Goal: Task Accomplishment & Management: Manage account settings

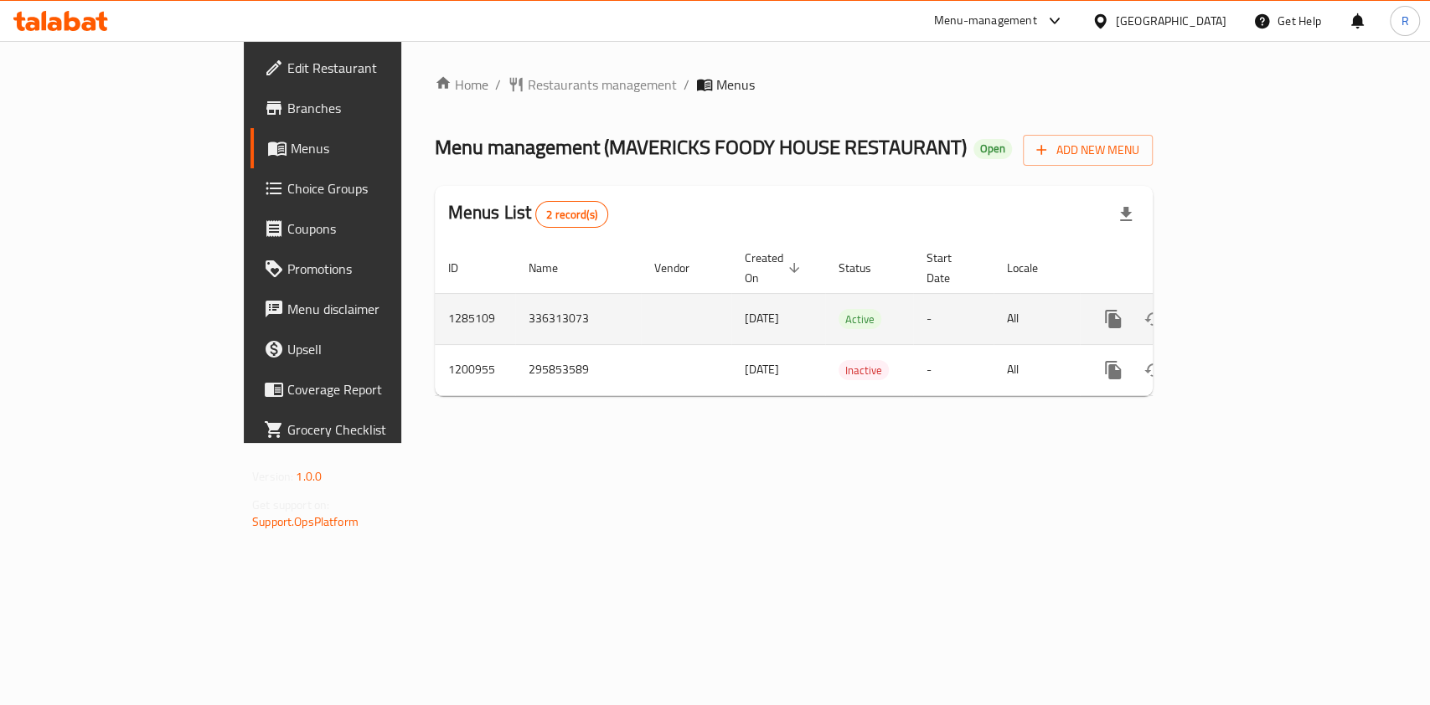
click at [1244, 309] on icon "enhanced table" at bounding box center [1234, 319] width 20 height 20
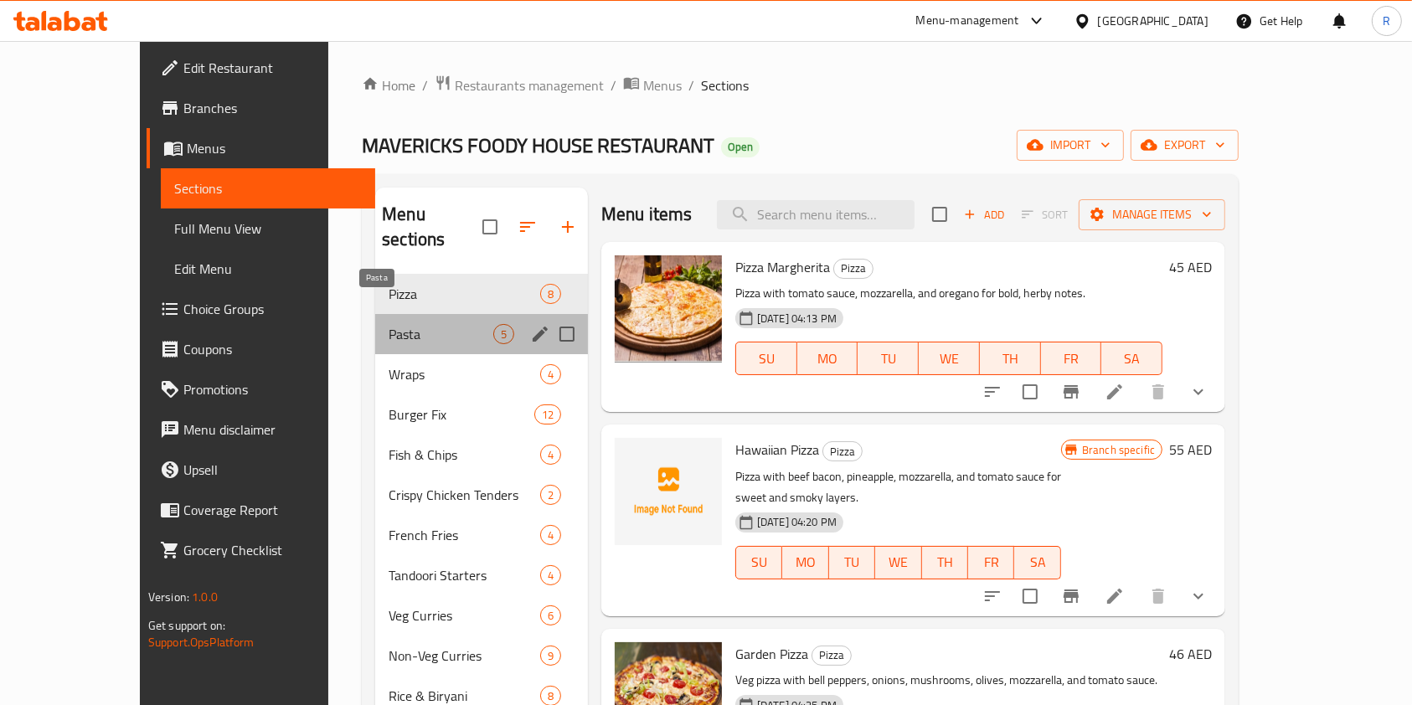
click at [412, 324] on span "Pasta" at bounding box center [441, 334] width 105 height 20
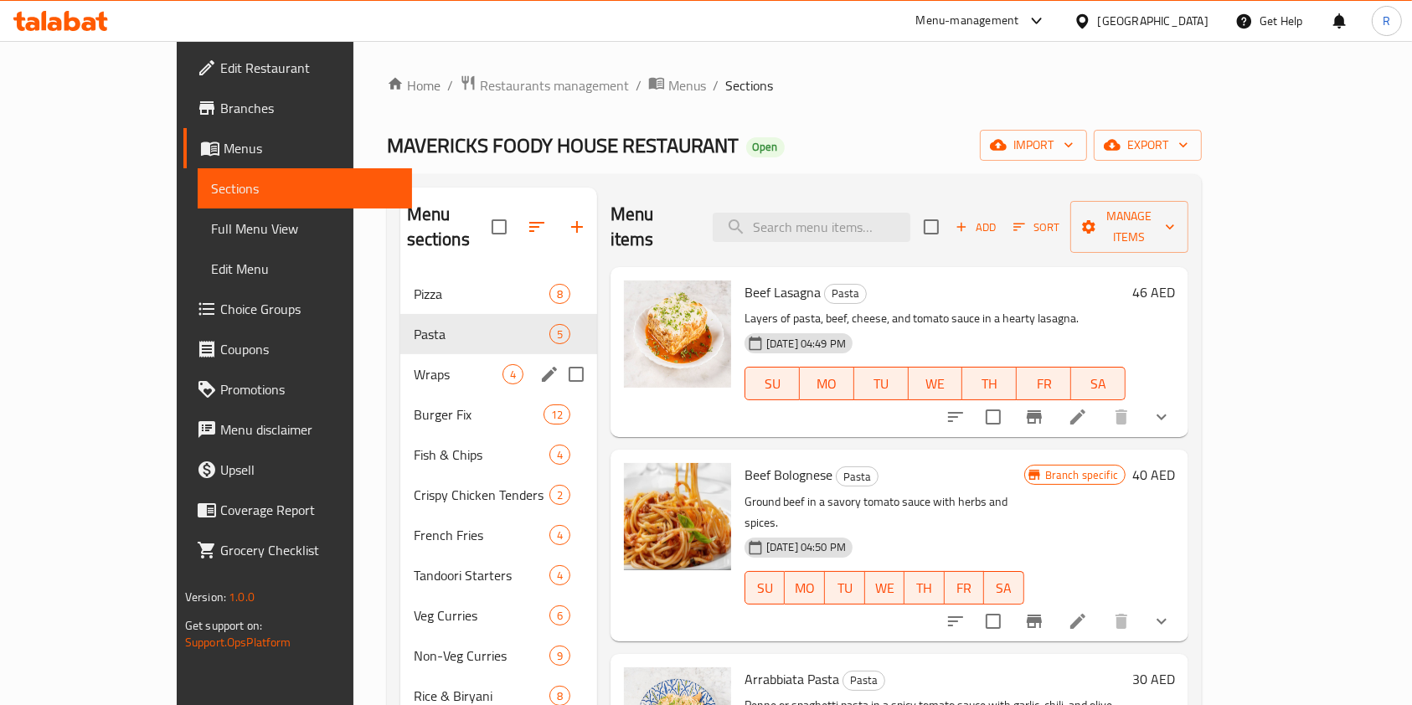
click at [400, 362] on div "Wraps 4" at bounding box center [498, 374] width 197 height 40
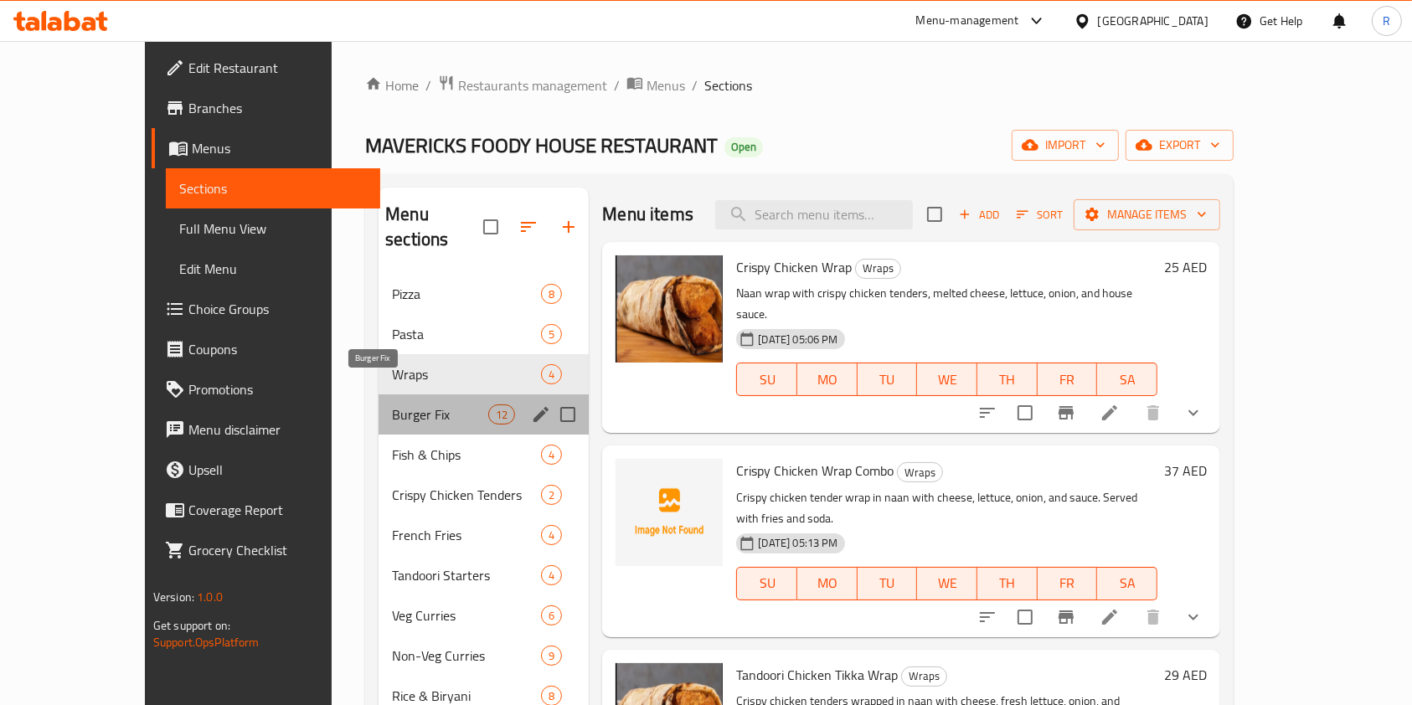
click at [397, 405] on span "Burger Fix" at bounding box center [440, 415] width 96 height 20
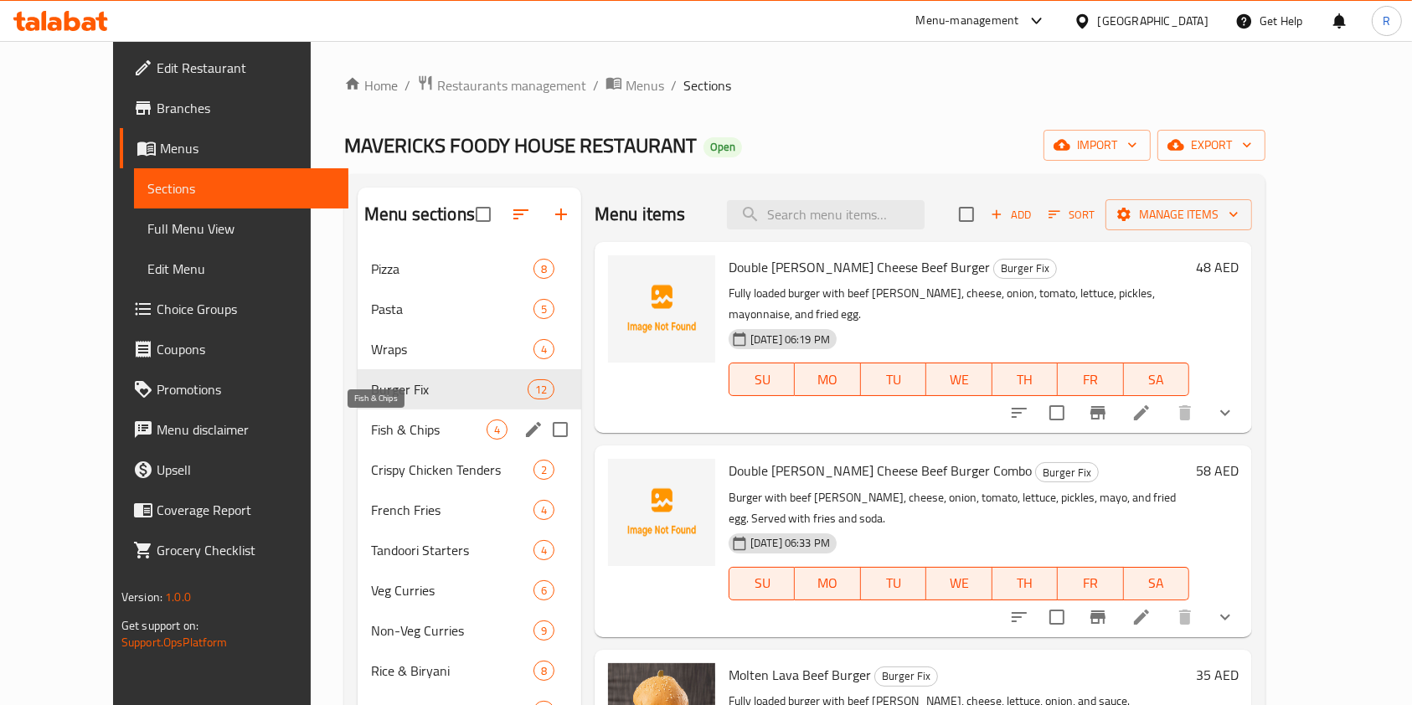
click at [396, 435] on span "Fish & Chips" at bounding box center [429, 430] width 116 height 20
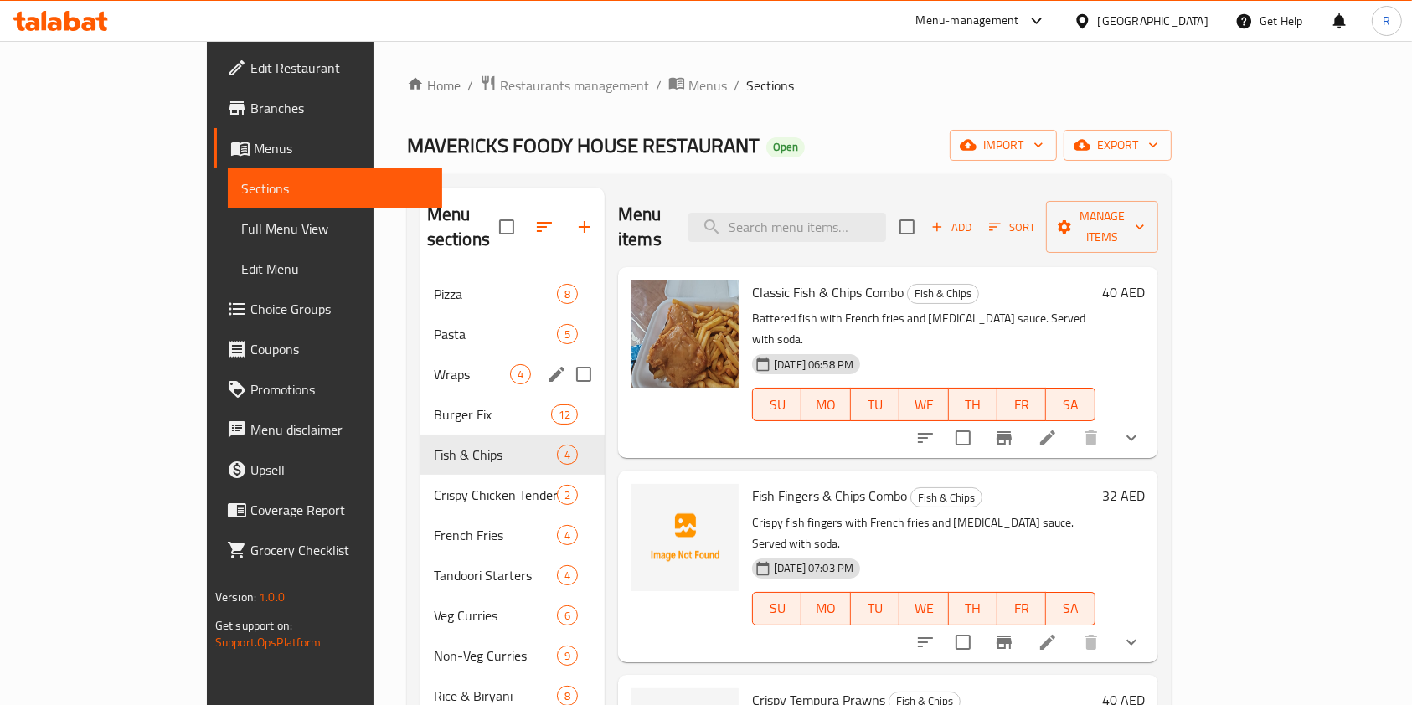
scroll to position [111, 0]
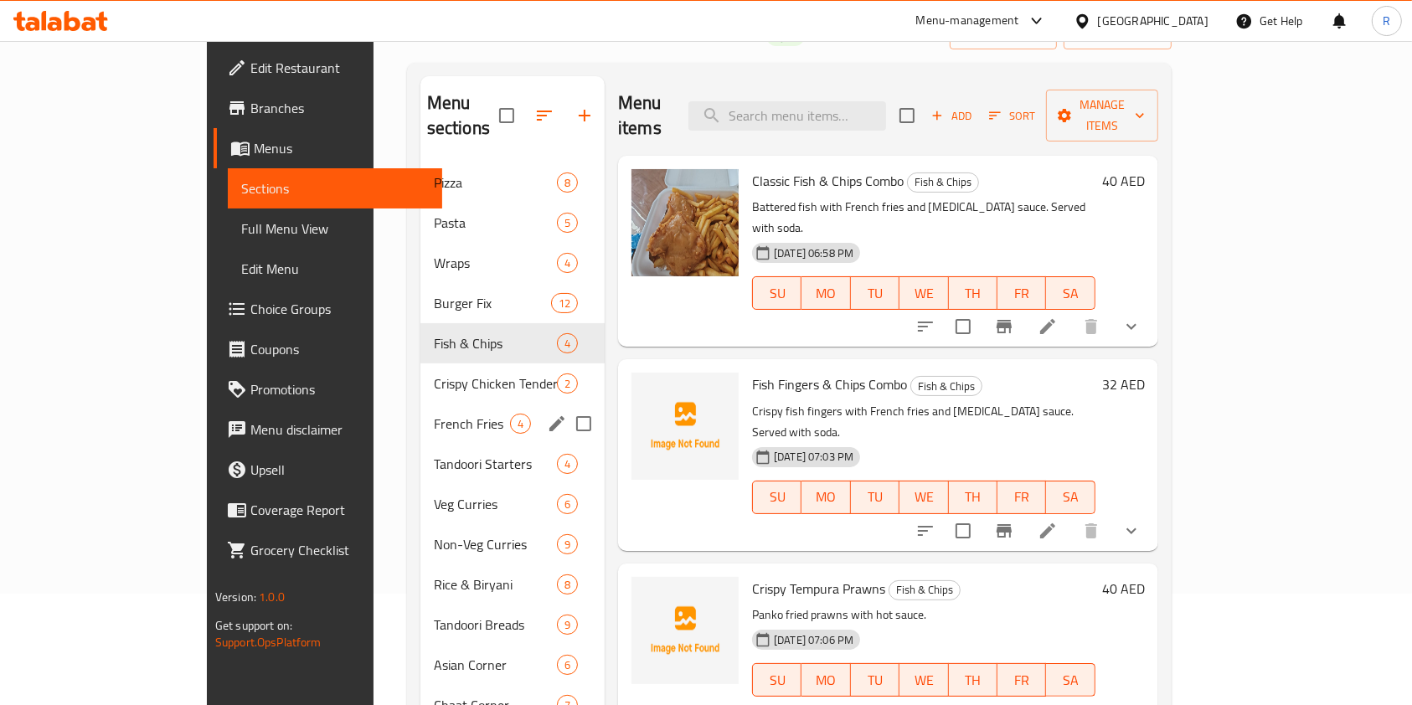
click at [421, 404] on div "French Fries 4" at bounding box center [513, 424] width 184 height 40
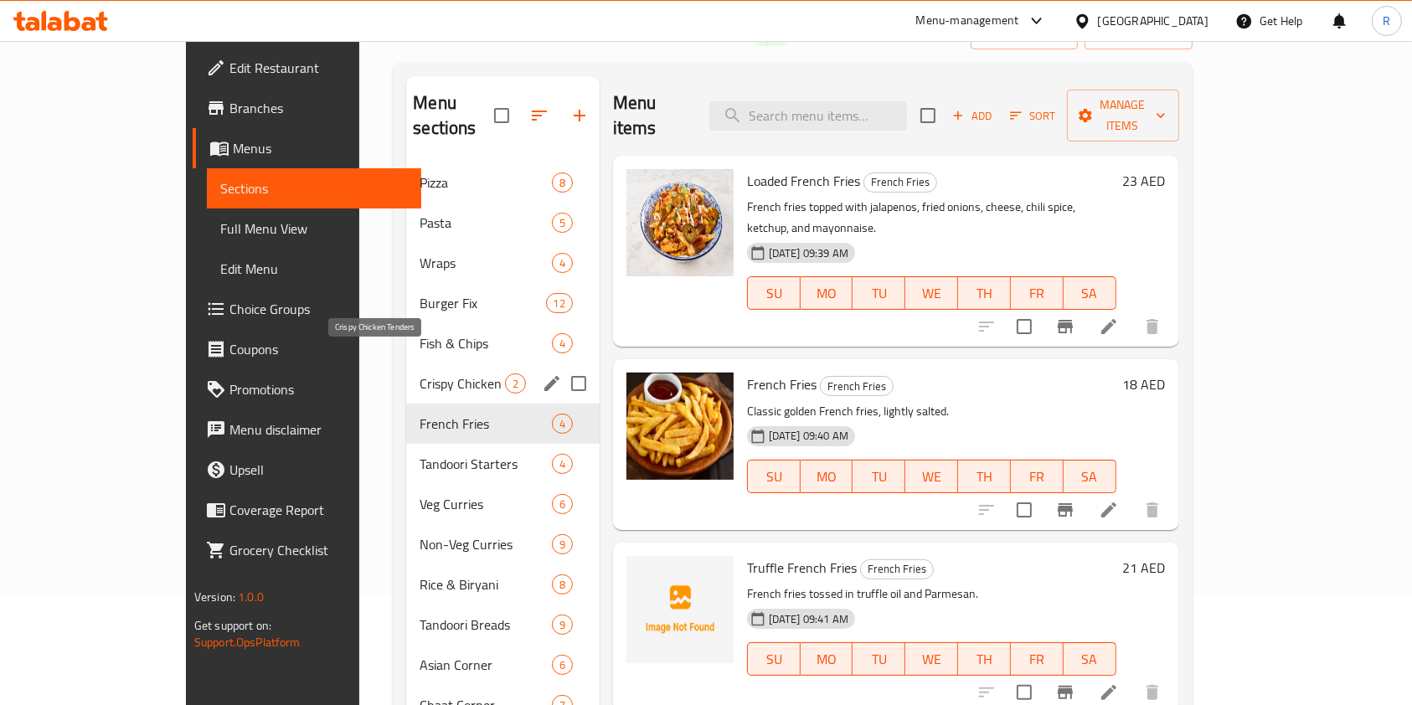
click at [420, 374] on span "Crispy Chicken Tenders" at bounding box center [462, 384] width 85 height 20
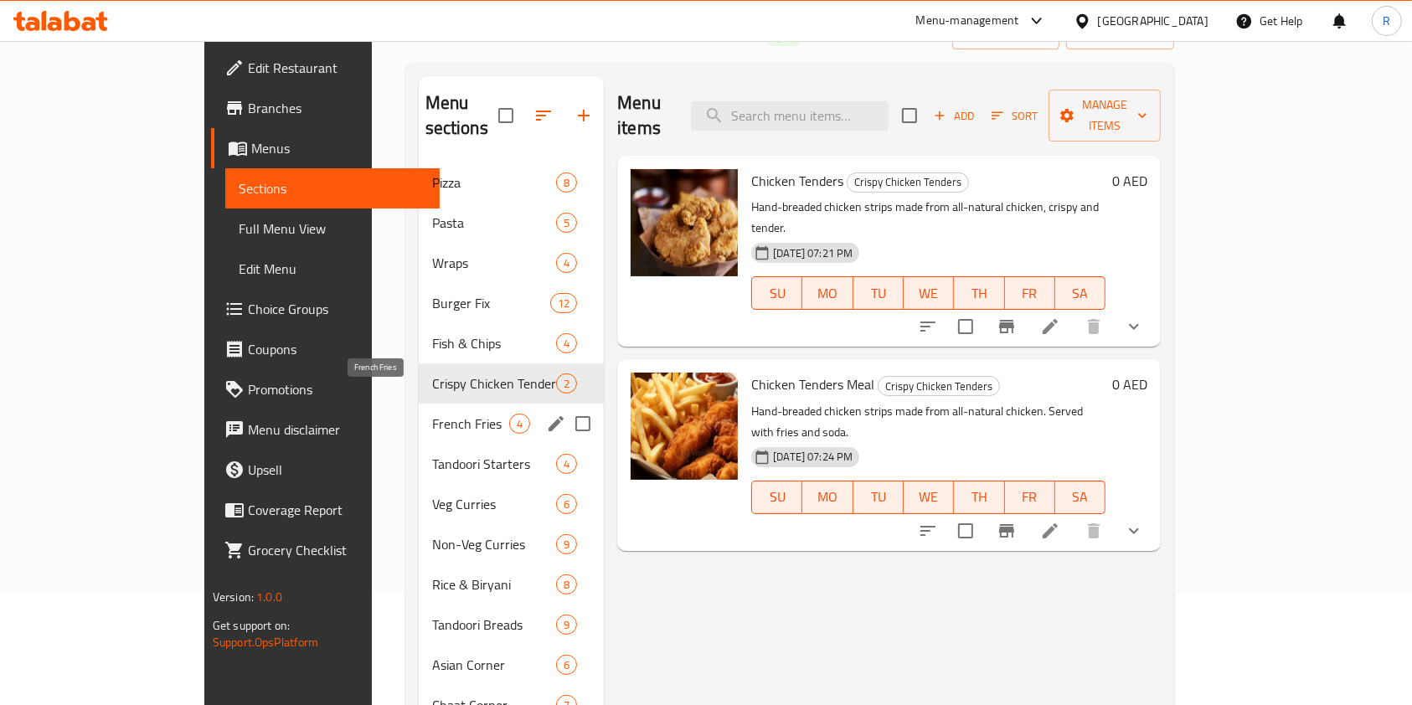
drag, startPoint x: 402, startPoint y: 405, endPoint x: 400, endPoint y: 416, distance: 11.0
click at [432, 414] on span "French Fries" at bounding box center [470, 424] width 77 height 20
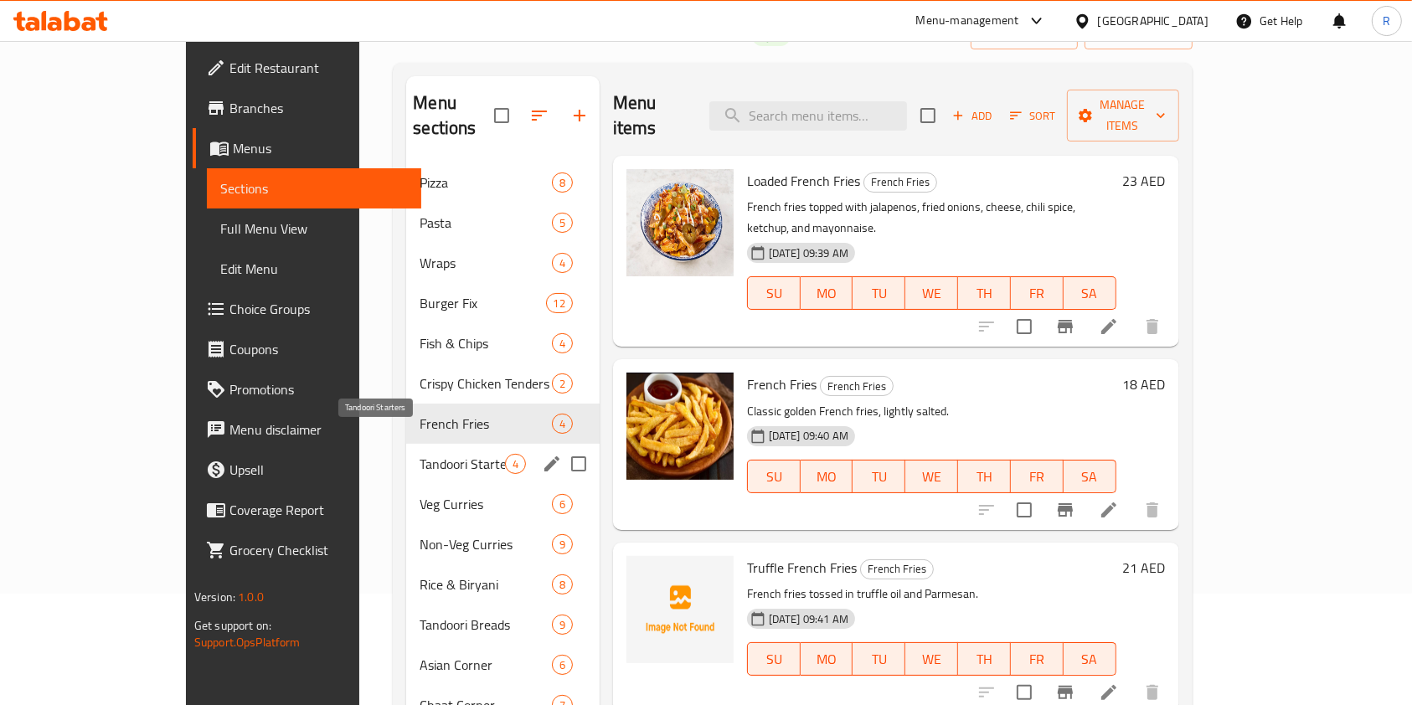
click at [406, 448] on div "Tandoori Starters 4" at bounding box center [503, 464] width 194 height 40
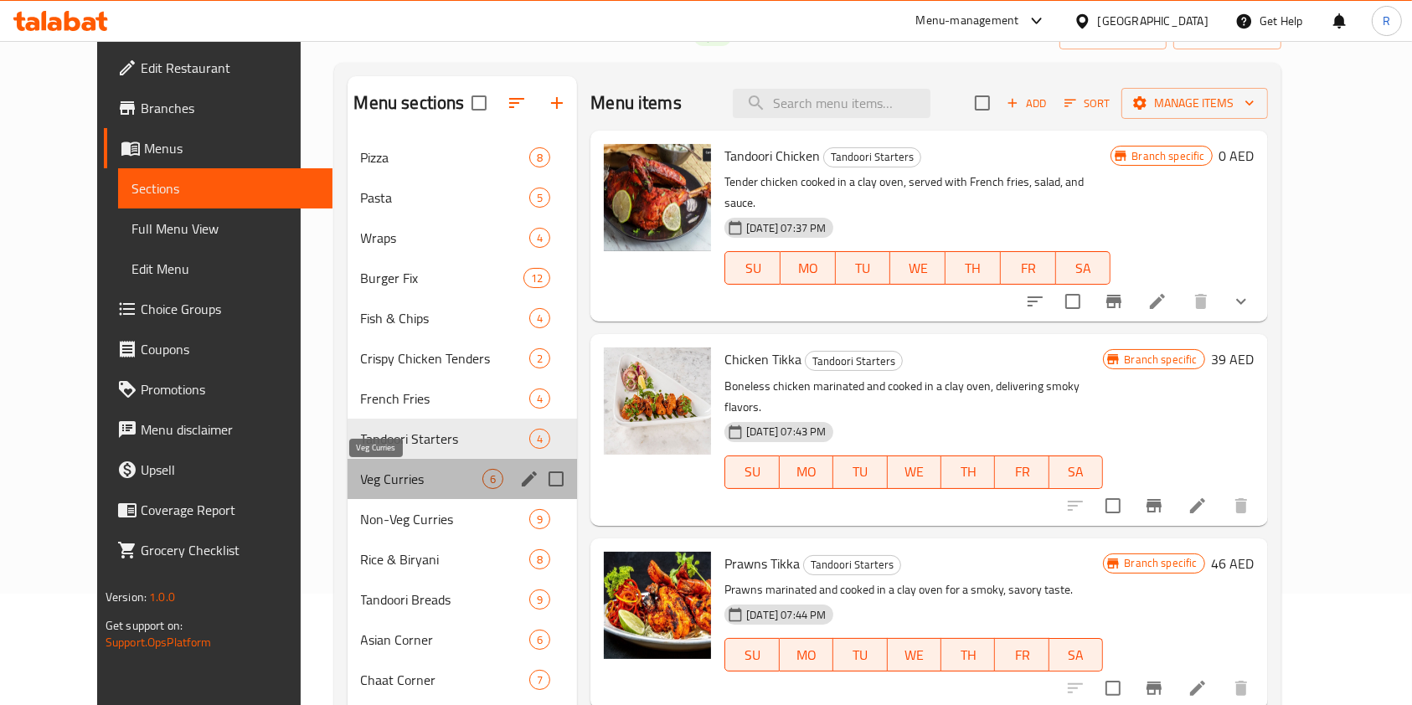
click at [400, 483] on span "Veg Curries" at bounding box center [422, 479] width 122 height 20
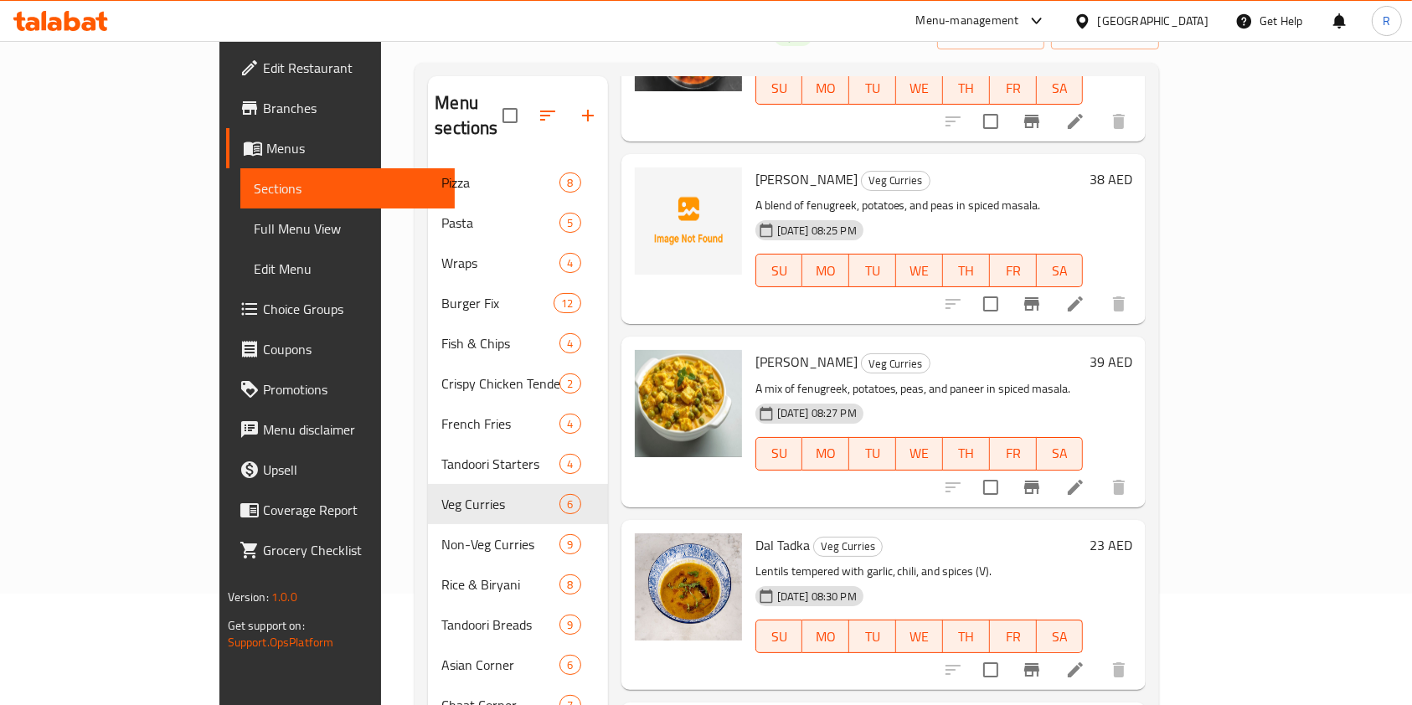
scroll to position [281, 0]
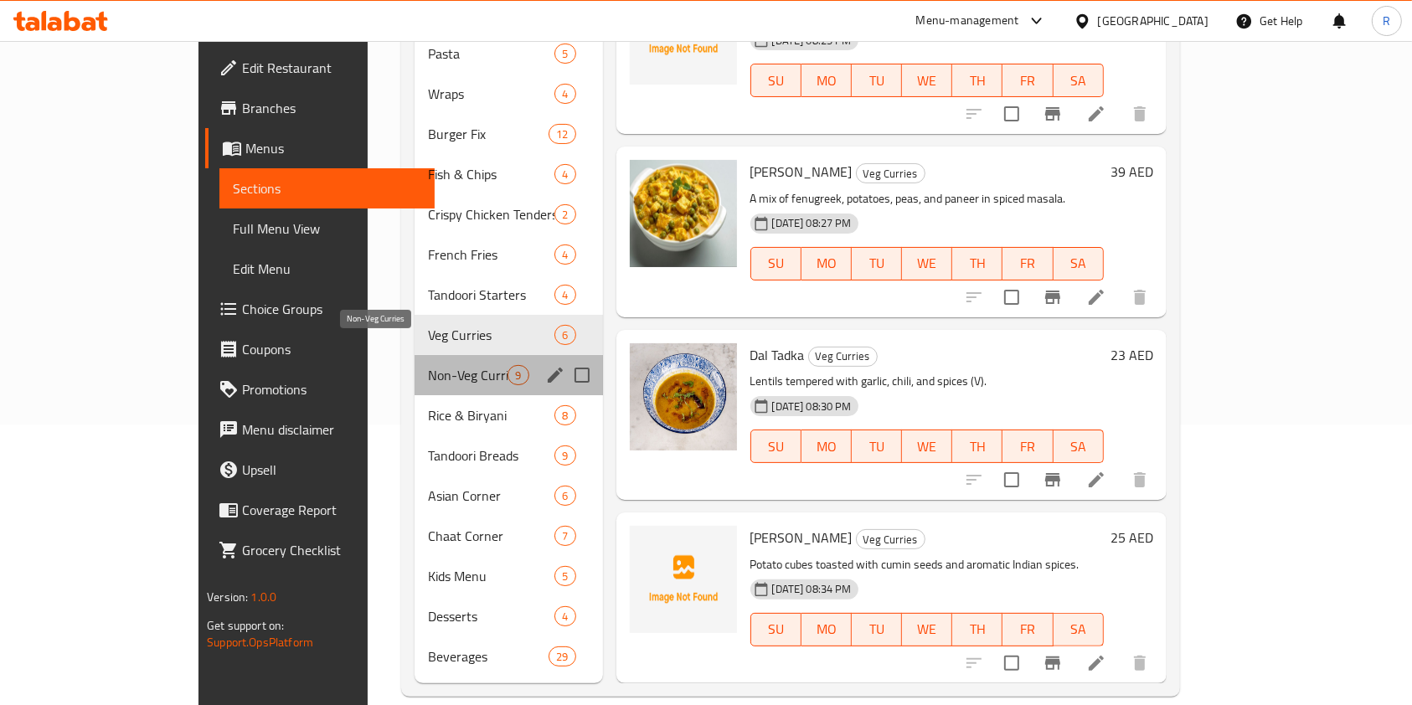
click at [428, 365] on span "Non-Veg Curries" at bounding box center [468, 375] width 80 height 20
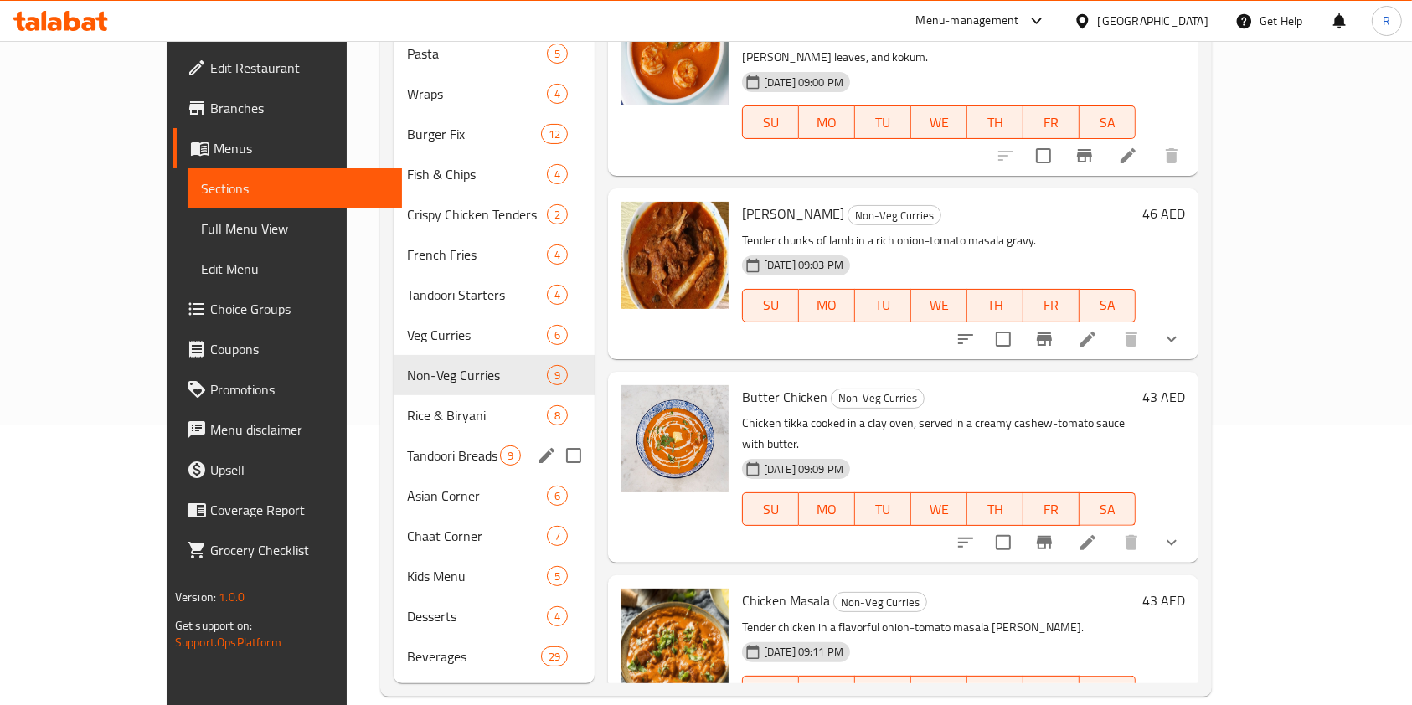
click at [407, 405] on span "Rice & Biryani" at bounding box center [477, 415] width 140 height 20
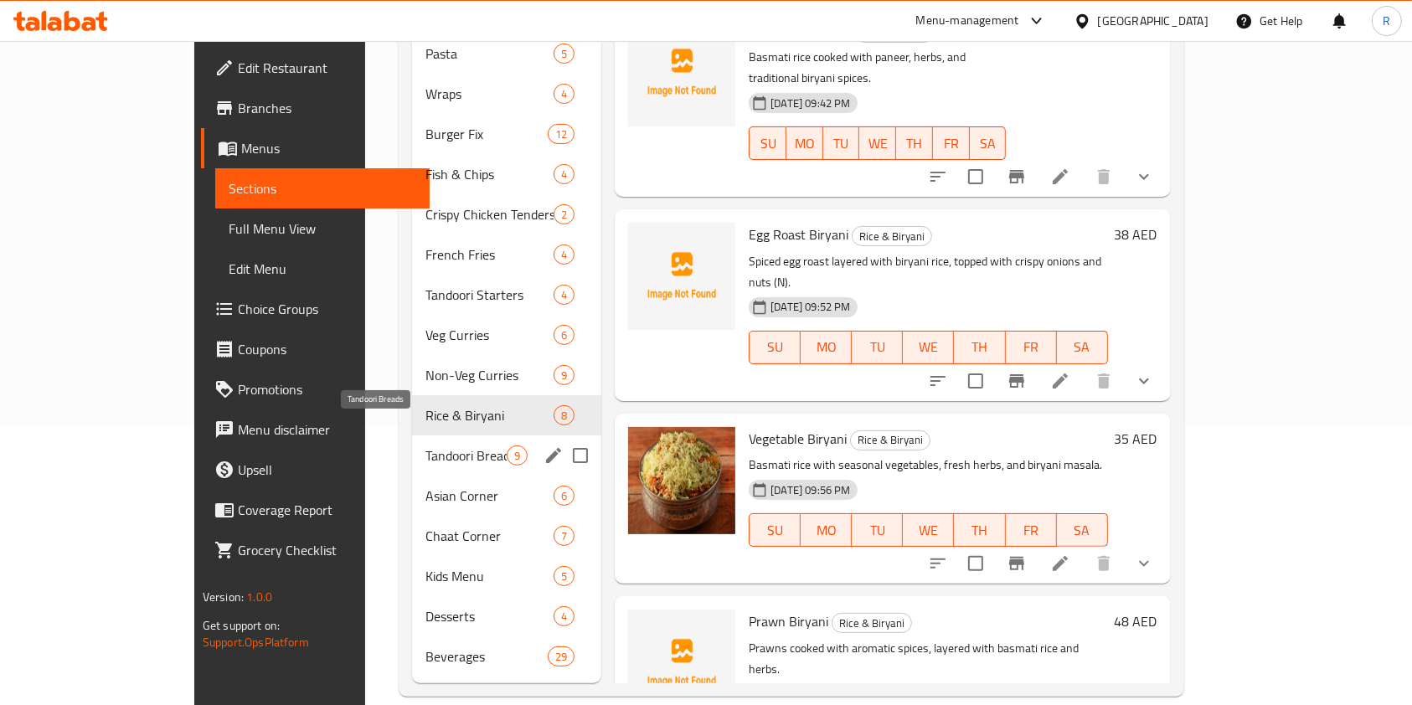
click at [426, 446] on span "Tandoori Breads" at bounding box center [466, 456] width 81 height 20
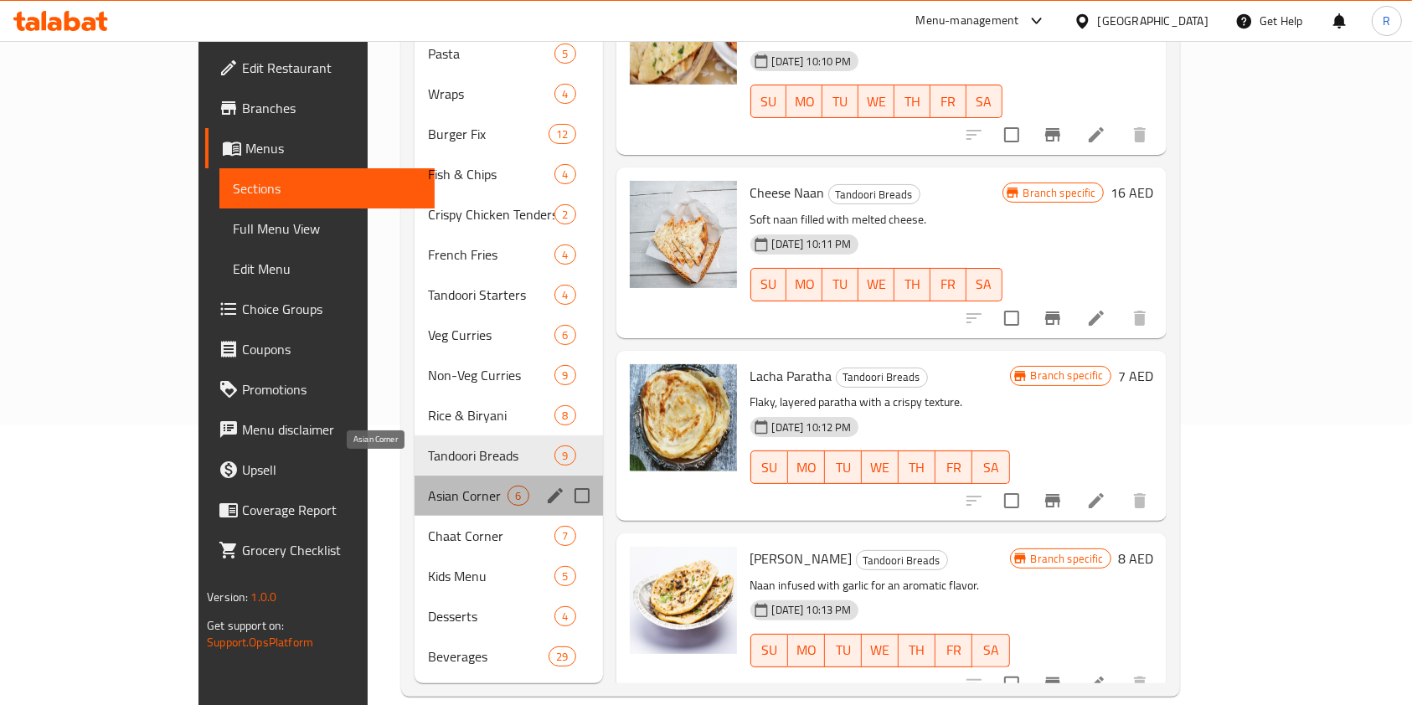
click at [428, 486] on span "Asian Corner" at bounding box center [468, 496] width 80 height 20
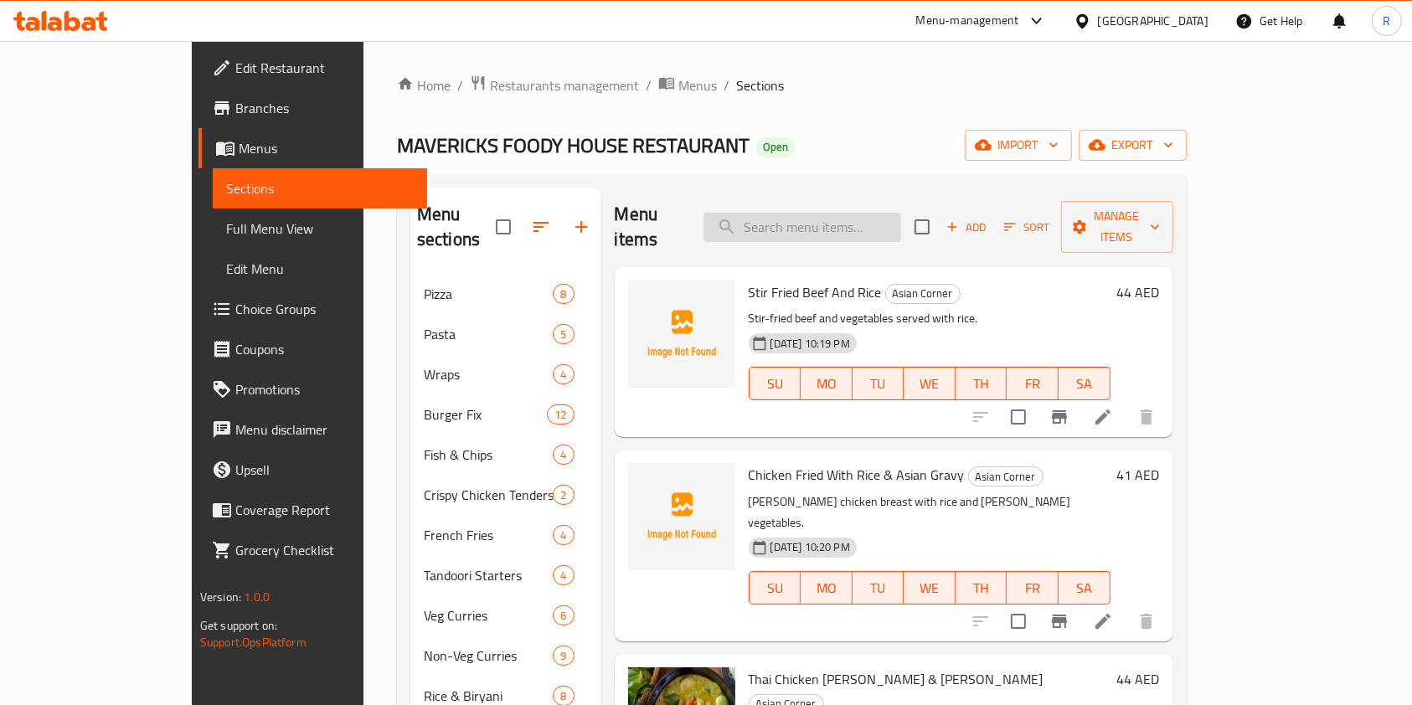
click at [847, 213] on input "search" at bounding box center [803, 227] width 198 height 29
type input "goan"
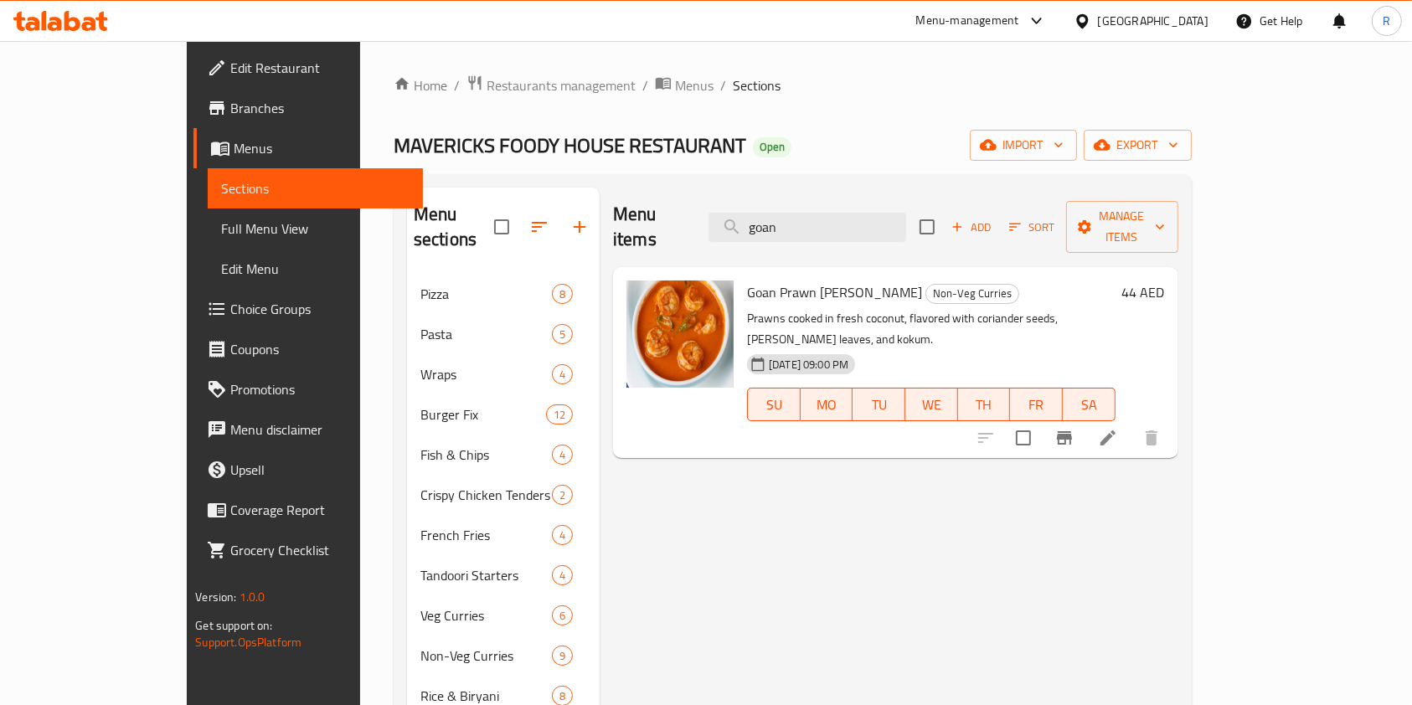
drag, startPoint x: 879, startPoint y: 208, endPoint x: 736, endPoint y: 205, distance: 143.3
click at [736, 205] on div "Menu items goan Add Sort Manage items" at bounding box center [896, 228] width 566 height 80
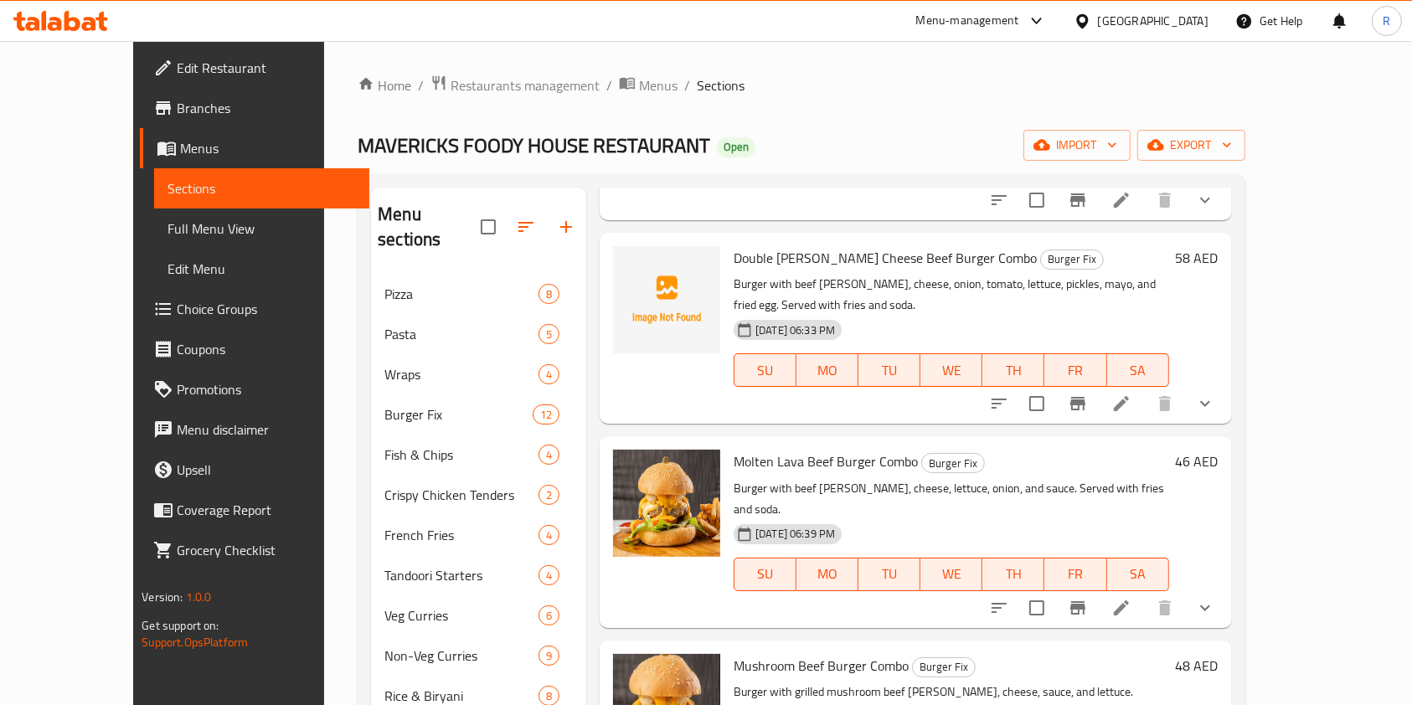
scroll to position [670, 0]
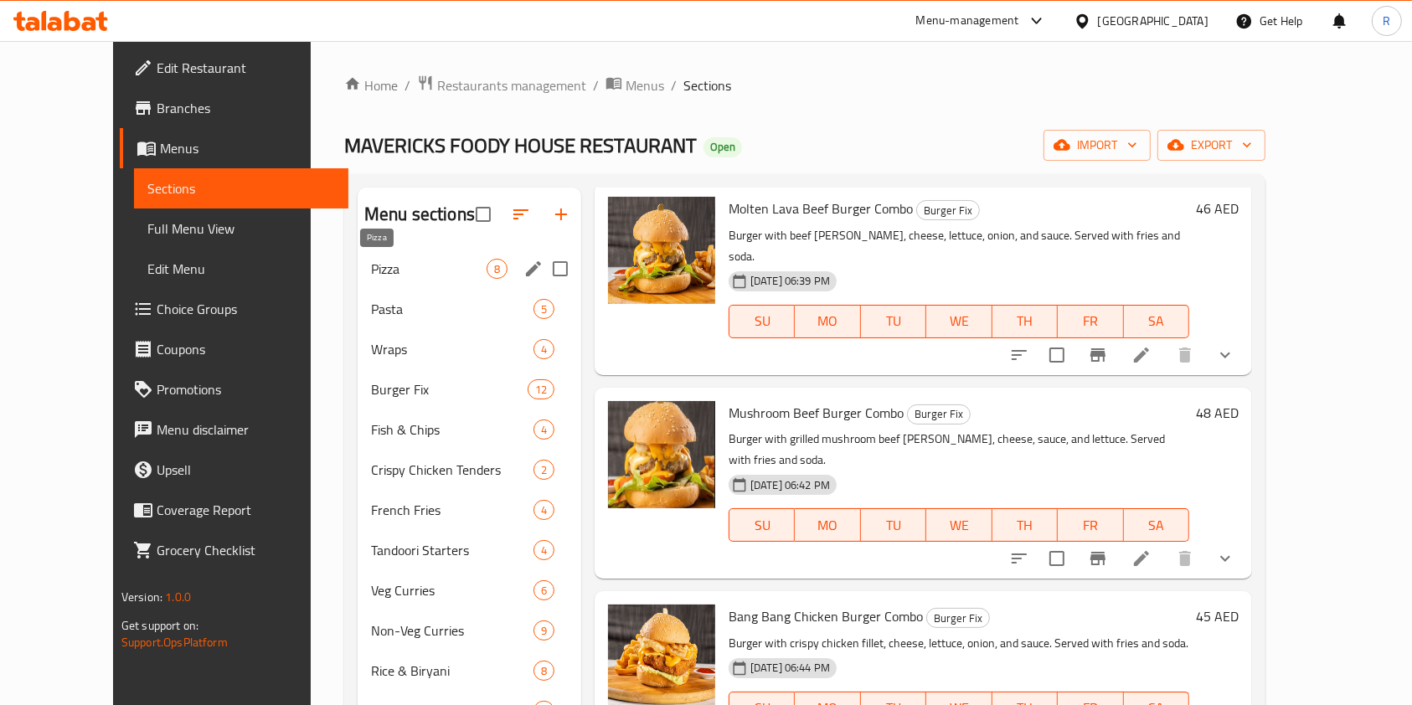
type input "combo"
click at [388, 271] on span "Pizza" at bounding box center [429, 269] width 116 height 20
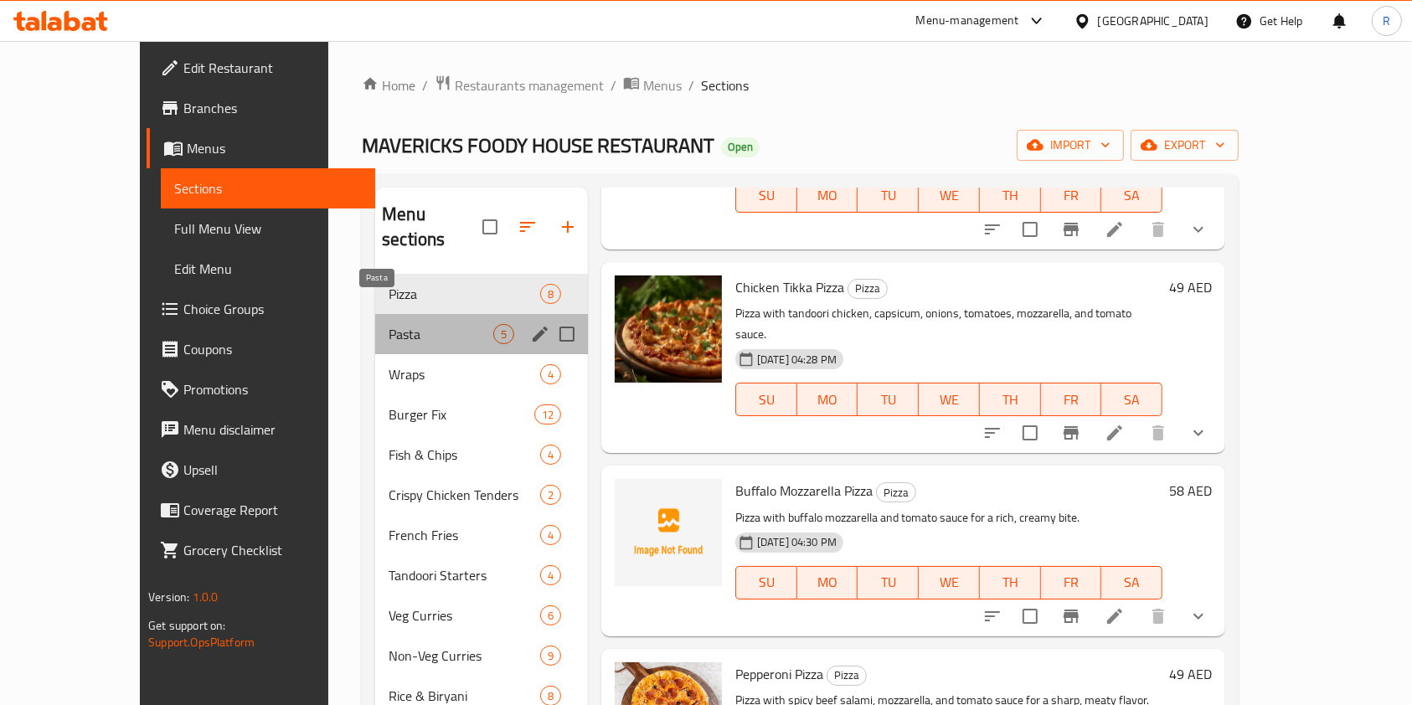
click at [389, 324] on span "Pasta" at bounding box center [441, 334] width 105 height 20
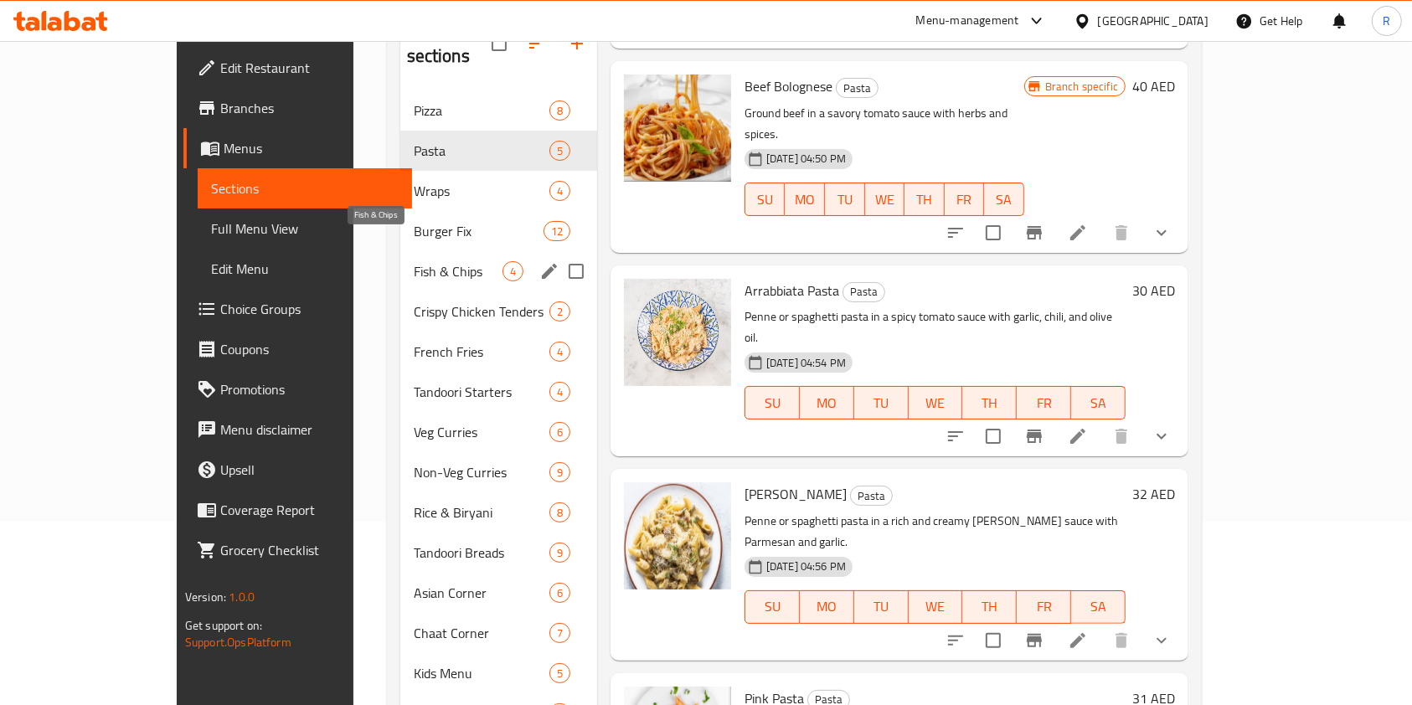
scroll to position [57, 0]
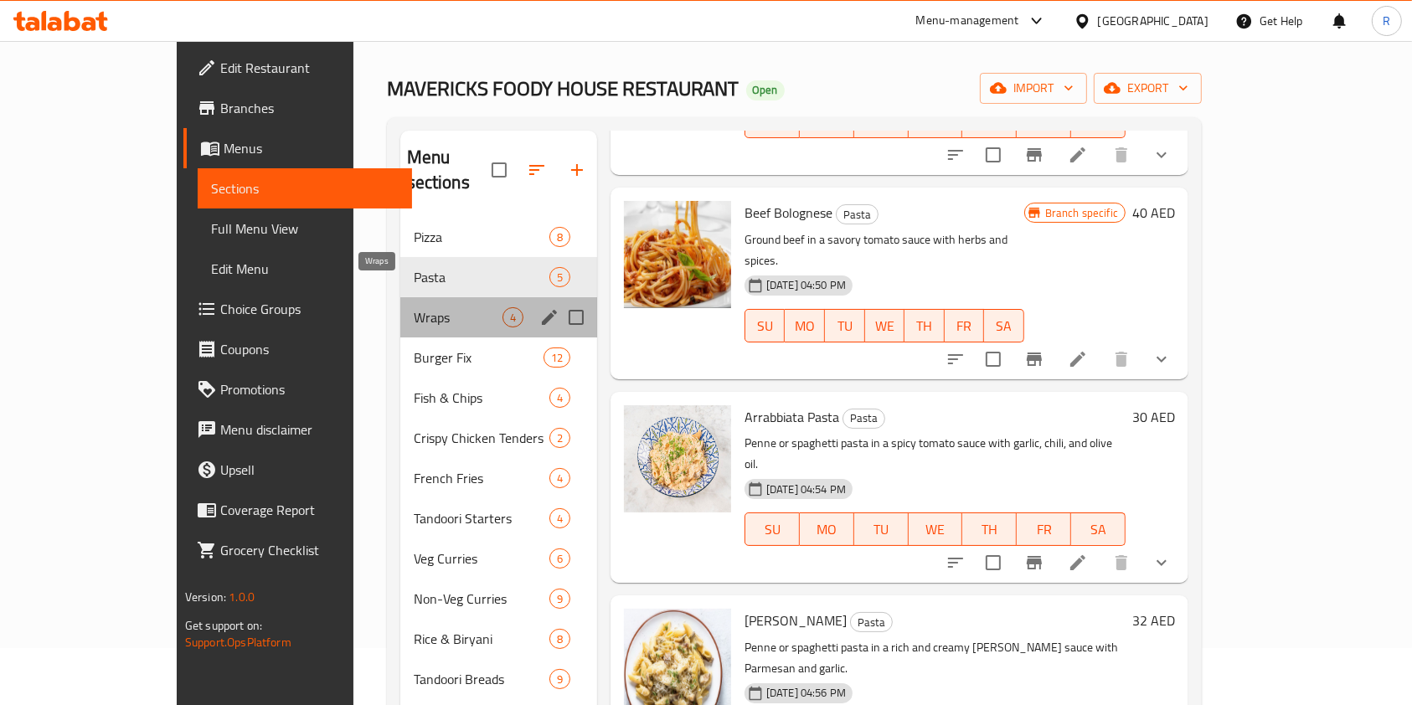
click at [414, 307] on span "Wraps" at bounding box center [458, 317] width 89 height 20
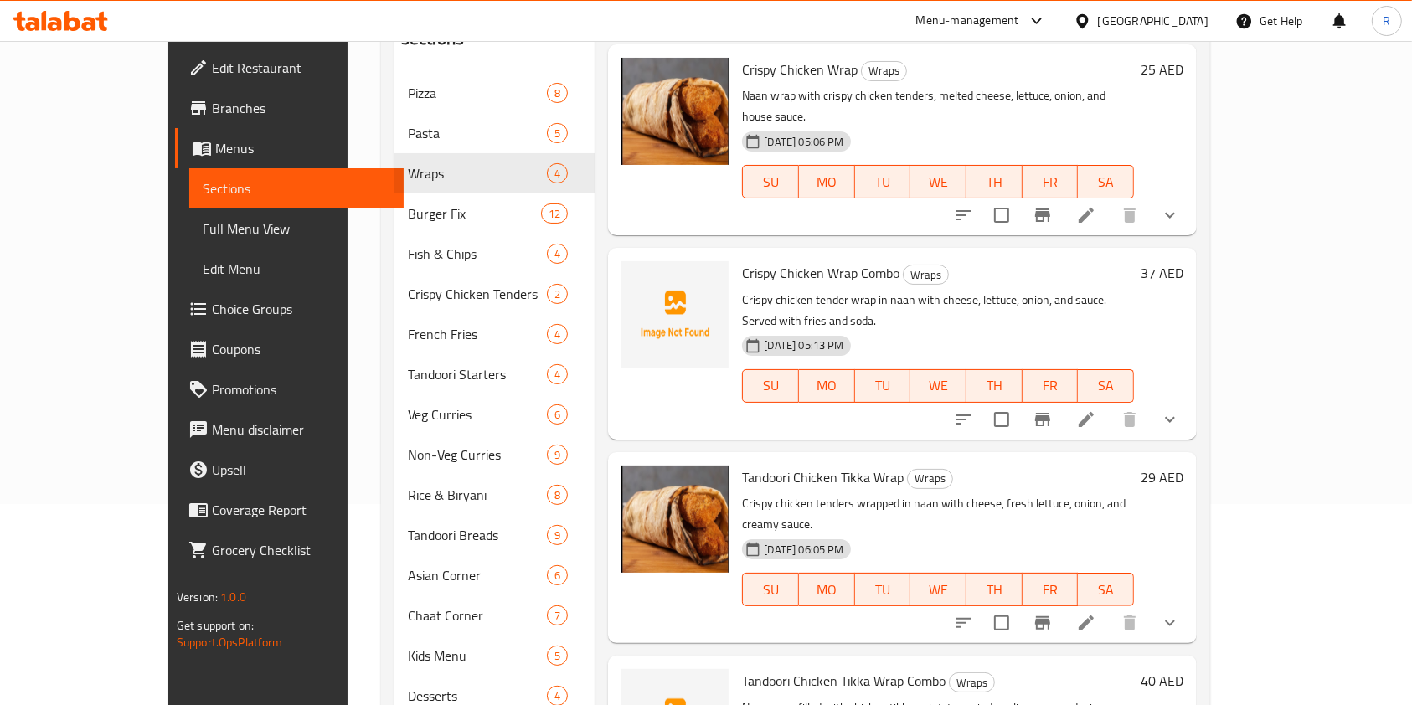
scroll to position [281, 0]
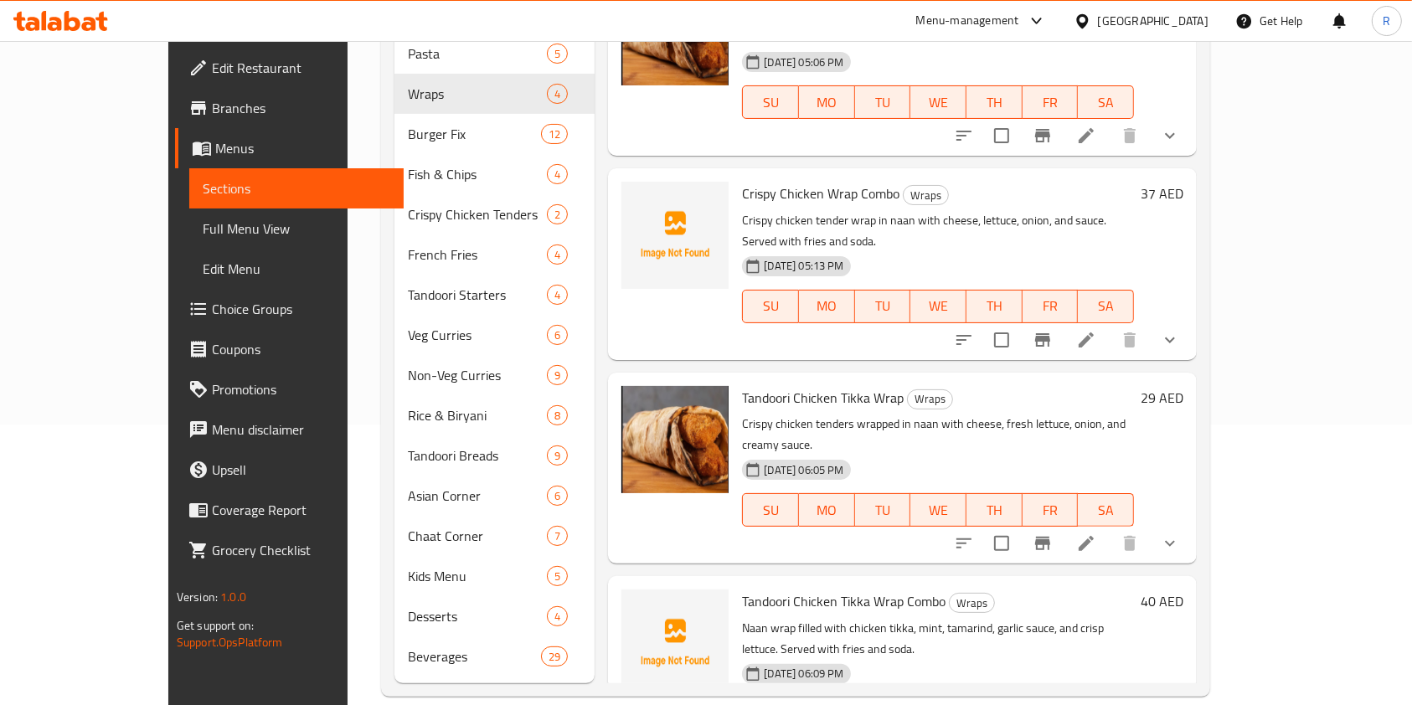
click at [1180, 534] on icon "show more" at bounding box center [1170, 544] width 20 height 20
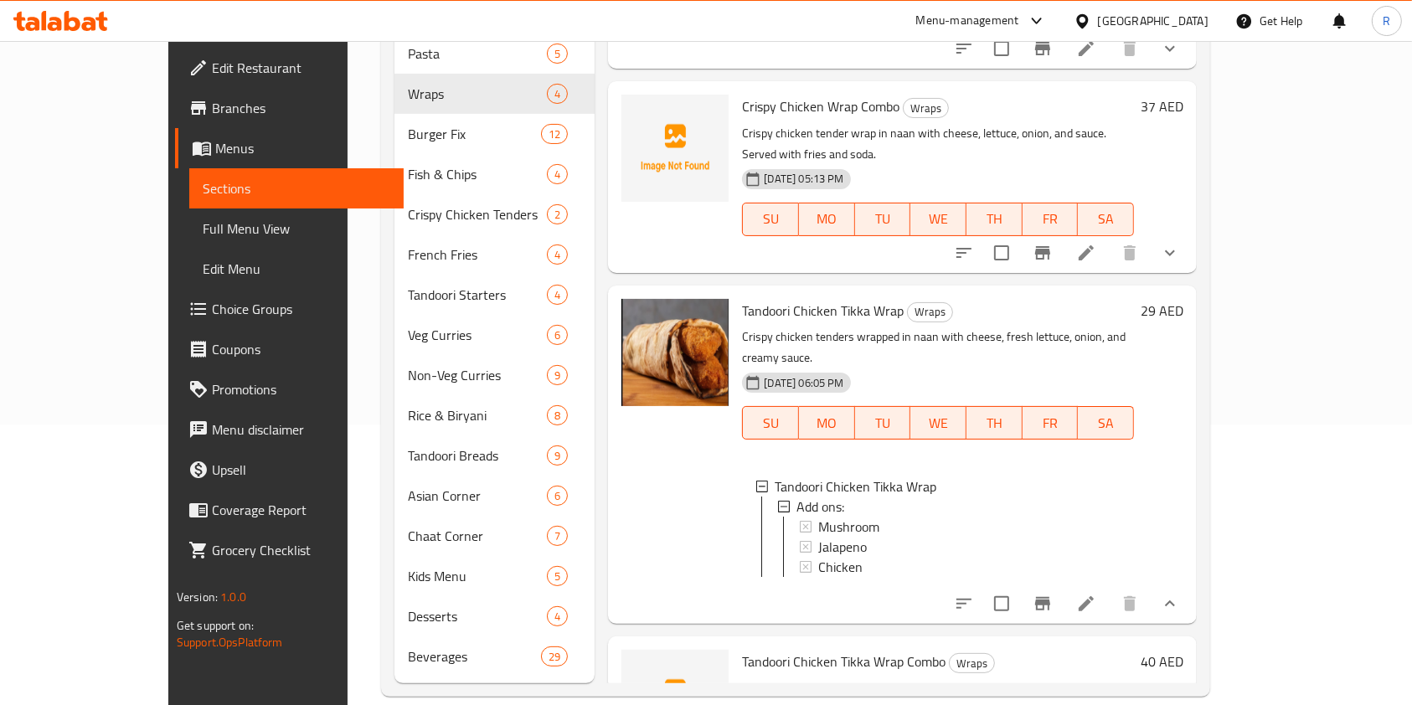
scroll to position [75, 0]
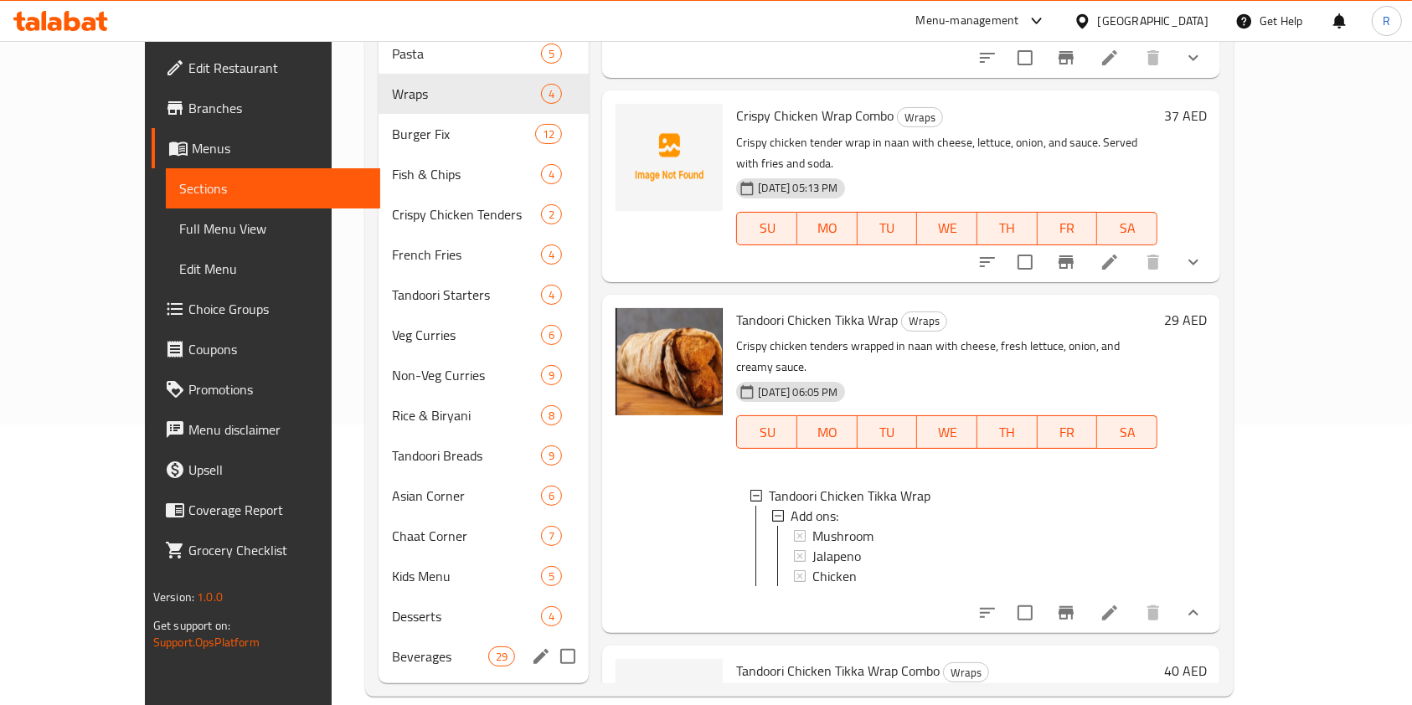
click at [392, 647] on span "Beverages" at bounding box center [440, 657] width 96 height 20
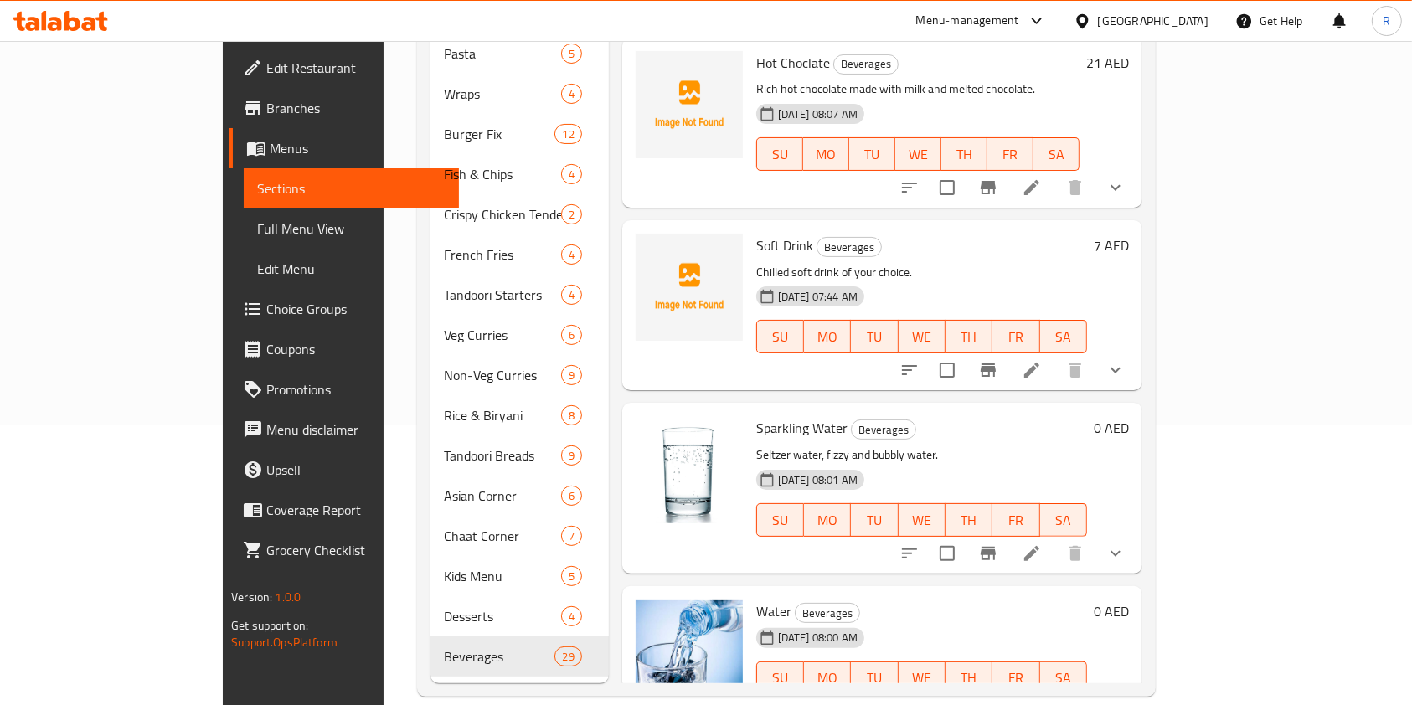
scroll to position [4573, 0]
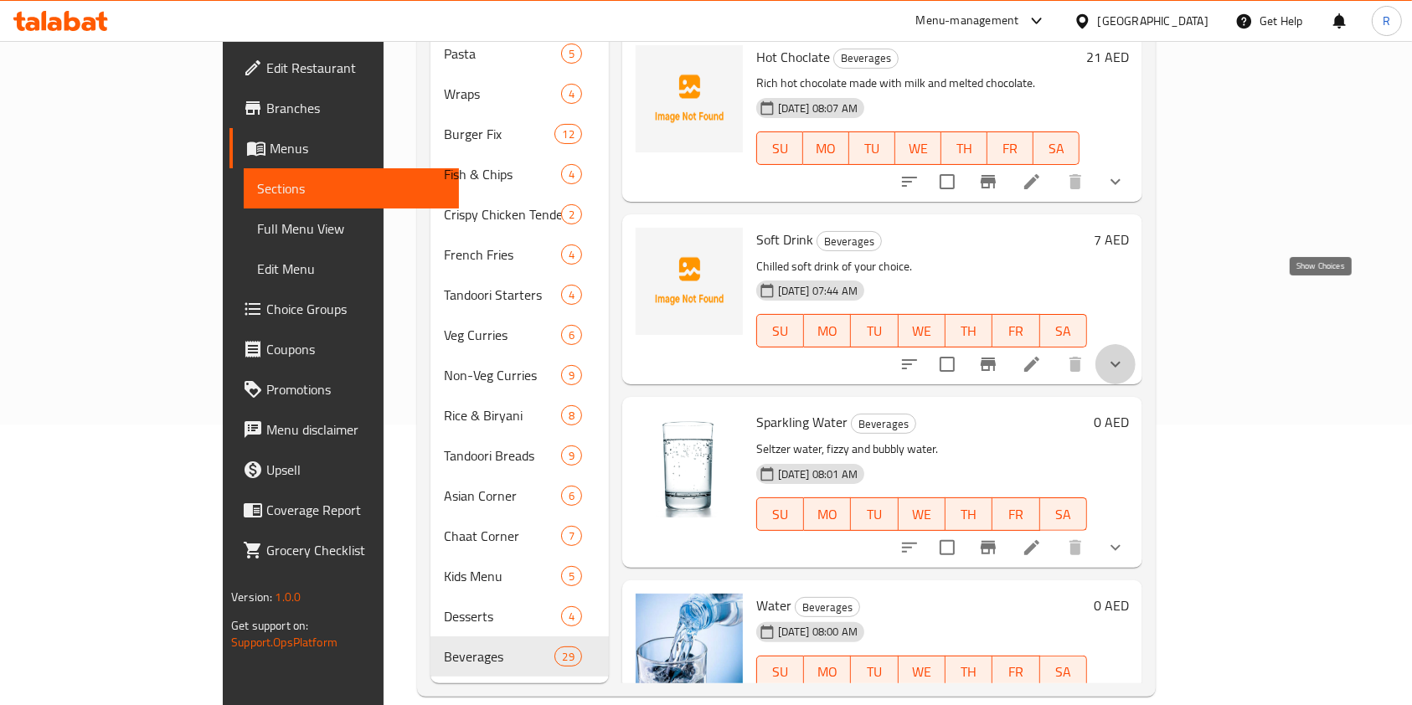
click at [1126, 354] on icon "show more" at bounding box center [1116, 364] width 20 height 20
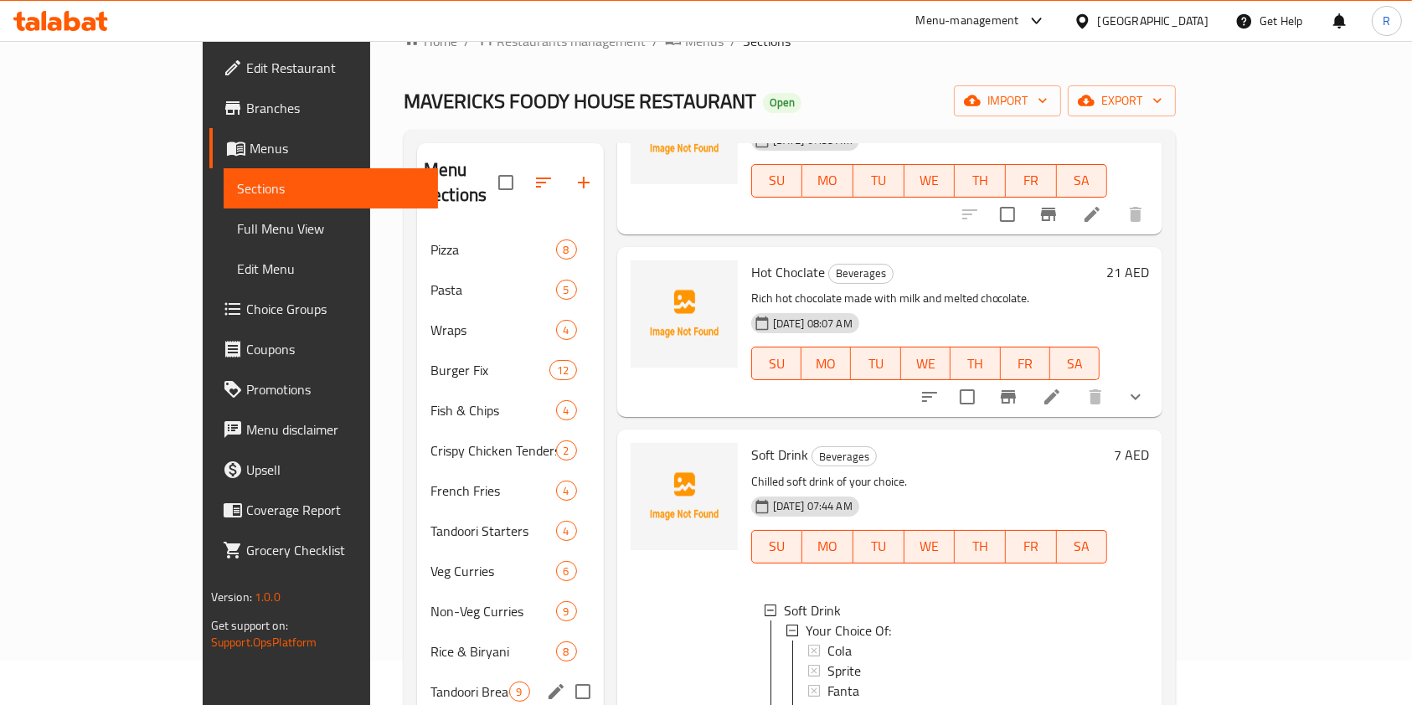
scroll to position [0, 0]
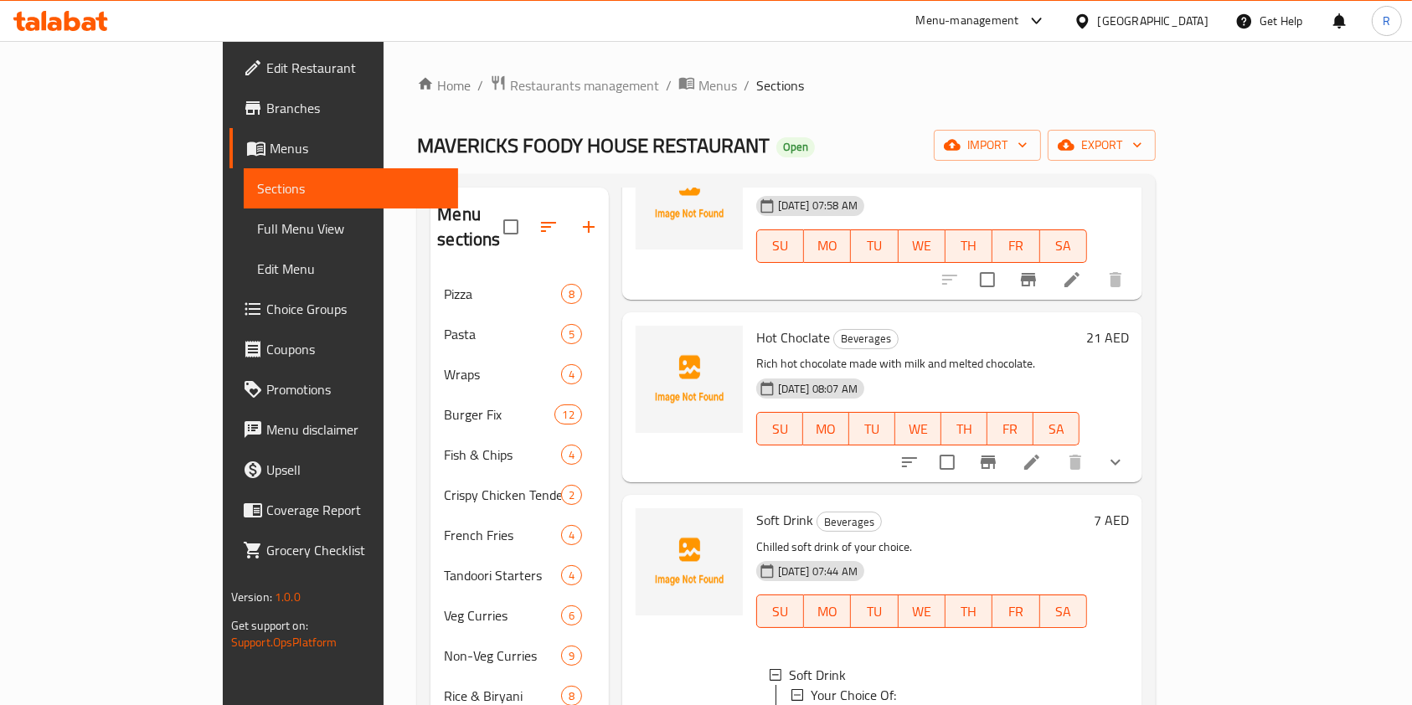
click at [266, 312] on span "Choice Groups" at bounding box center [355, 309] width 179 height 20
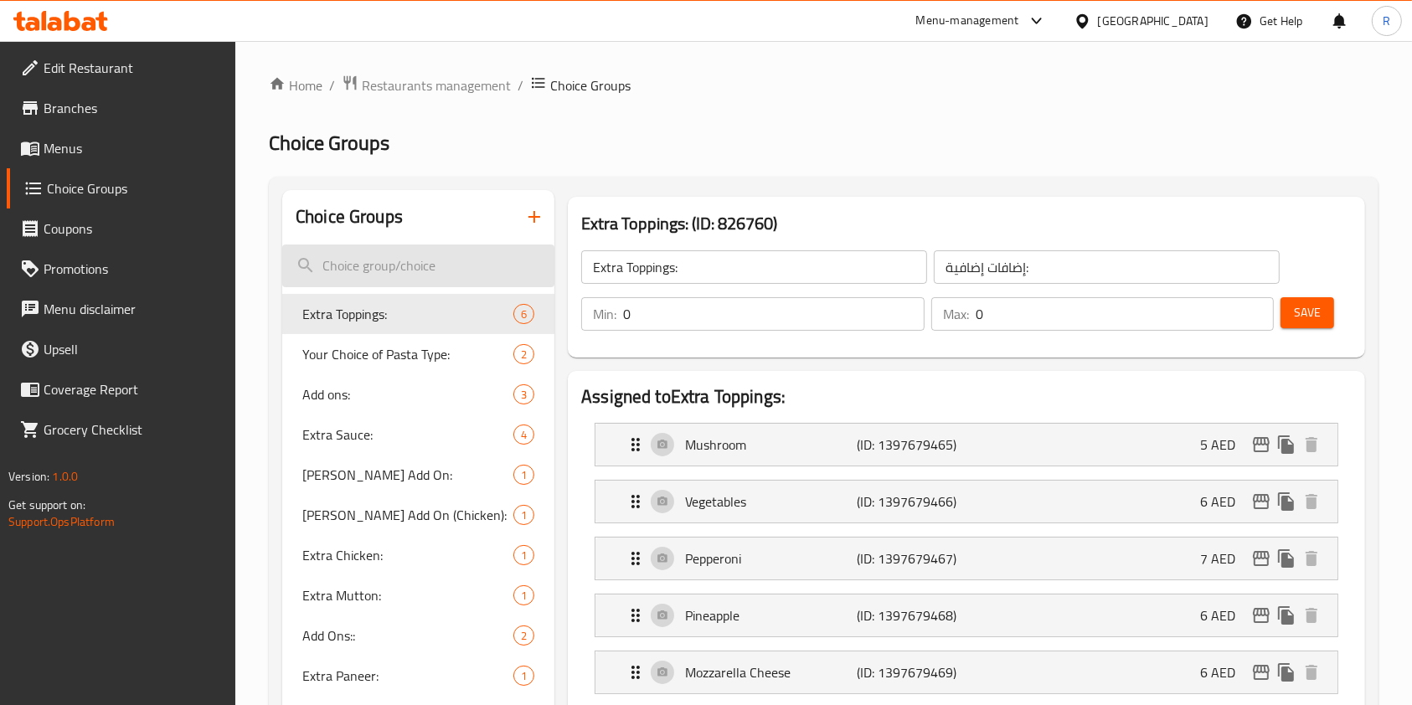
click at [377, 275] on input "search" at bounding box center [418, 266] width 272 height 43
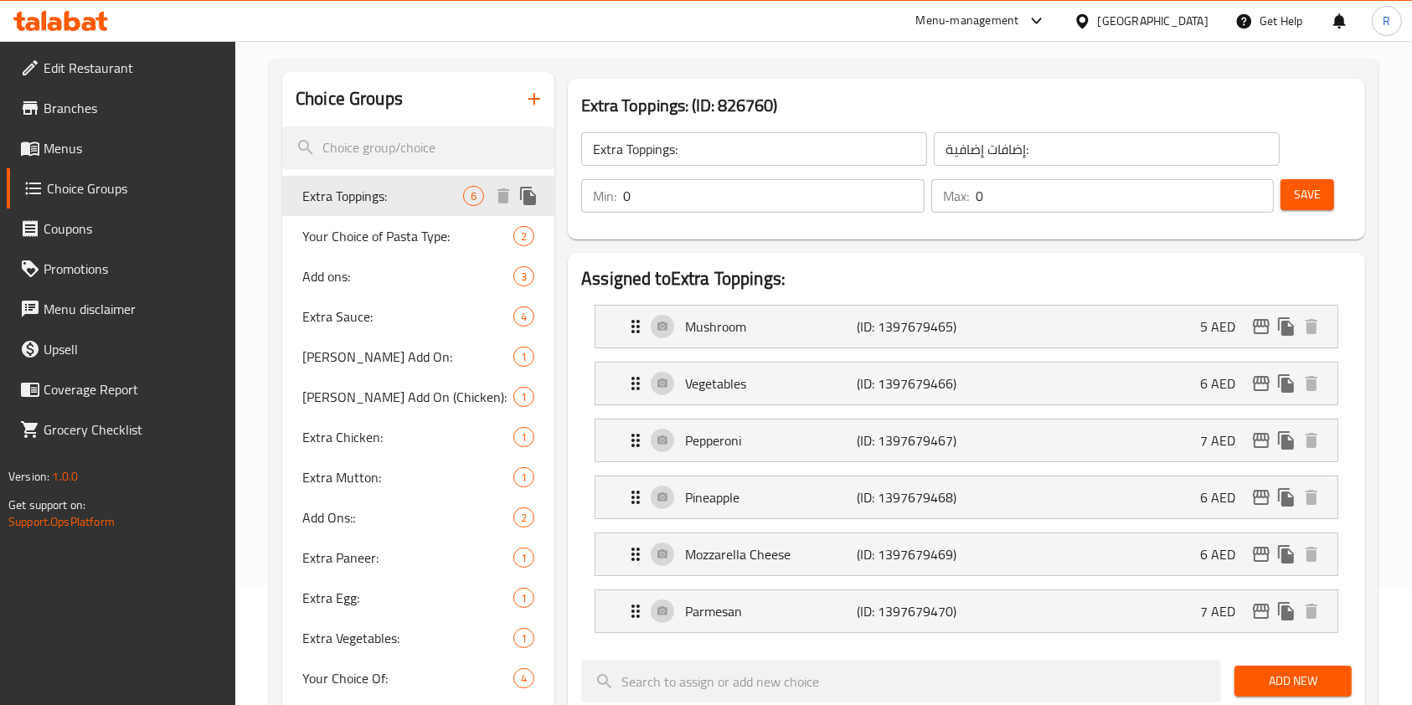
scroll to position [12, 0]
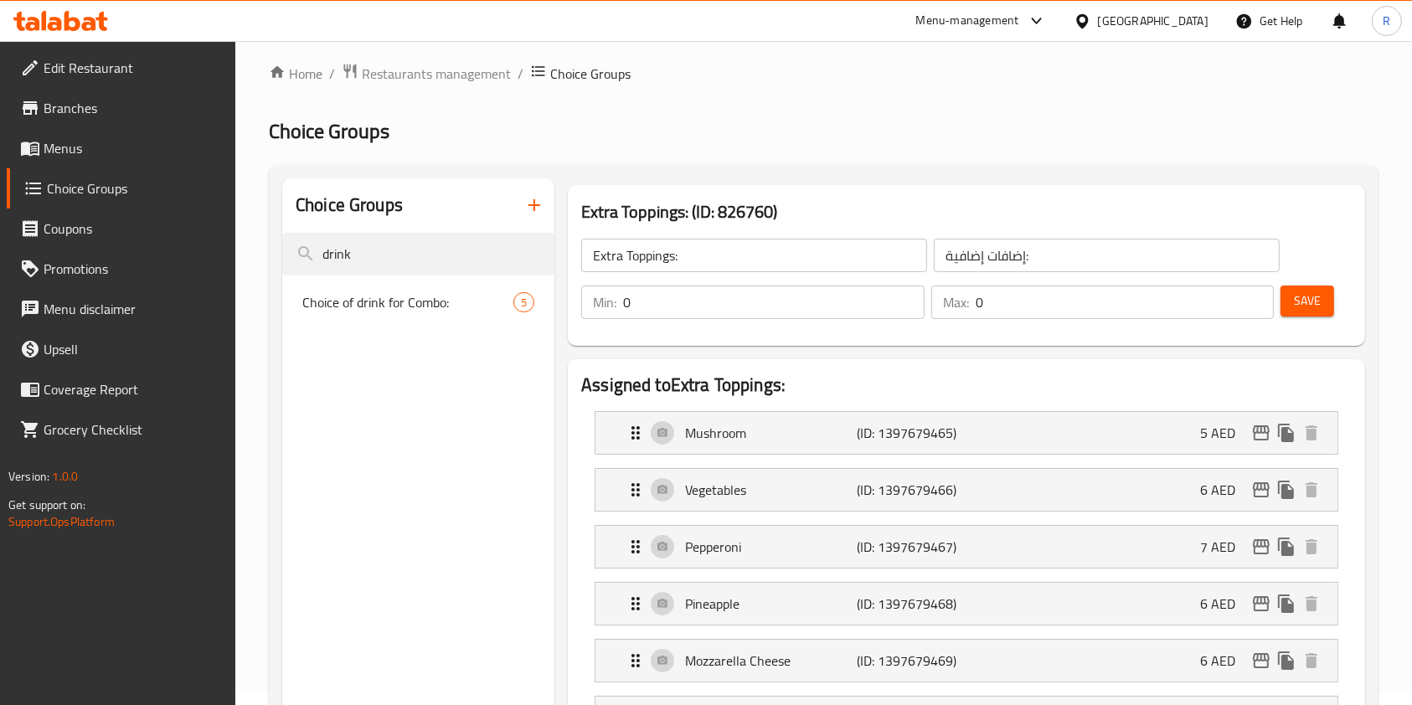
type input "drink"
click at [403, 297] on span "Choice of drink for Combo:" at bounding box center [382, 302] width 161 height 20
type input "Choice of drink for Combo:"
type input "1"
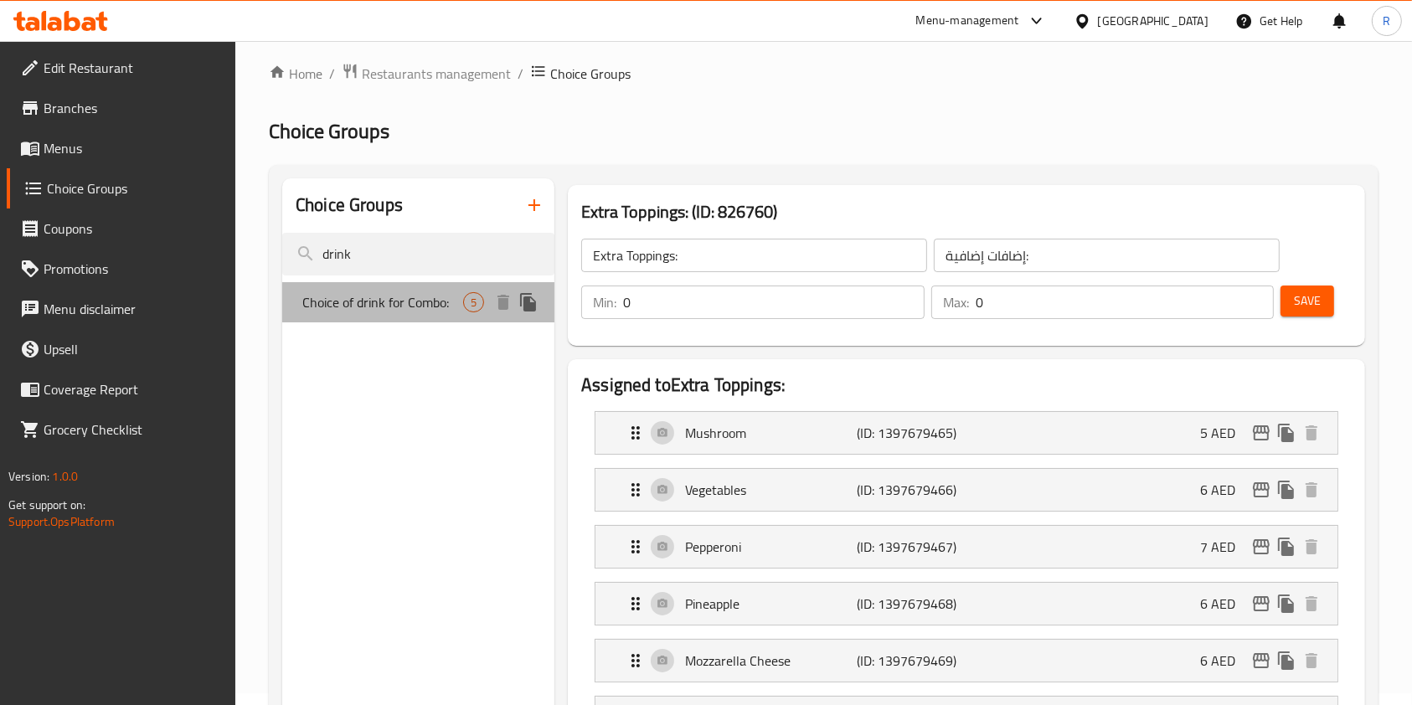
type input "1"
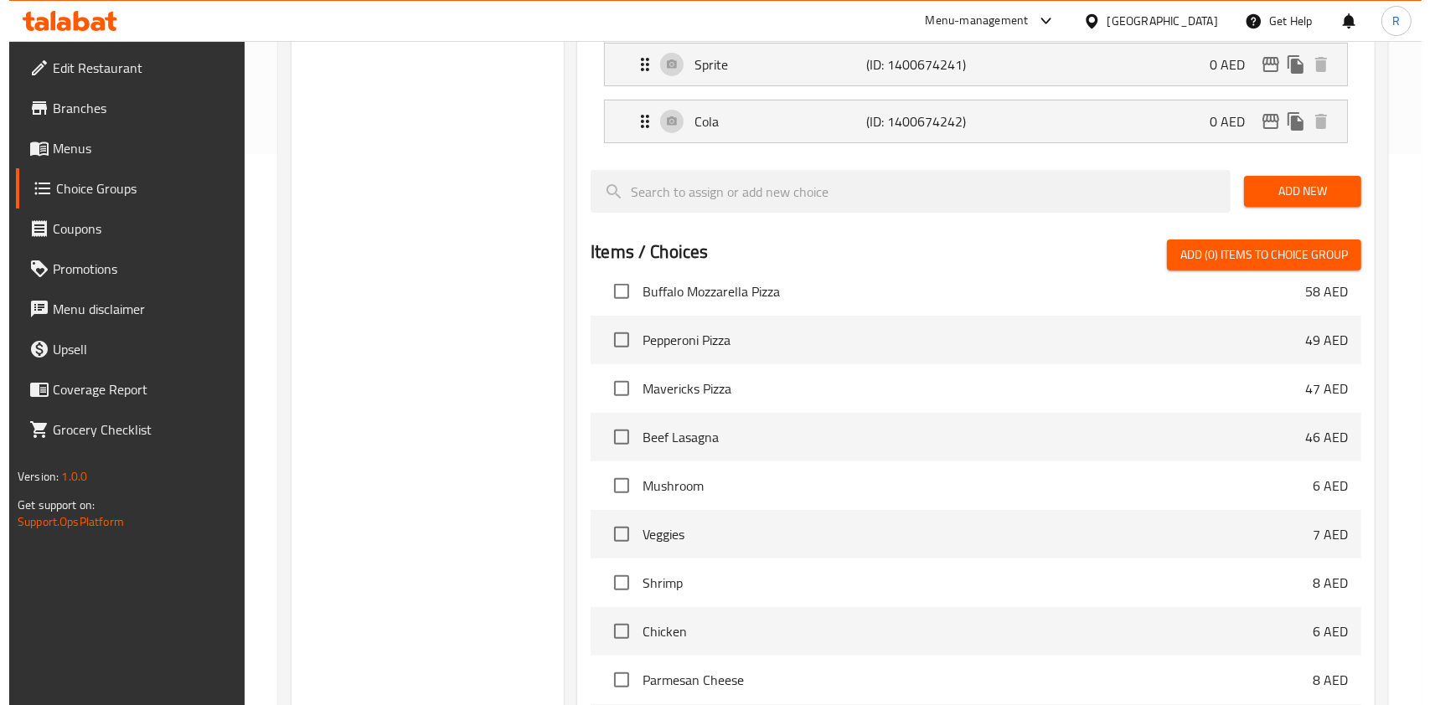
scroll to position [736, 0]
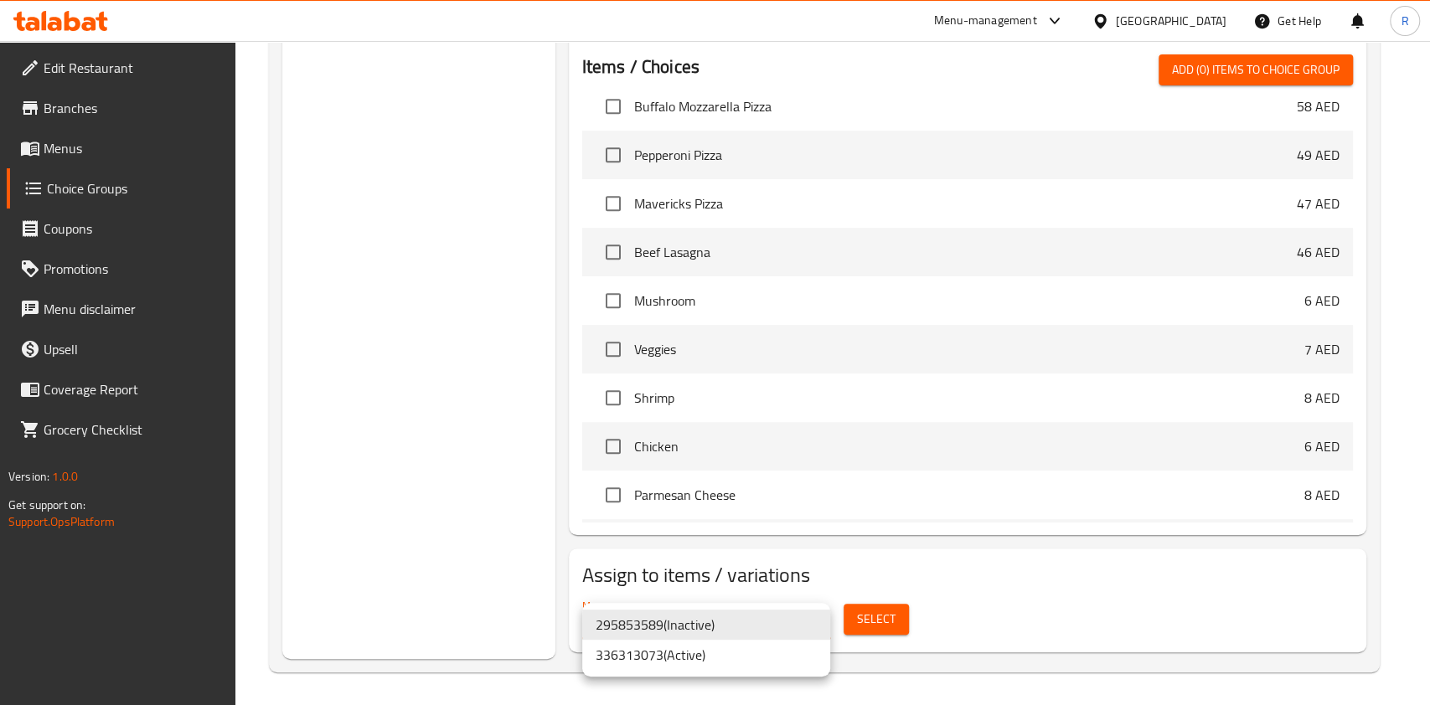
click at [706, 670] on ul "295853589 ( Inactive ) 336313073 ( Active )" at bounding box center [706, 640] width 248 height 74
click at [709, 648] on li "336313073 ( Active )" at bounding box center [706, 655] width 248 height 30
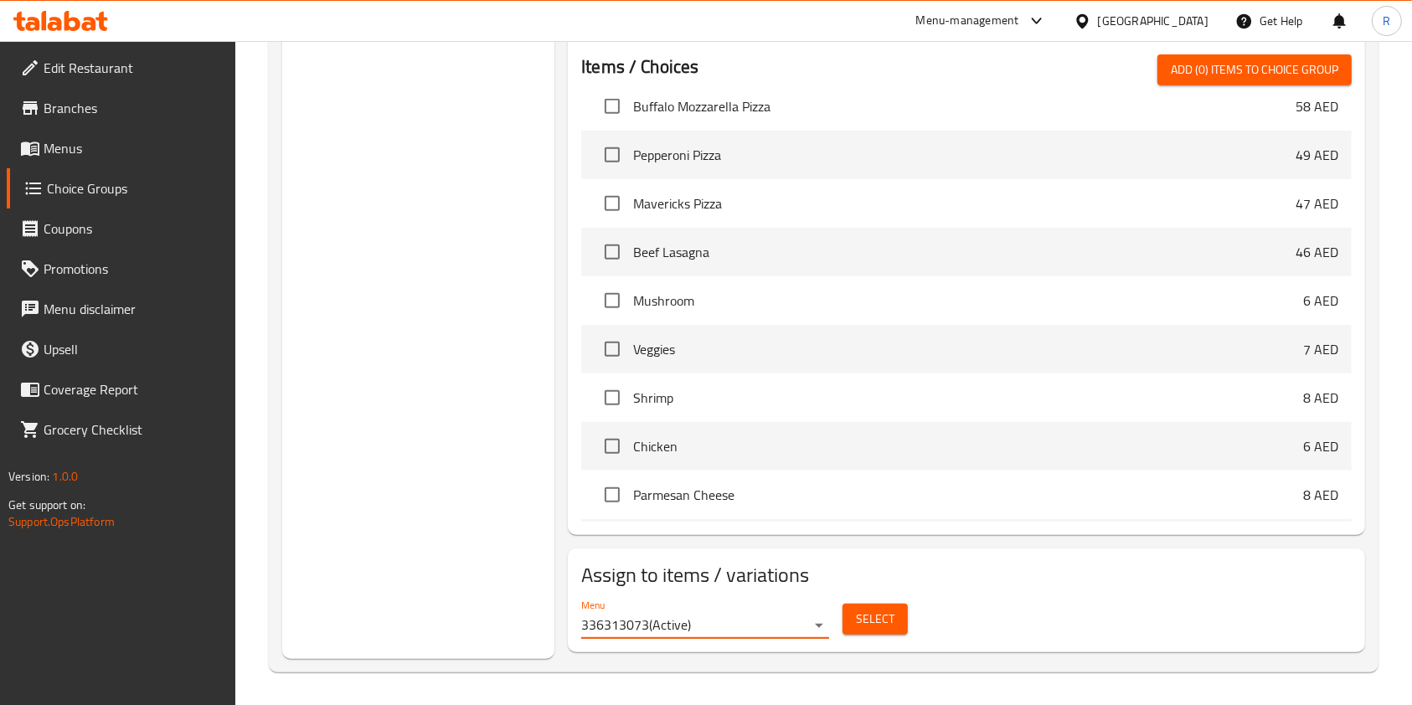
click at [869, 612] on span "Select" at bounding box center [875, 619] width 39 height 21
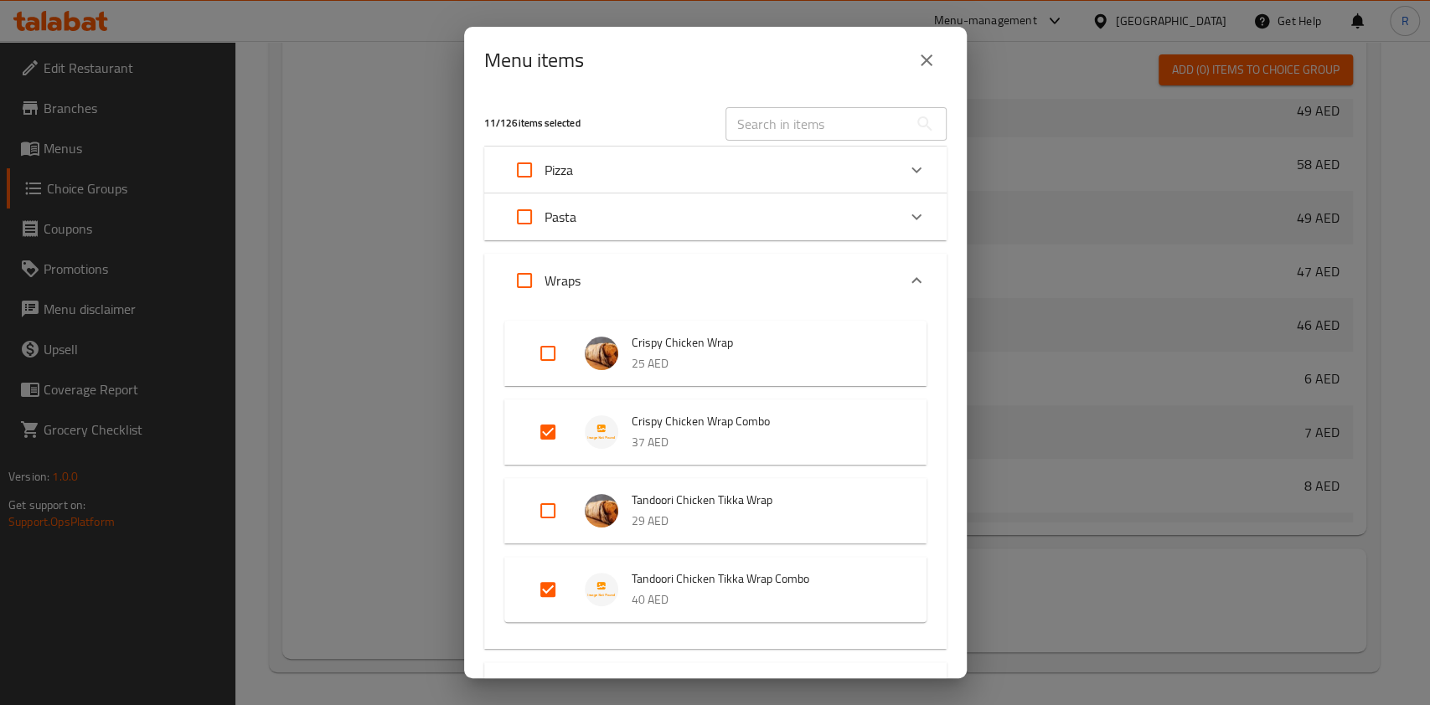
click at [782, 121] on input "text" at bounding box center [817, 124] width 183 height 34
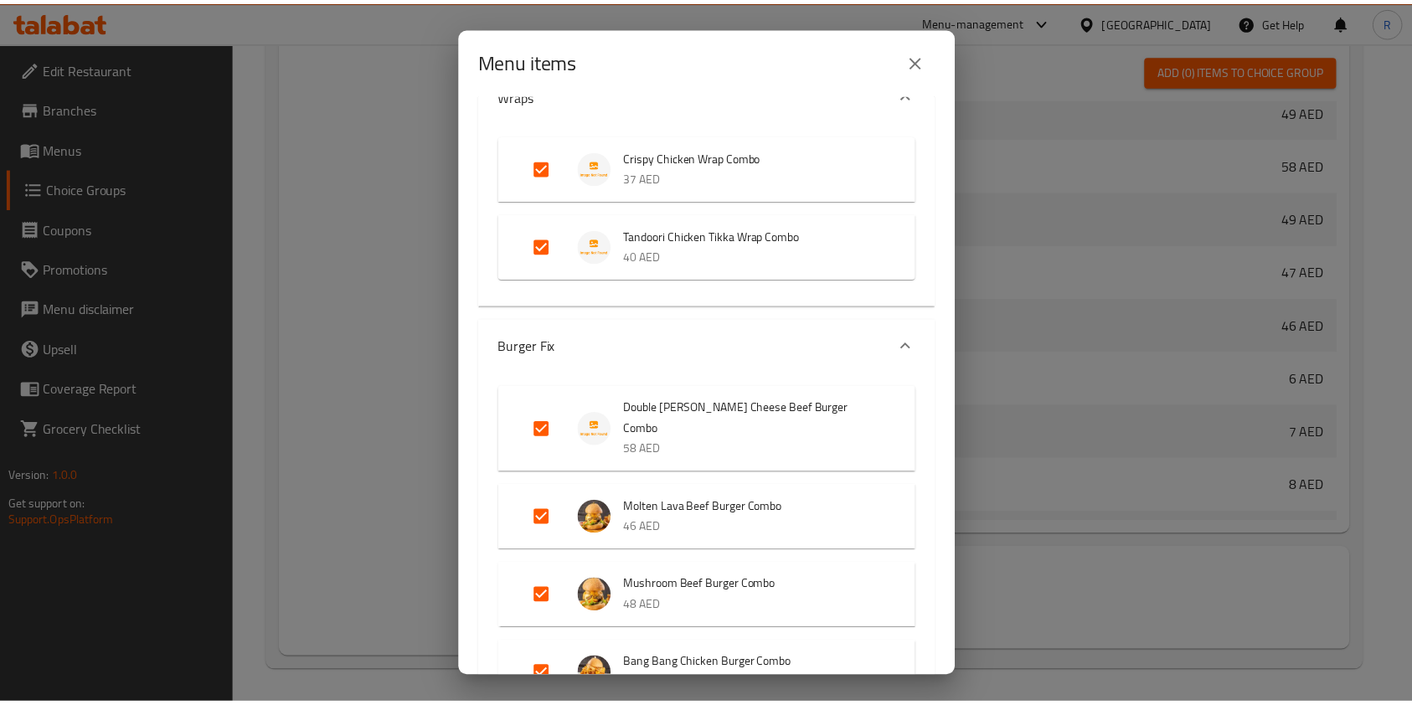
scroll to position [0, 0]
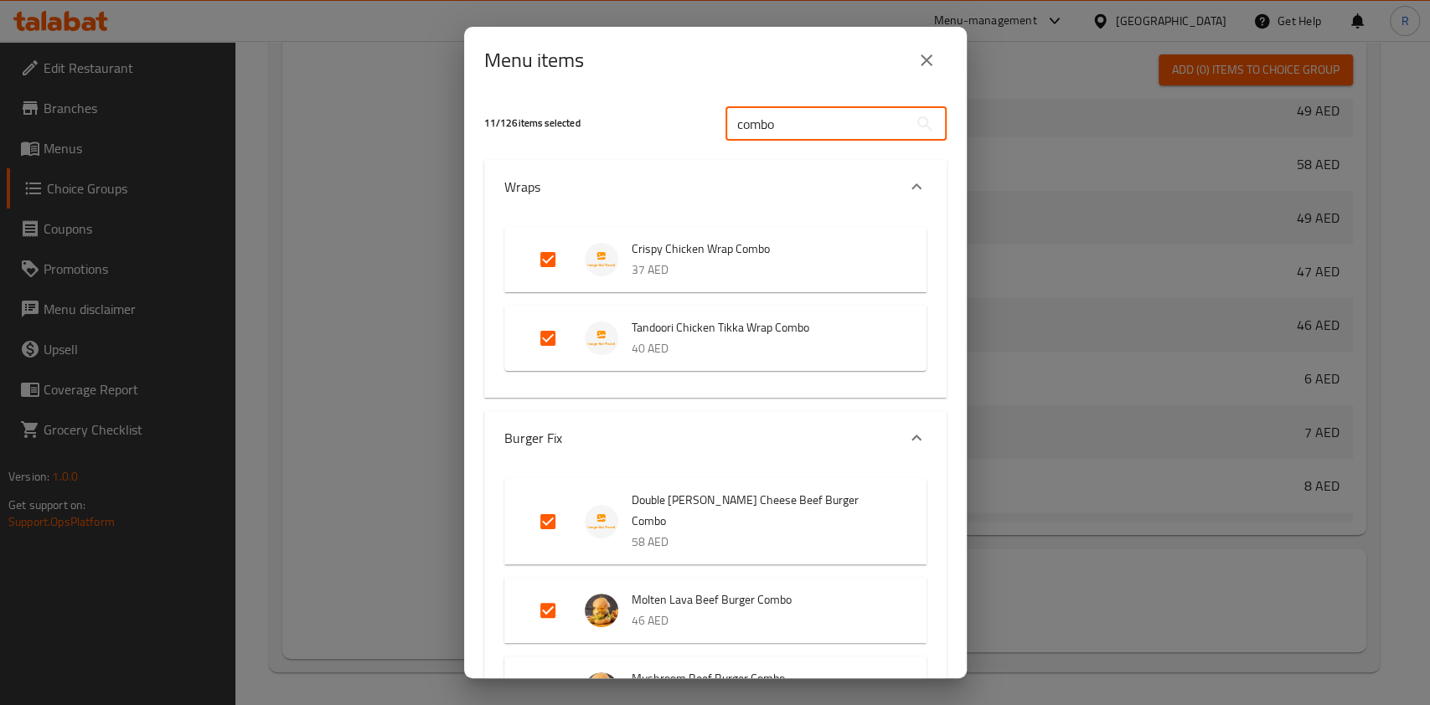
type input "combo"
click at [926, 58] on icon "close" at bounding box center [927, 60] width 20 height 20
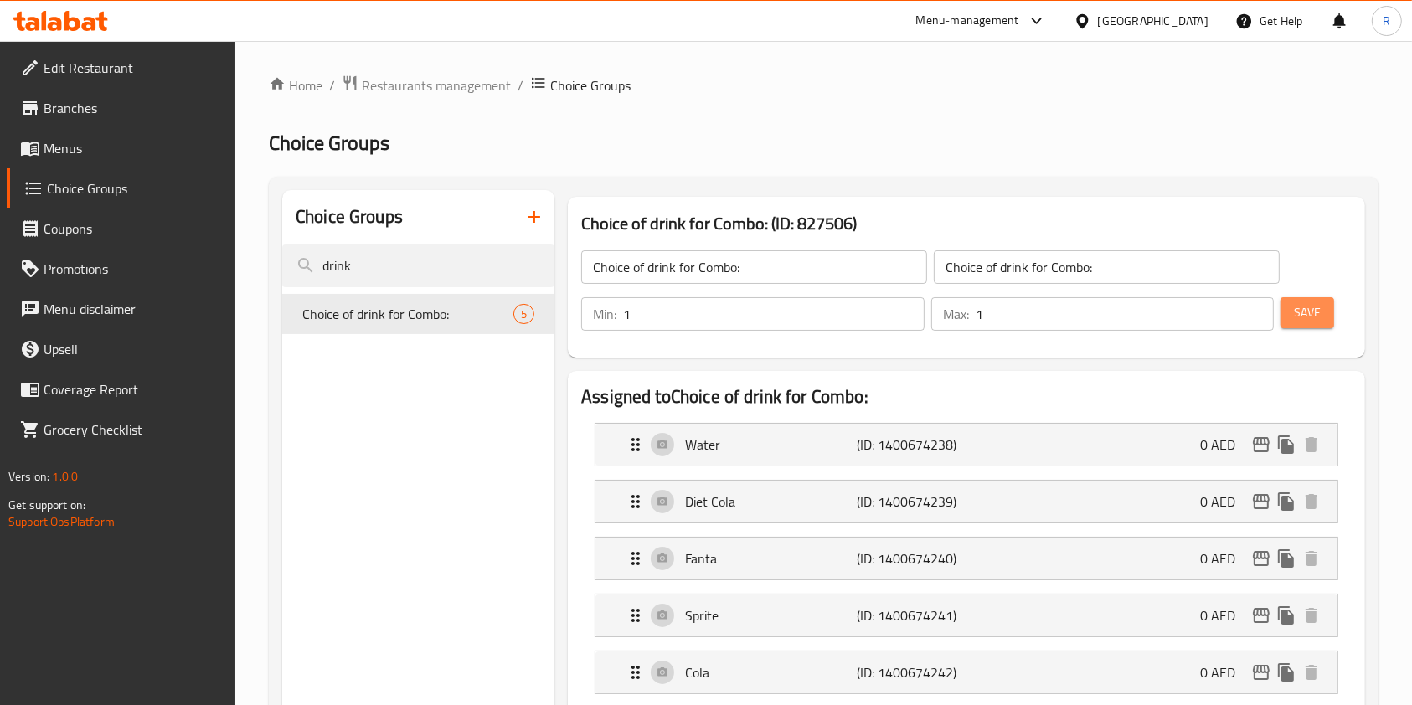
click at [1303, 302] on span "Save" at bounding box center [1307, 312] width 27 height 21
click at [81, 144] on span "Menus" at bounding box center [133, 148] width 179 height 20
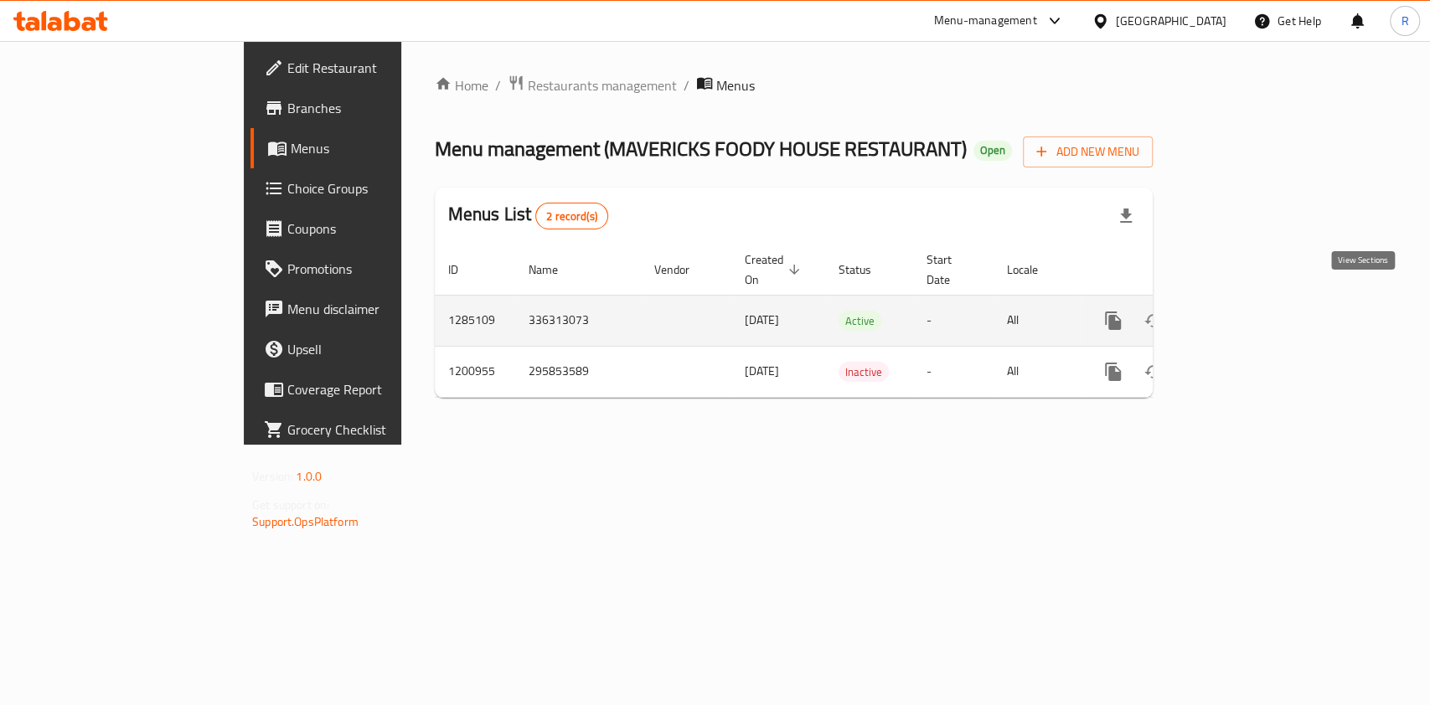
click at [1244, 311] on icon "enhanced table" at bounding box center [1234, 321] width 20 height 20
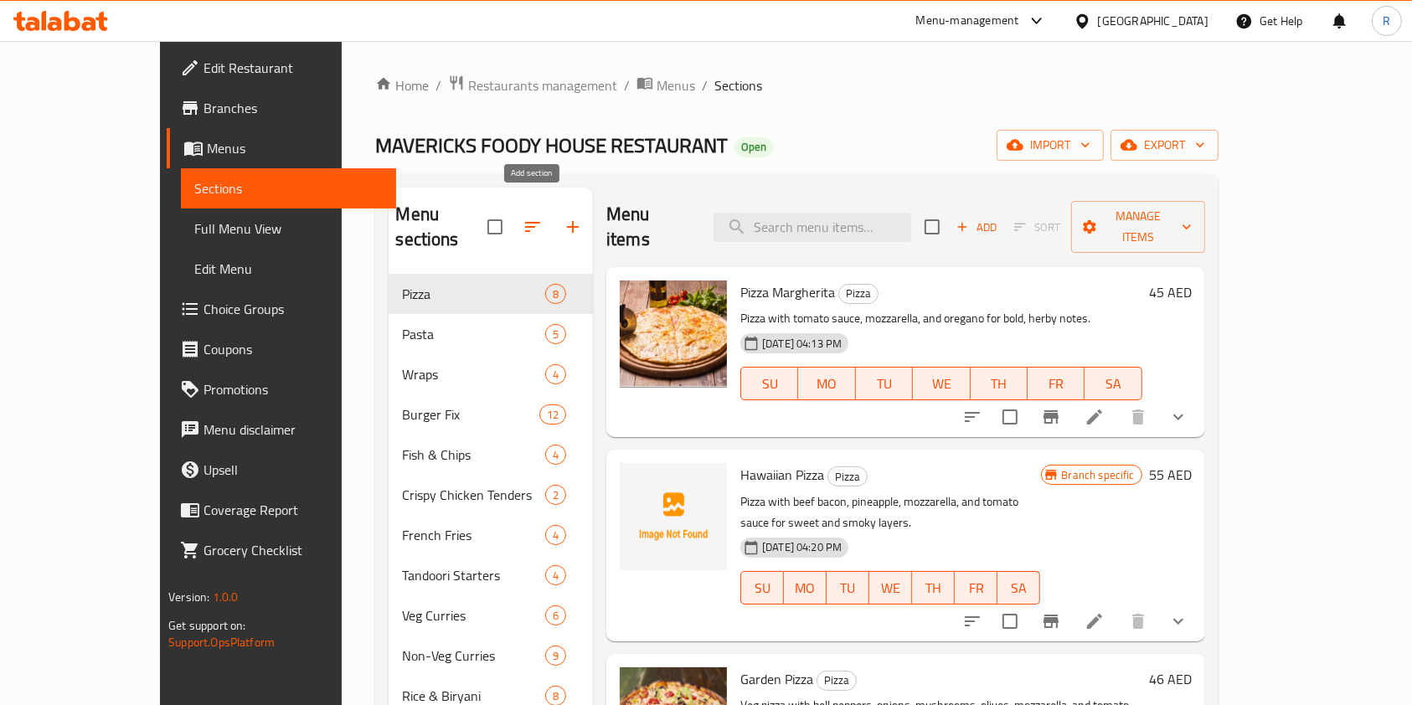
click at [563, 217] on icon "button" at bounding box center [573, 227] width 20 height 20
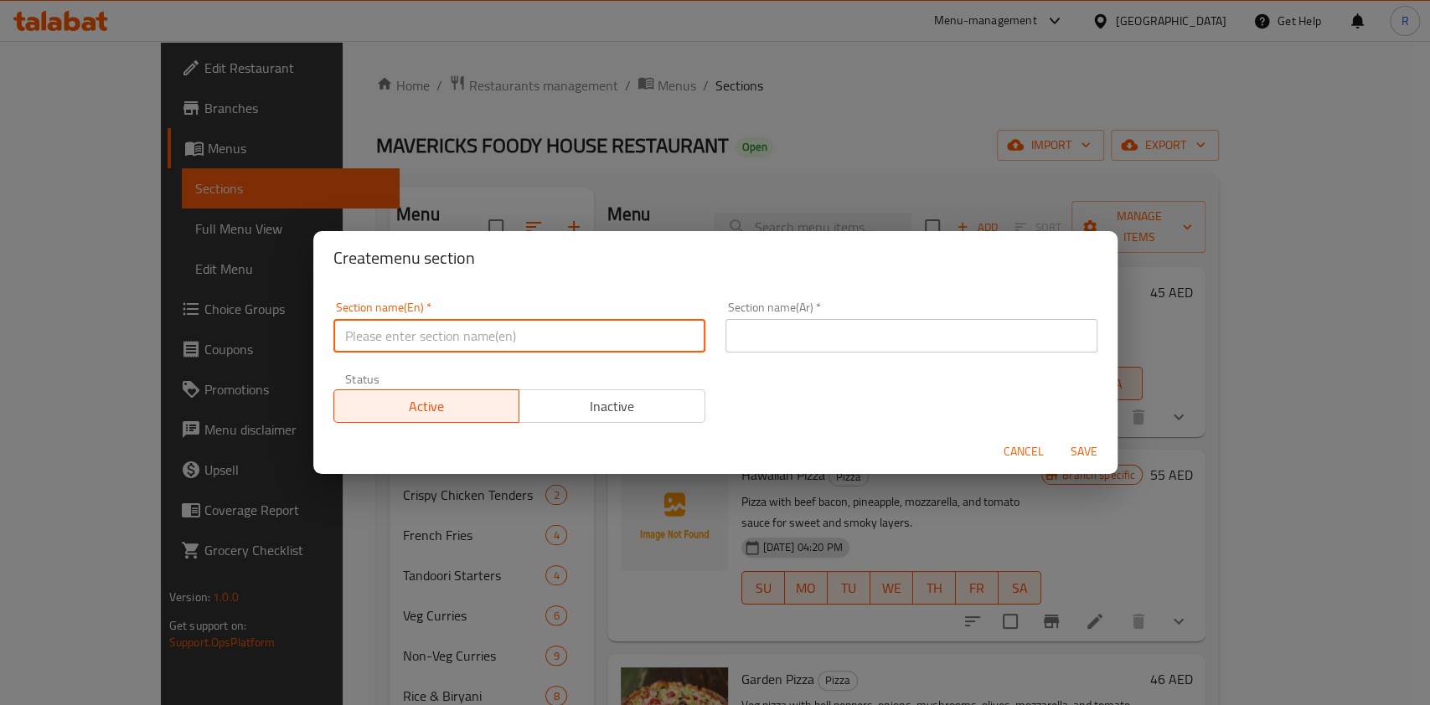
click at [518, 343] on input "text" at bounding box center [519, 336] width 372 height 34
type input "Thali"
click at [922, 347] on input "text" at bounding box center [912, 336] width 372 height 34
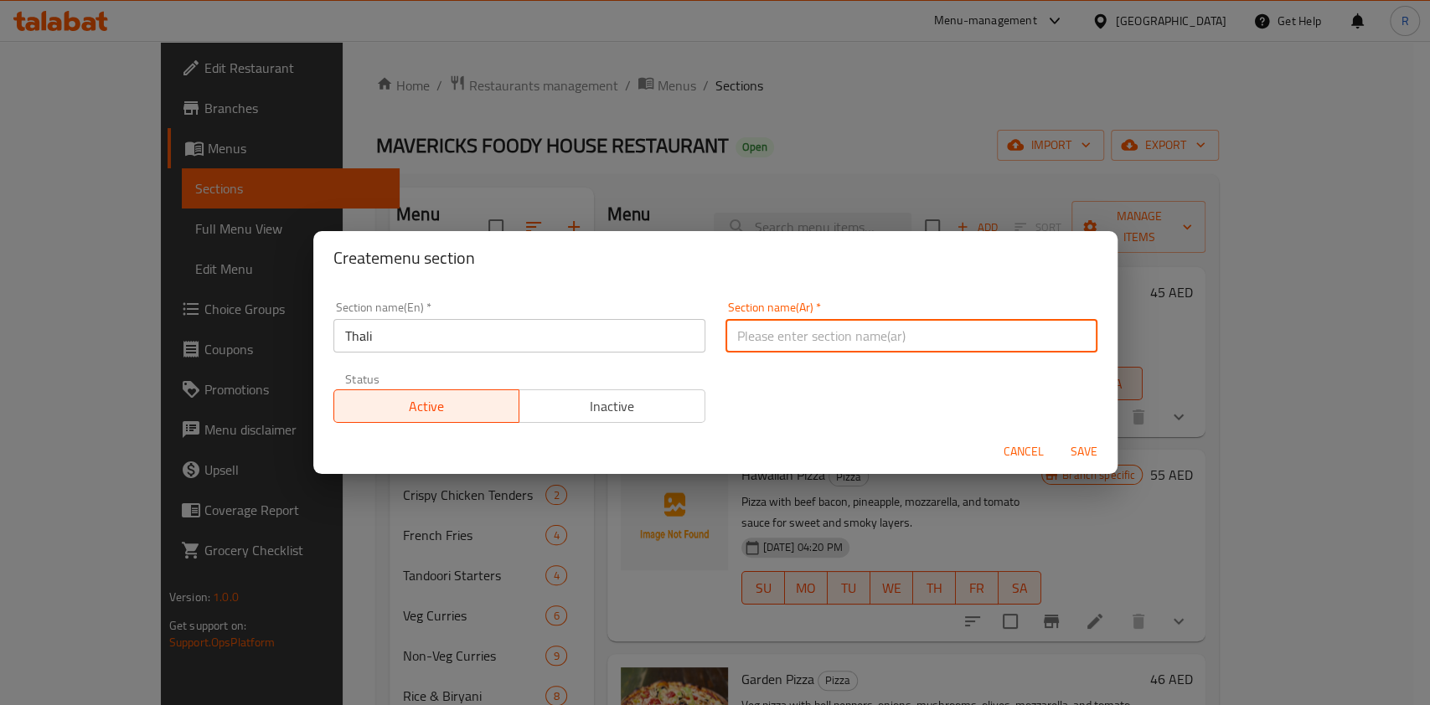
paste input "Thali"
type input "Thali"
click at [1081, 450] on span "Save" at bounding box center [1084, 452] width 40 height 21
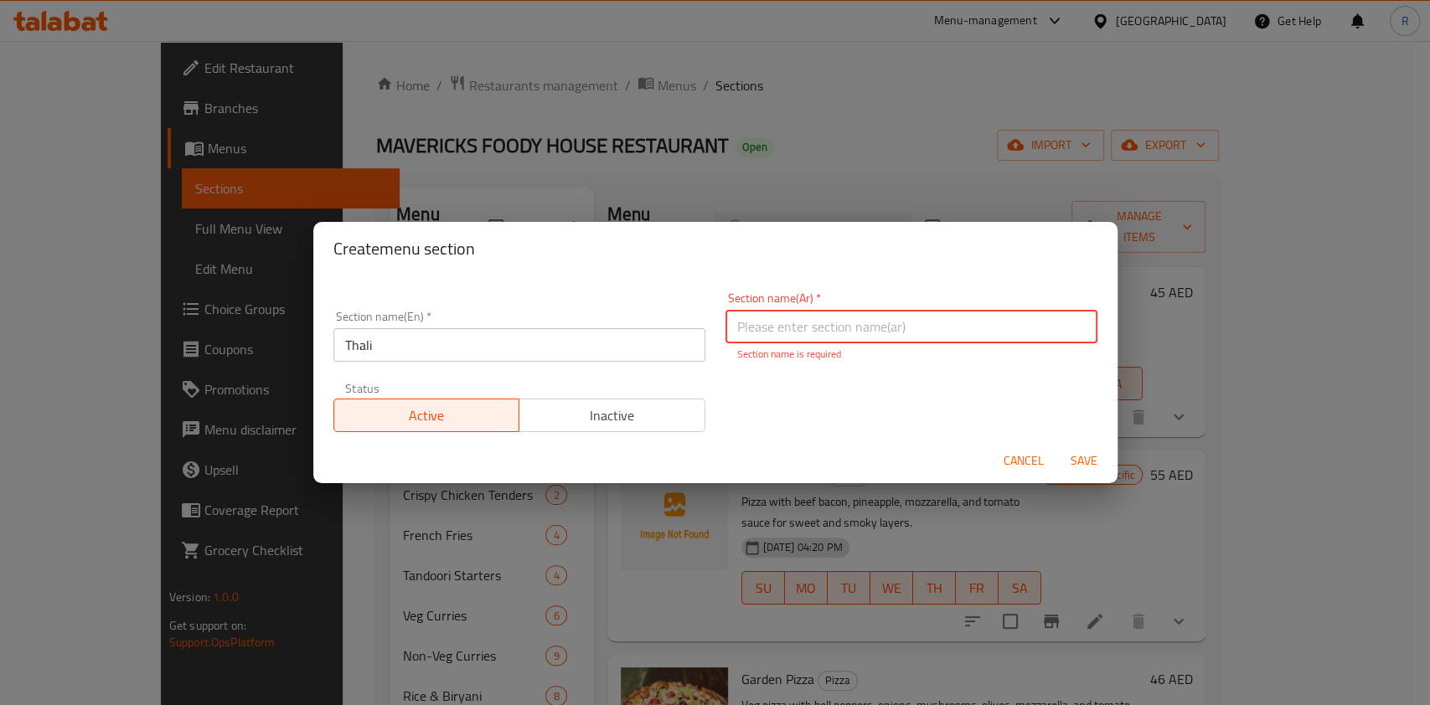
paste input "ثالي"
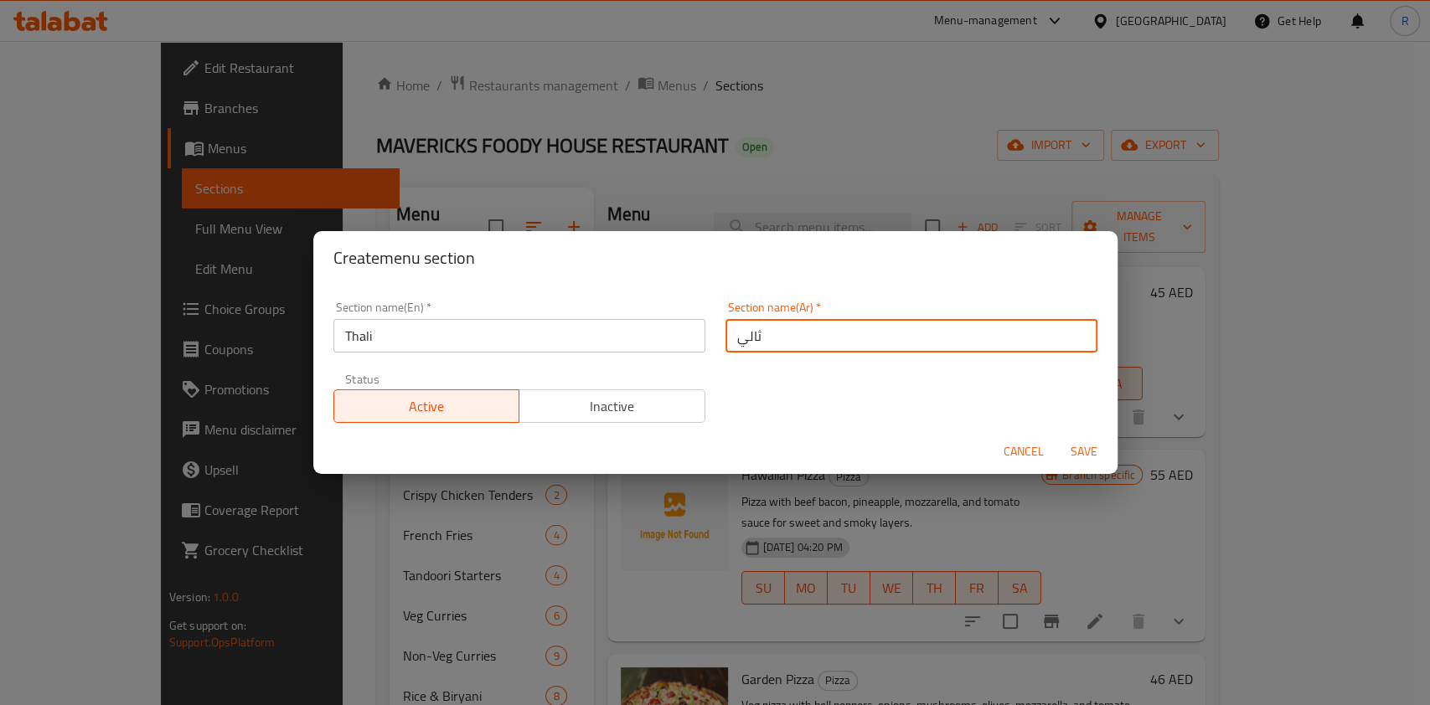
type input "ثالي"
click at [1095, 447] on span "Save" at bounding box center [1084, 452] width 40 height 21
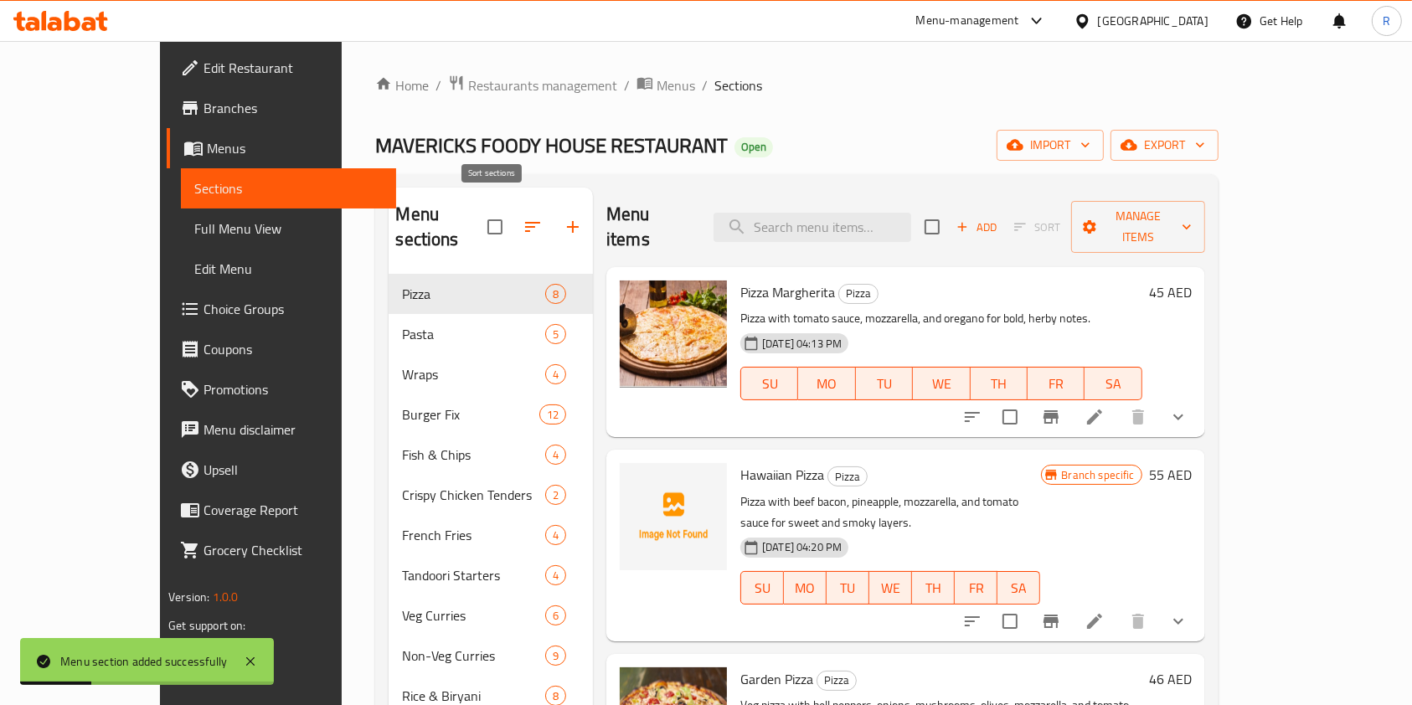
click at [525, 222] on icon "button" at bounding box center [532, 227] width 15 height 10
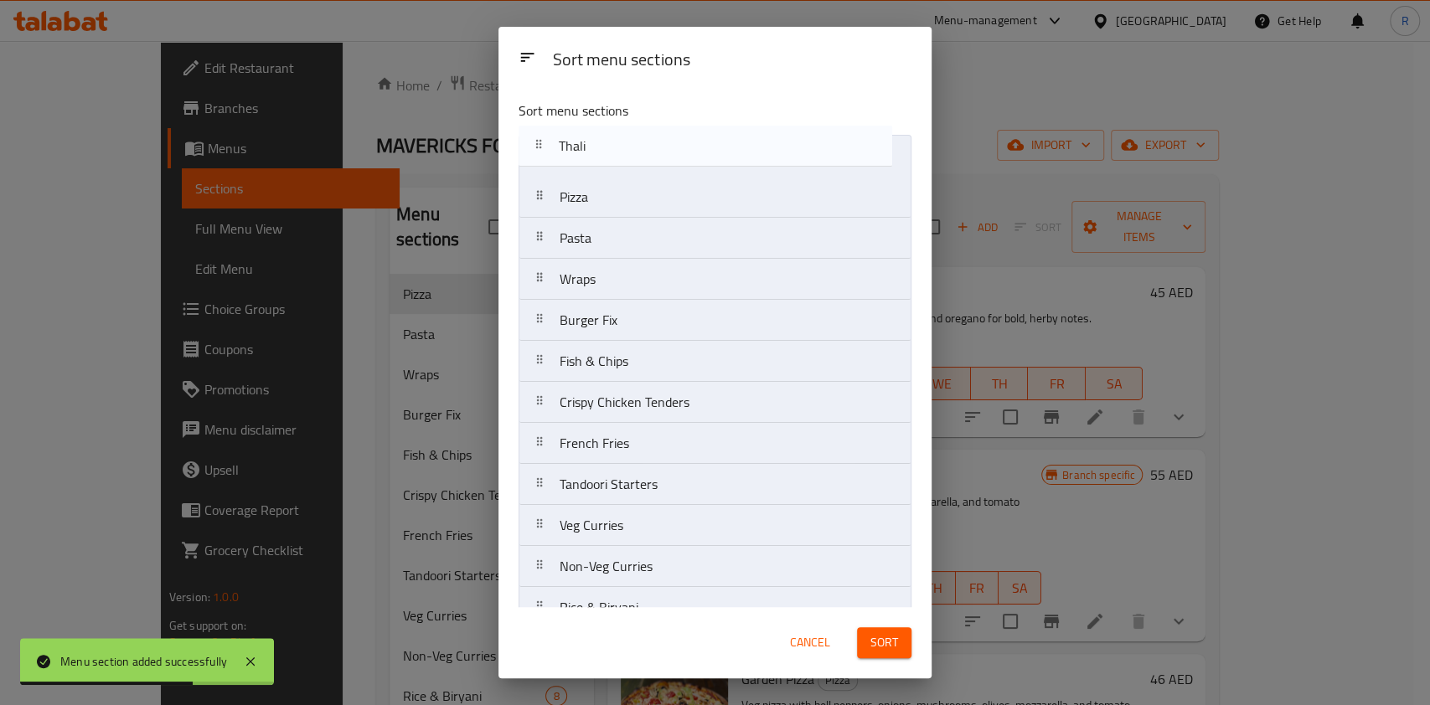
drag, startPoint x: 607, startPoint y: 588, endPoint x: 617, endPoint y: 144, distance: 444.1
click at [617, 144] on nav "Pizza Pasta Wraps Burger Fix Fish & Chips Crispy Chicken Tenders French Fries T…" at bounding box center [715, 505] width 393 height 741
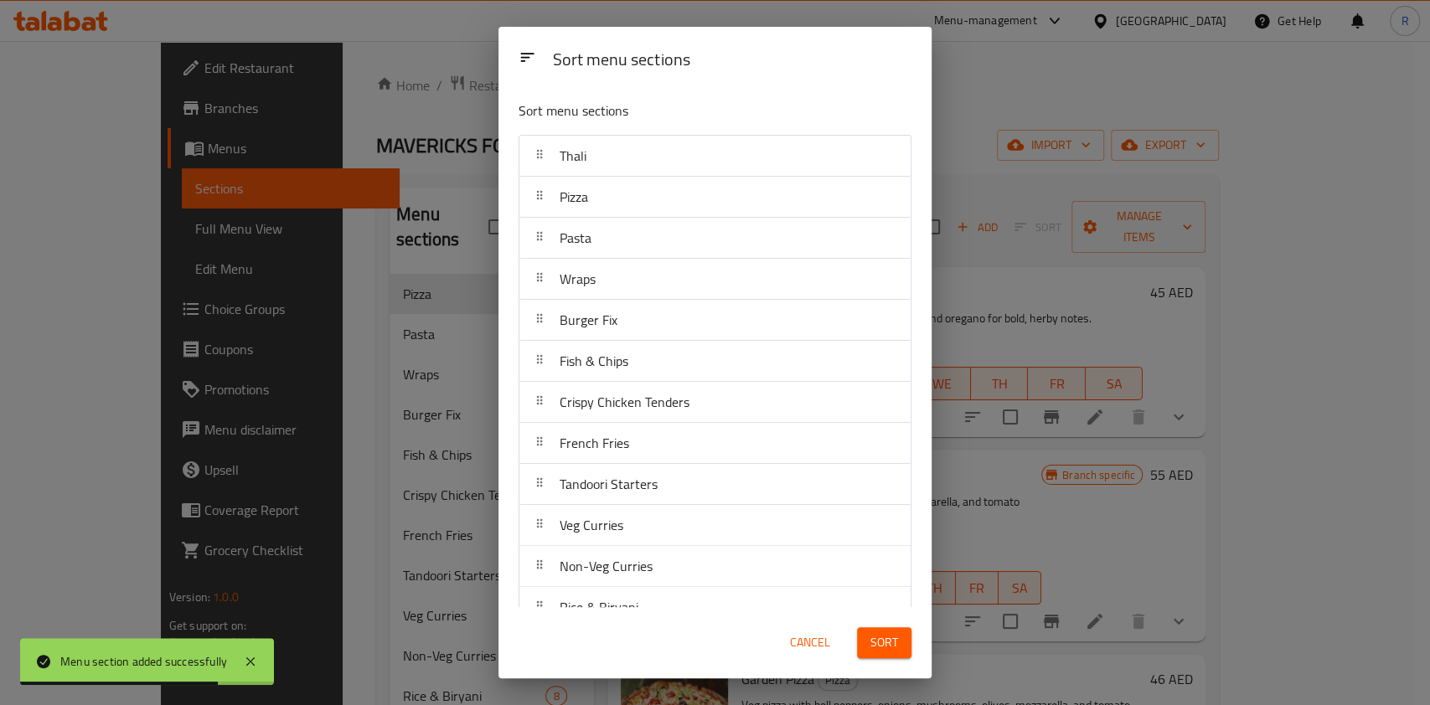
click at [881, 639] on span "Sort" at bounding box center [884, 643] width 28 height 21
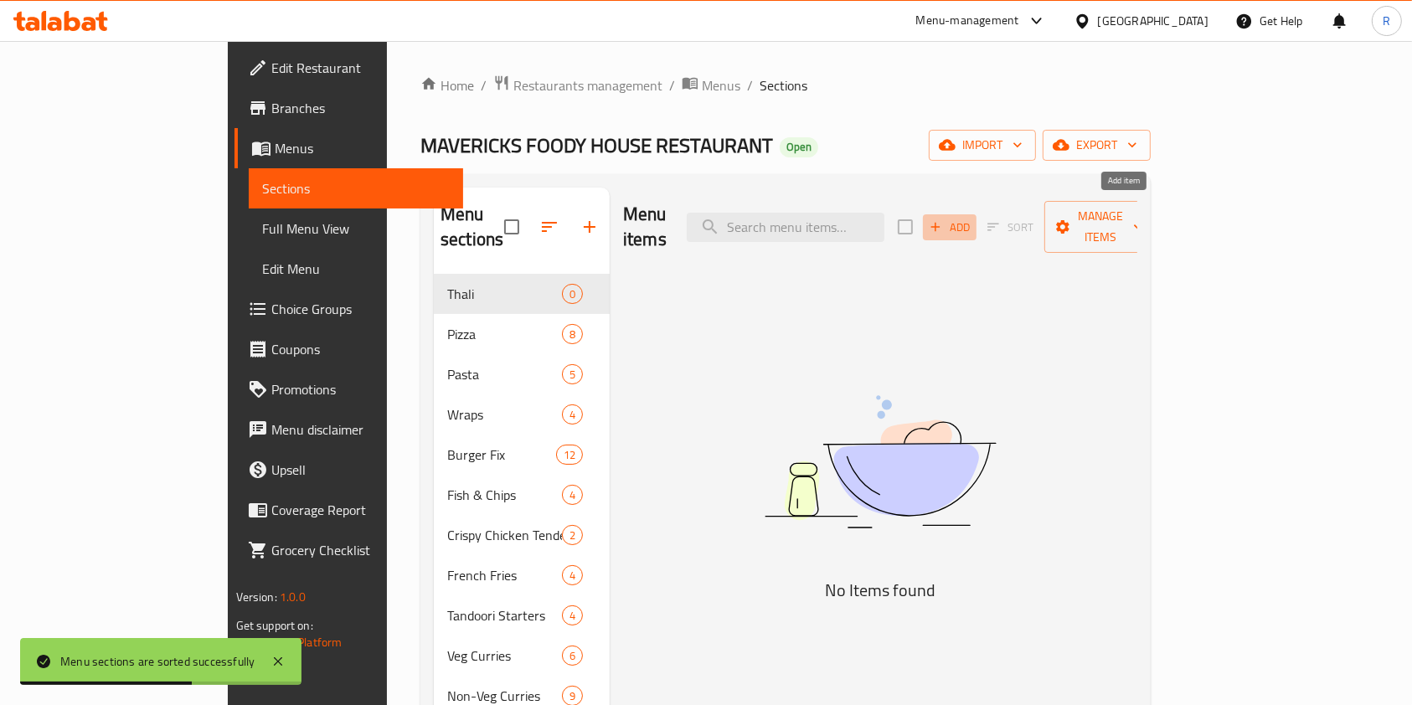
click at [973, 218] on span "Add" at bounding box center [949, 227] width 45 height 19
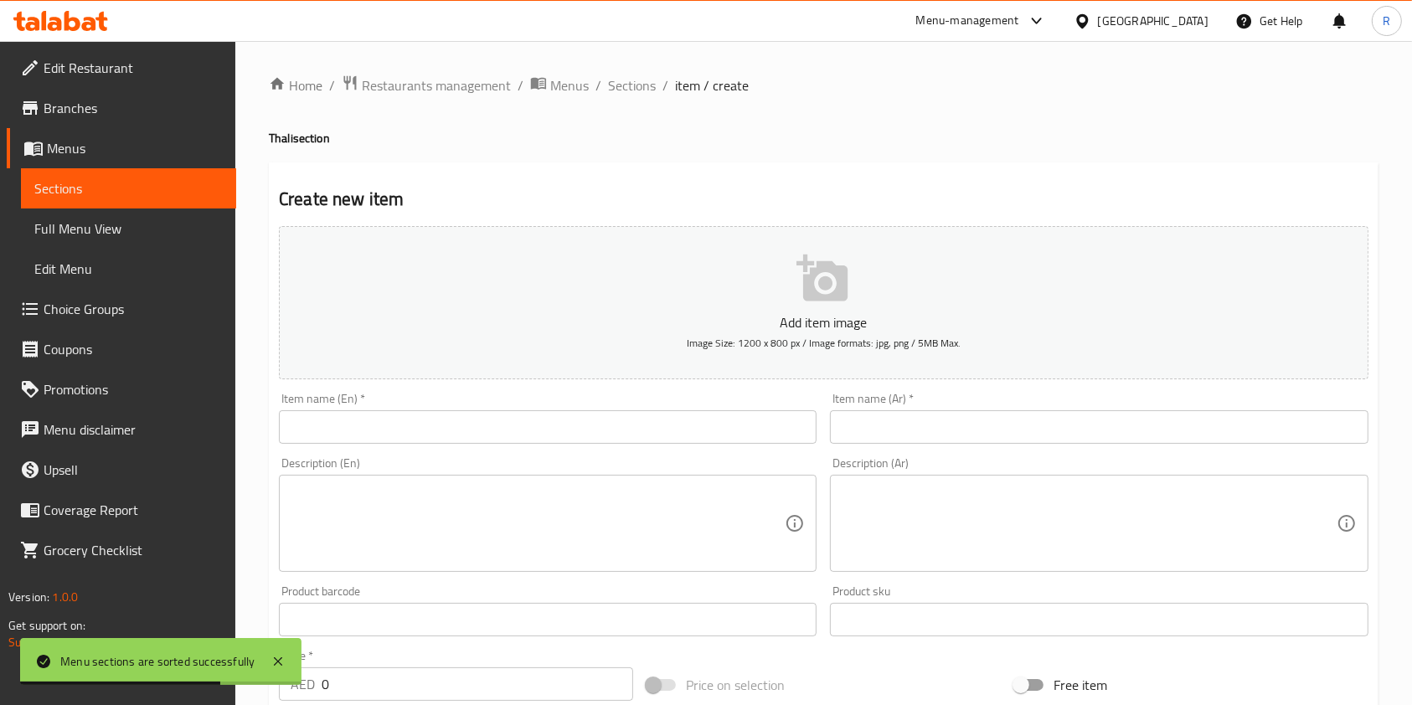
click at [503, 425] on input "text" at bounding box center [548, 428] width 538 height 34
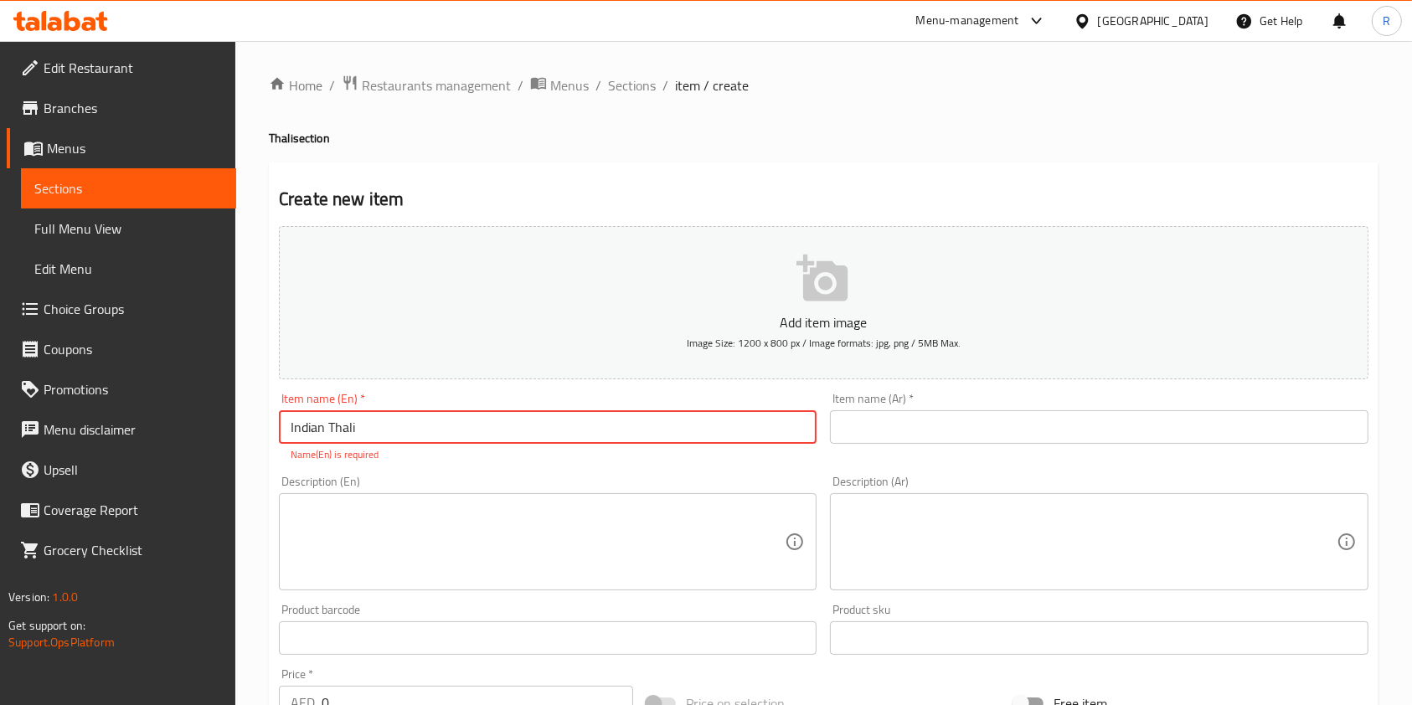
type input "Indian Thali"
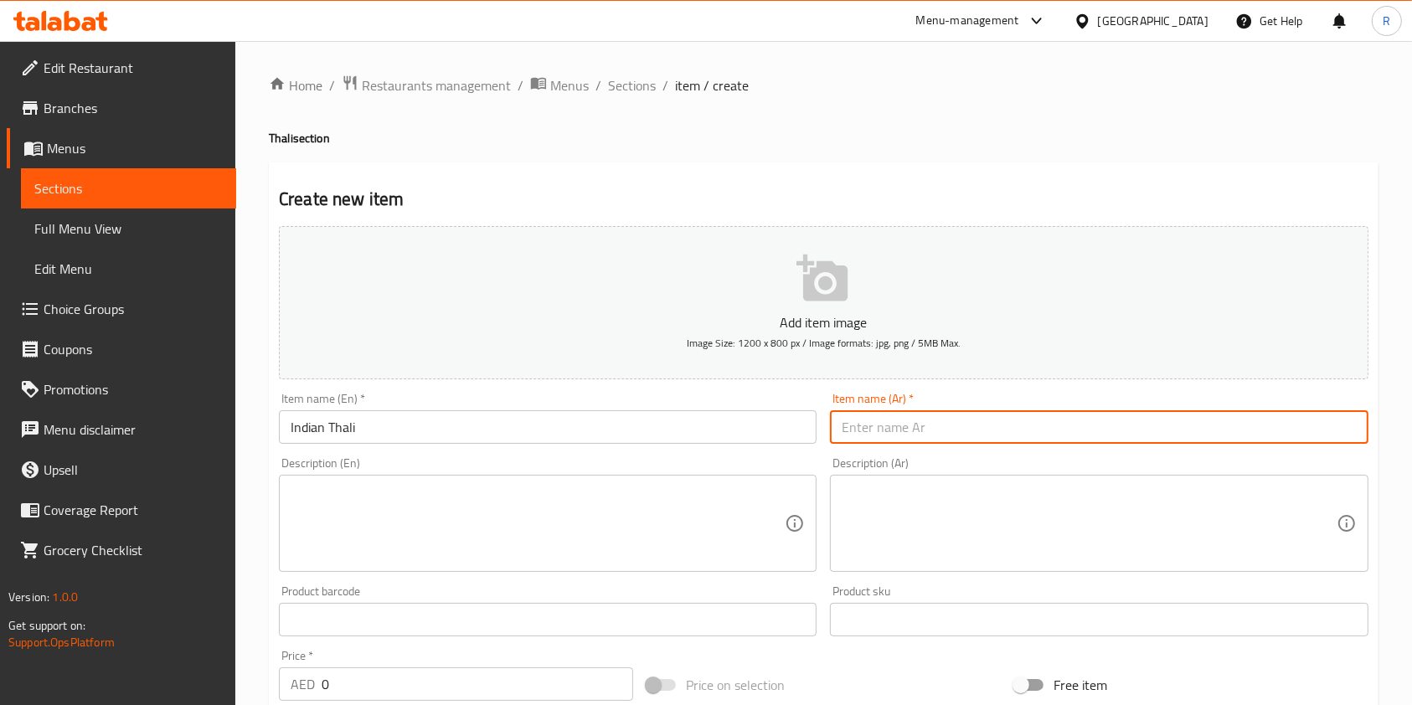
click at [898, 423] on input "text" at bounding box center [1099, 428] width 538 height 34
paste input "ثالي هندي"
type input "ثالي هندي"
click at [570, 512] on textarea at bounding box center [538, 524] width 494 height 80
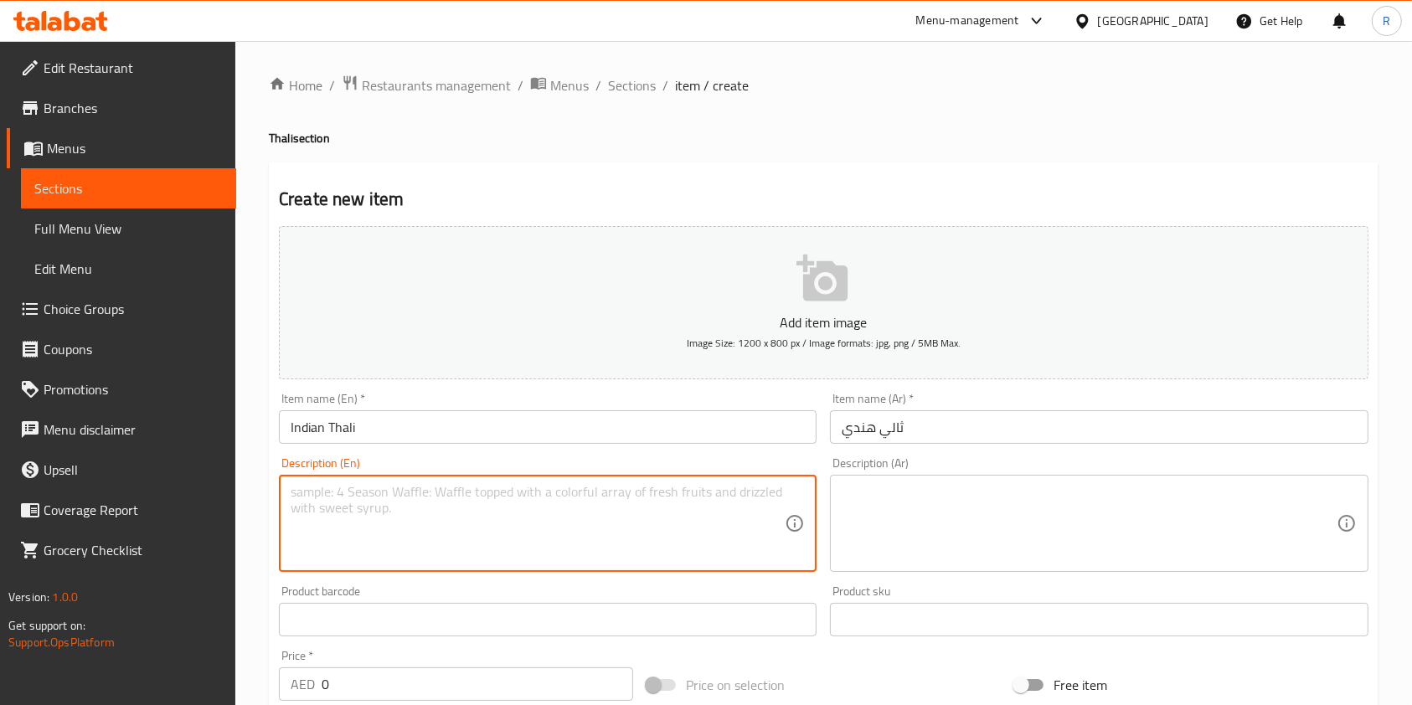
paste textarea "Steamed rice, rotis, dal, daily vegetable, and choice of chicken or vegetarian …"
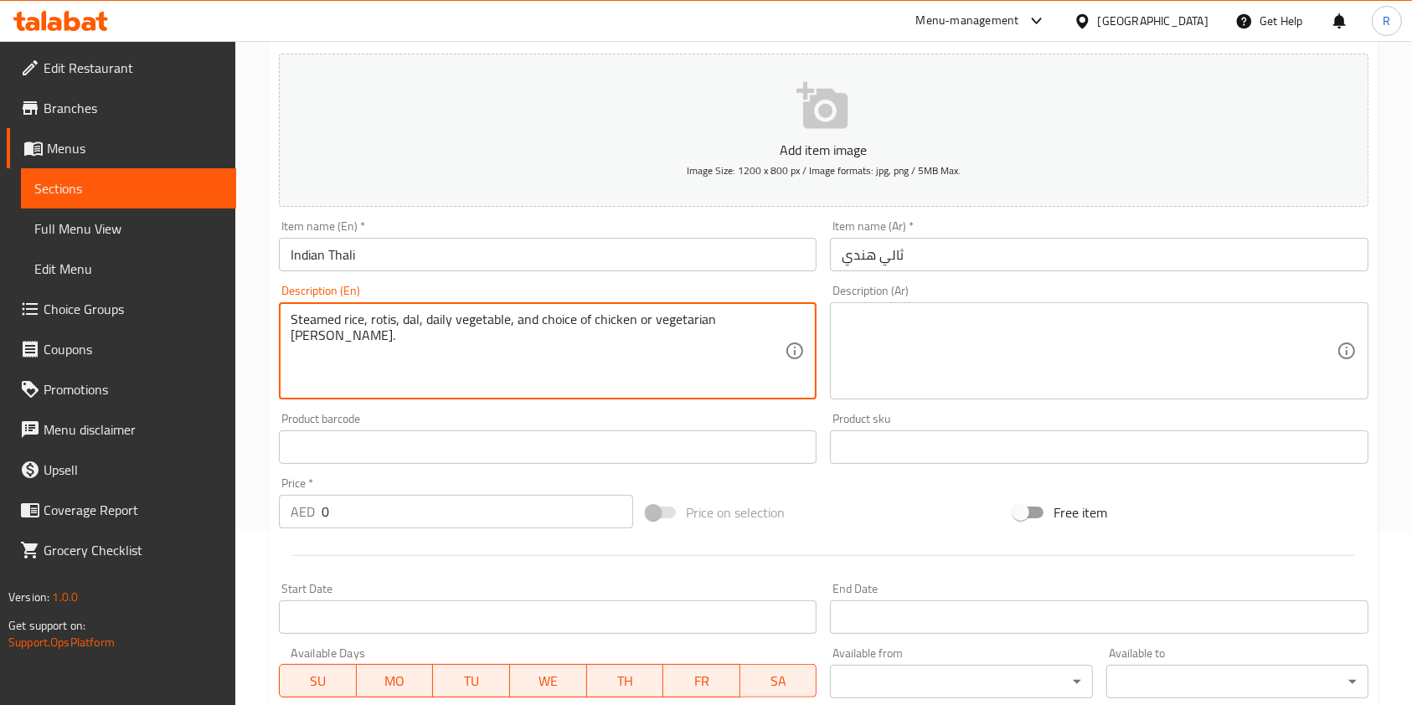
scroll to position [223, 0]
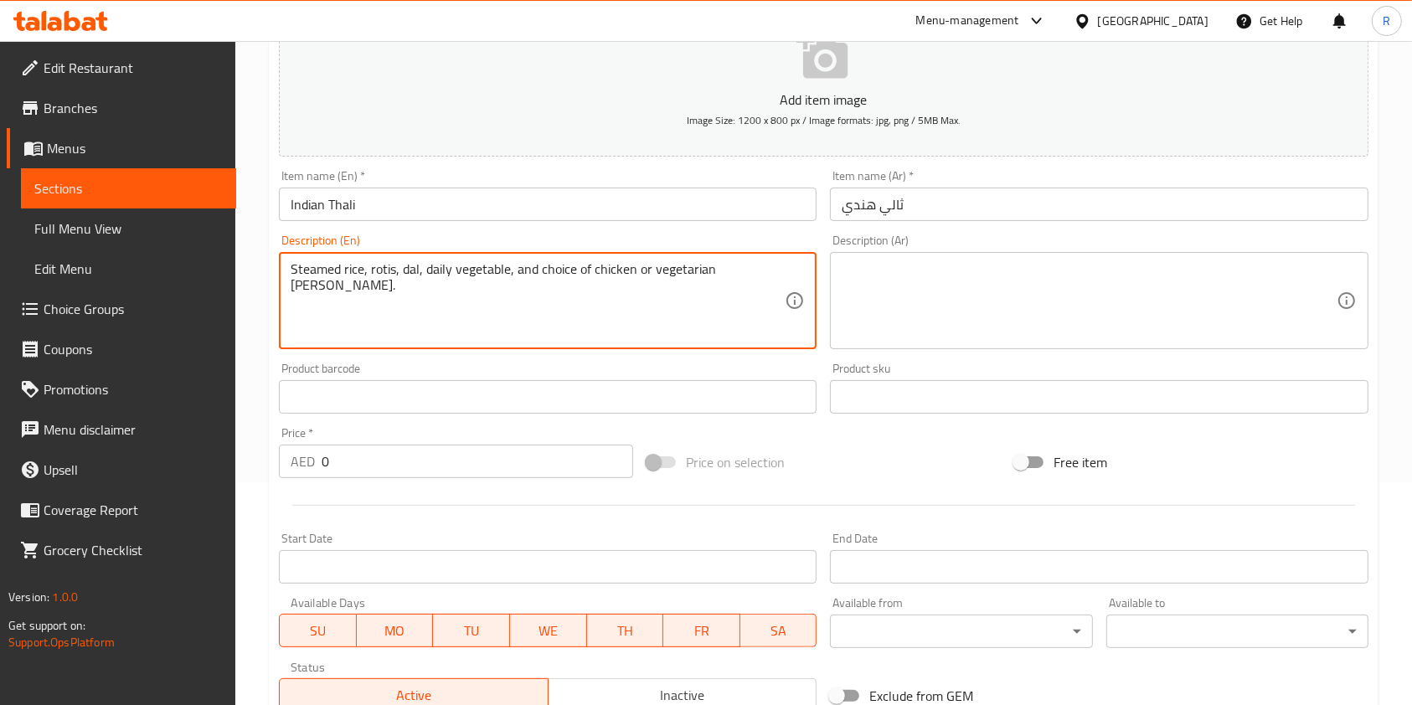
type textarea "Steamed rice, rotis, dal, daily vegetable, and choice of chicken or vegetarian …"
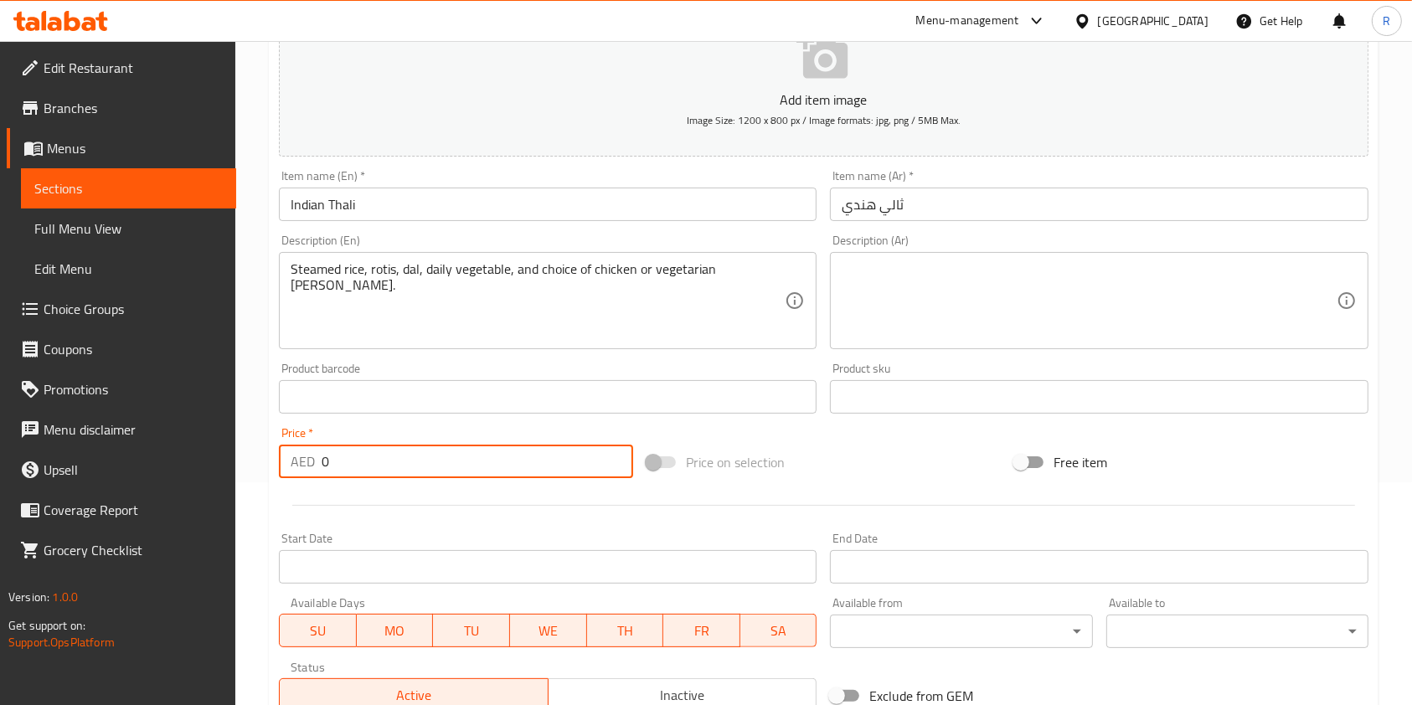
drag, startPoint x: 375, startPoint y: 452, endPoint x: 29, endPoint y: 455, distance: 346.0
click at [31, 455] on div "Edit Restaurant Branches Menus Sections Full Menu View Edit Menu Choice Groups …" at bounding box center [706, 389] width 1412 height 1143
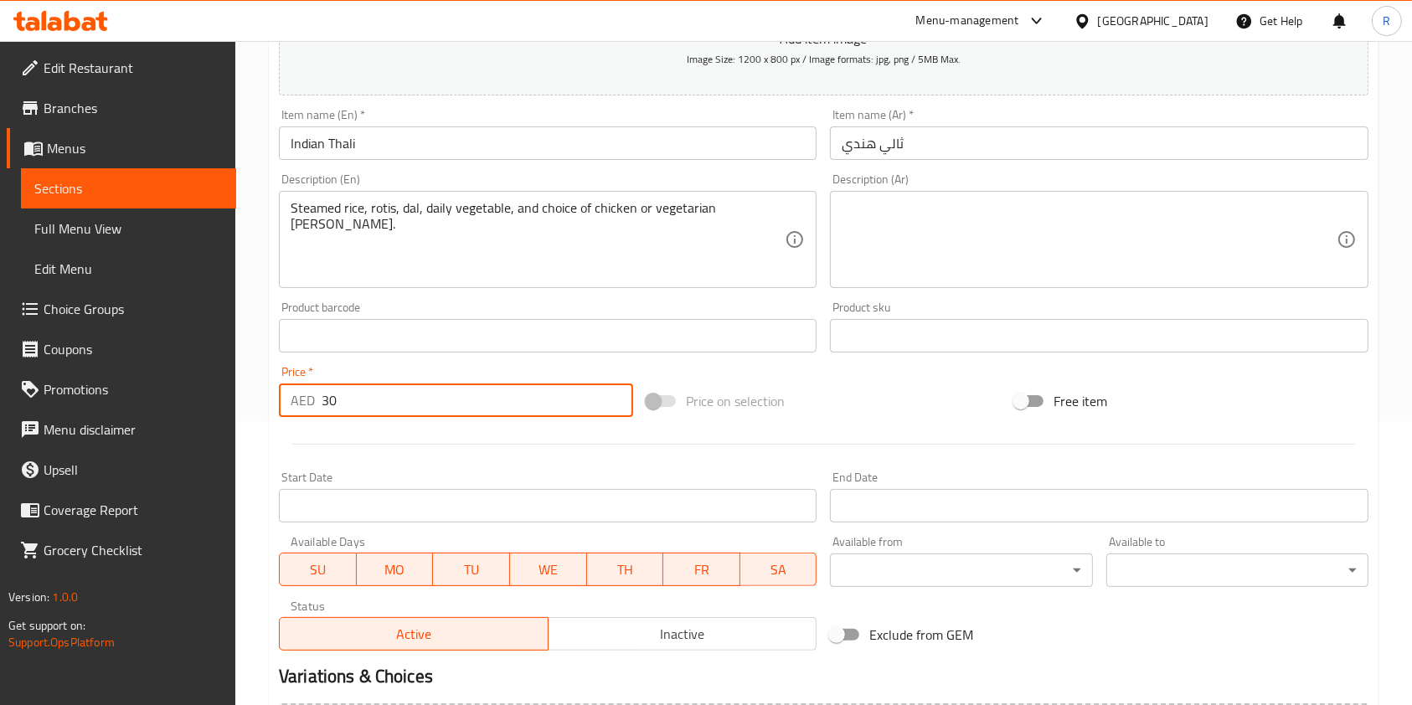
scroll to position [447, 0]
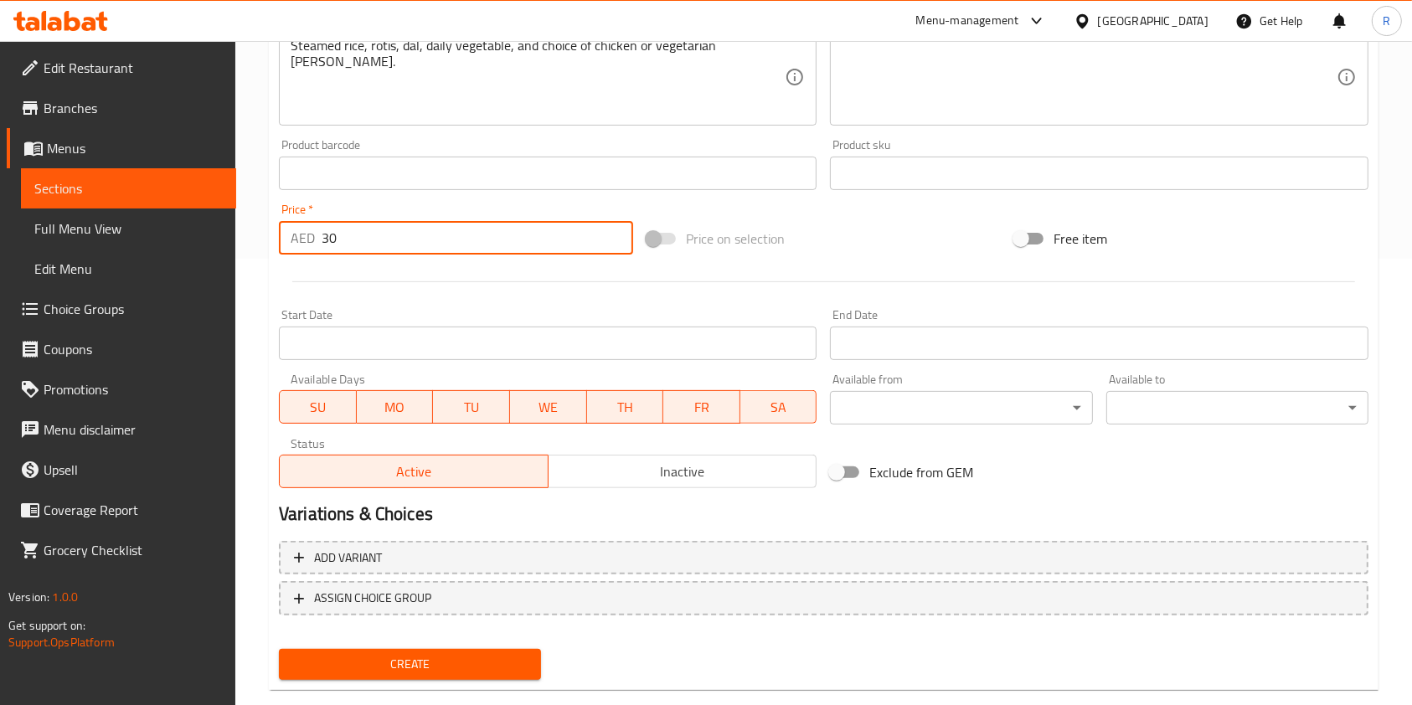
type input "3"
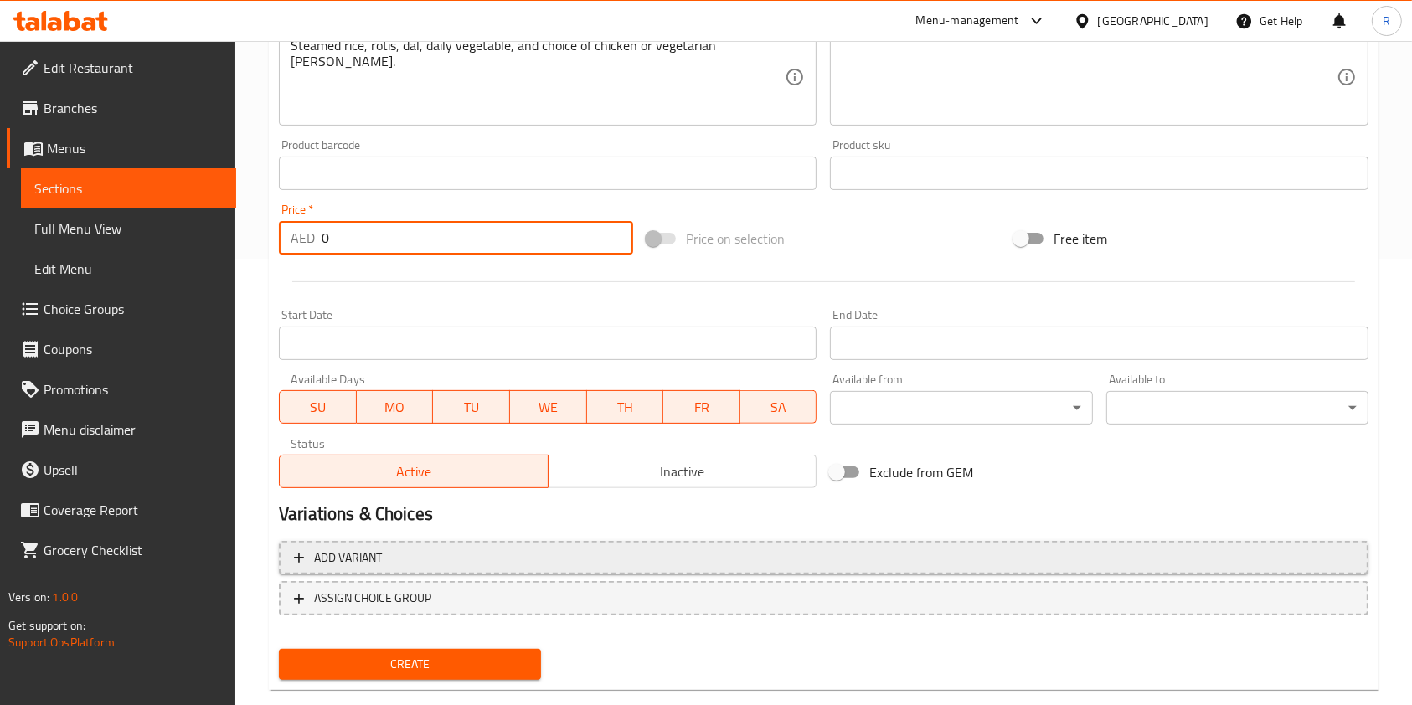
click at [328, 571] on button "Add variant" at bounding box center [824, 558] width 1090 height 34
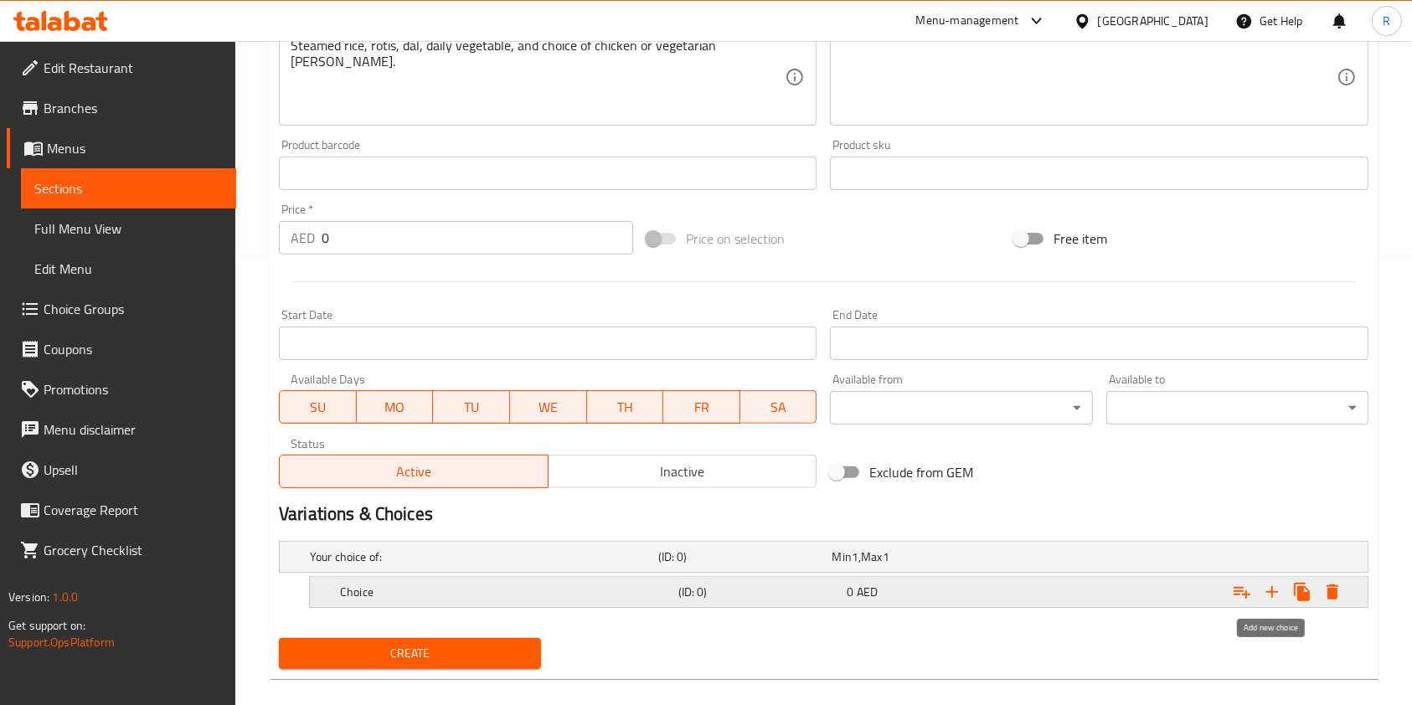
click at [1276, 591] on icon "Expand" at bounding box center [1273, 592] width 12 height 12
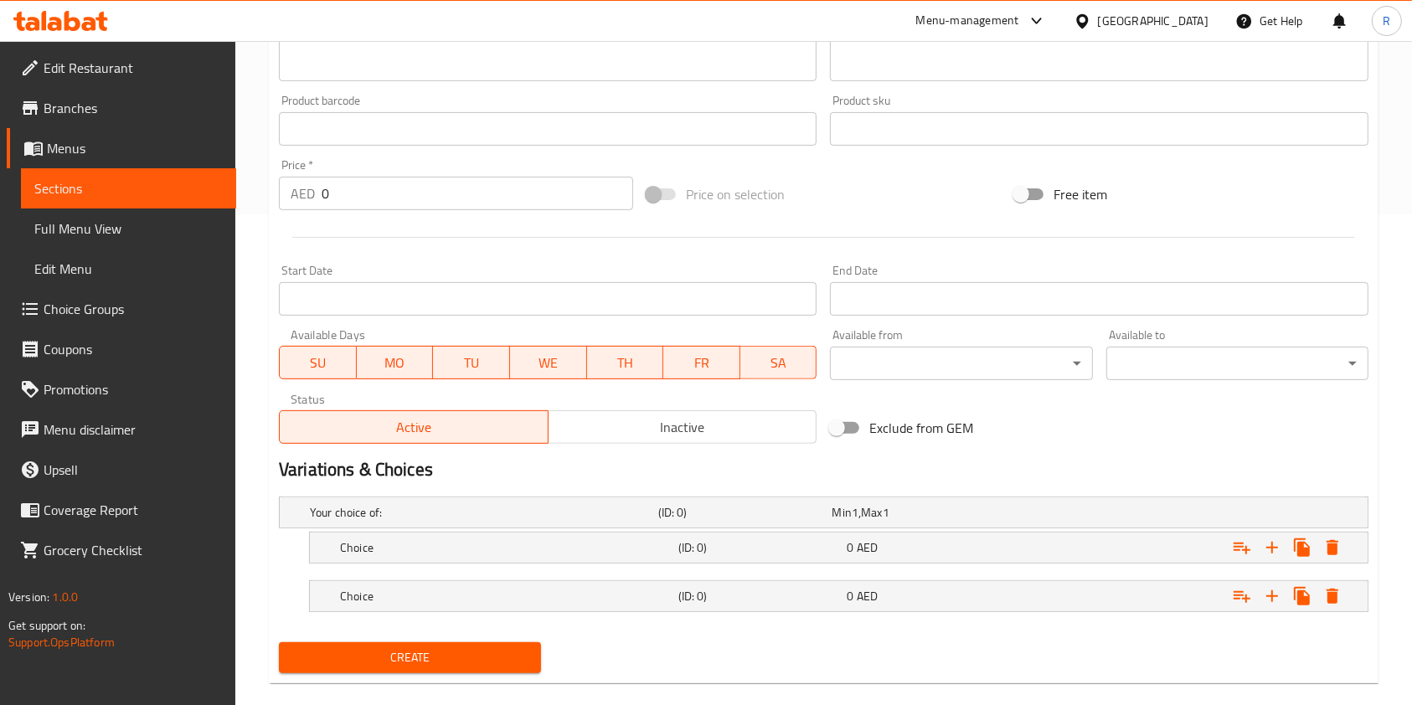
scroll to position [516, 0]
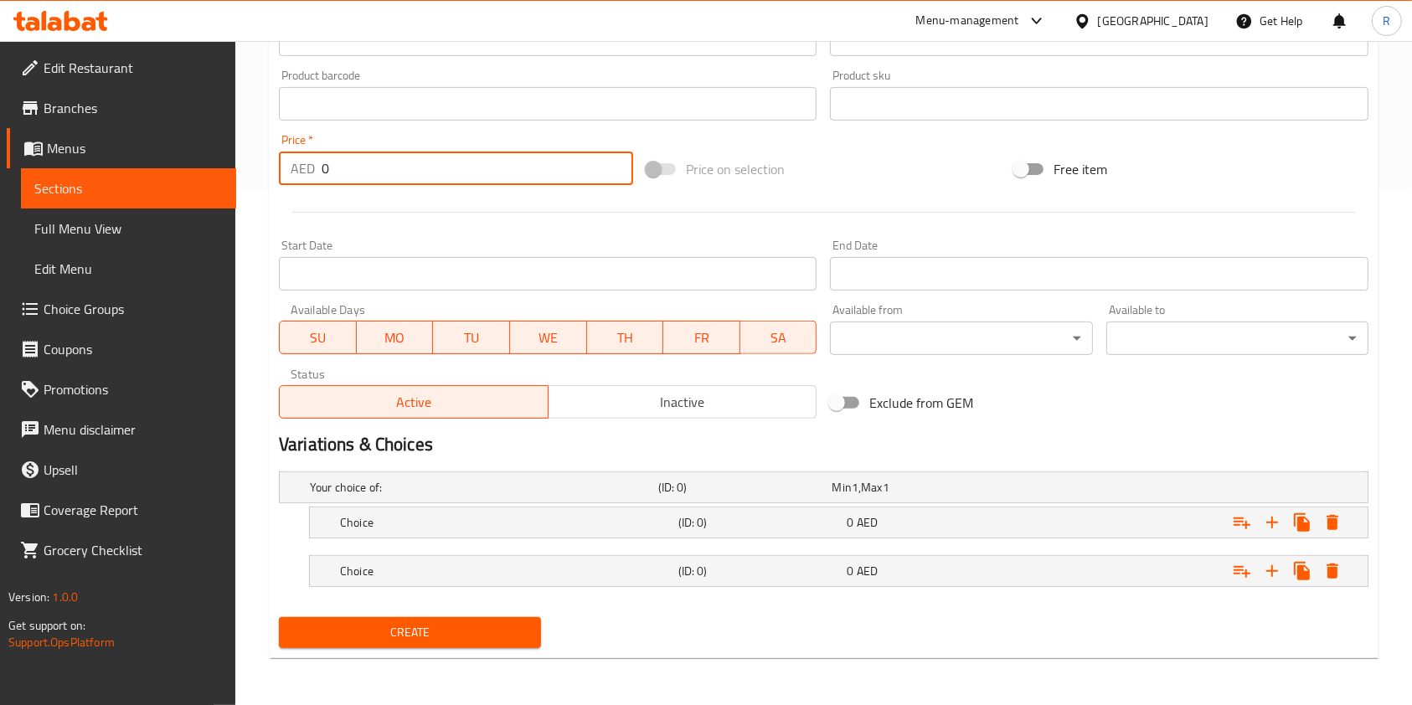
drag, startPoint x: 348, startPoint y: 165, endPoint x: 148, endPoint y: 170, distance: 199.5
click at [179, 167] on div "Edit Restaurant Branches Menus Sections Full Menu View Edit Menu Choice Groups …" at bounding box center [706, 115] width 1412 height 1180
type input "30"
drag, startPoint x: 734, startPoint y: 531, endPoint x: 737, endPoint y: 540, distance: 9.0
click at [735, 532] on div "(ID: 0)" at bounding box center [759, 522] width 169 height 23
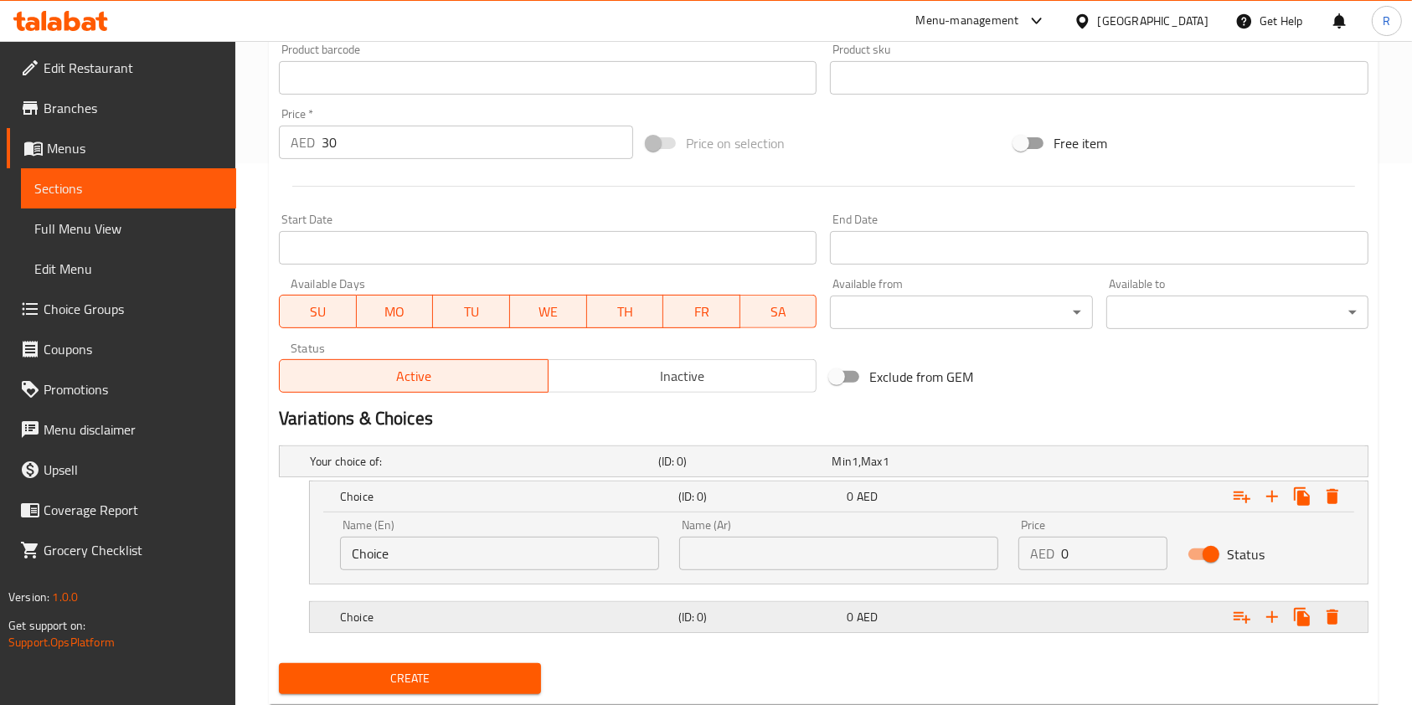
scroll to position [588, 0]
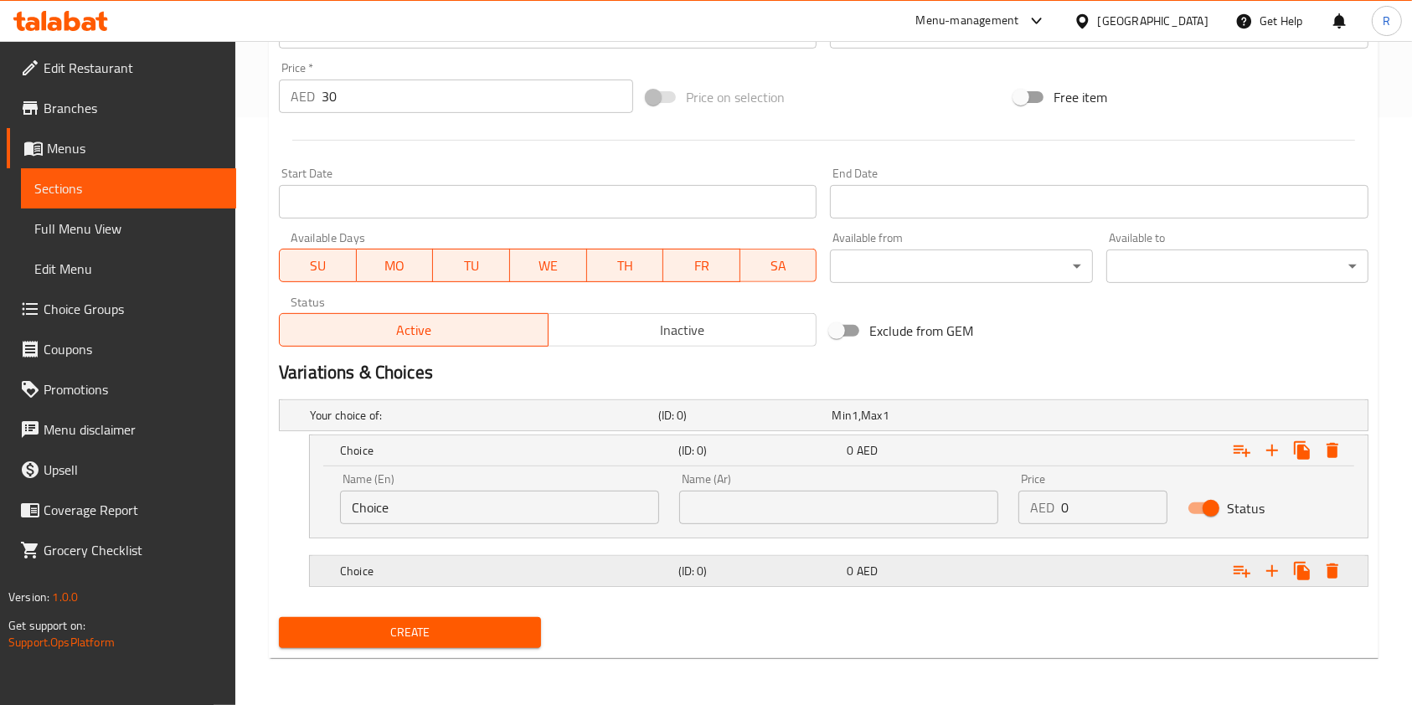
click at [804, 575] on h5 "(ID: 0)" at bounding box center [760, 571] width 163 height 17
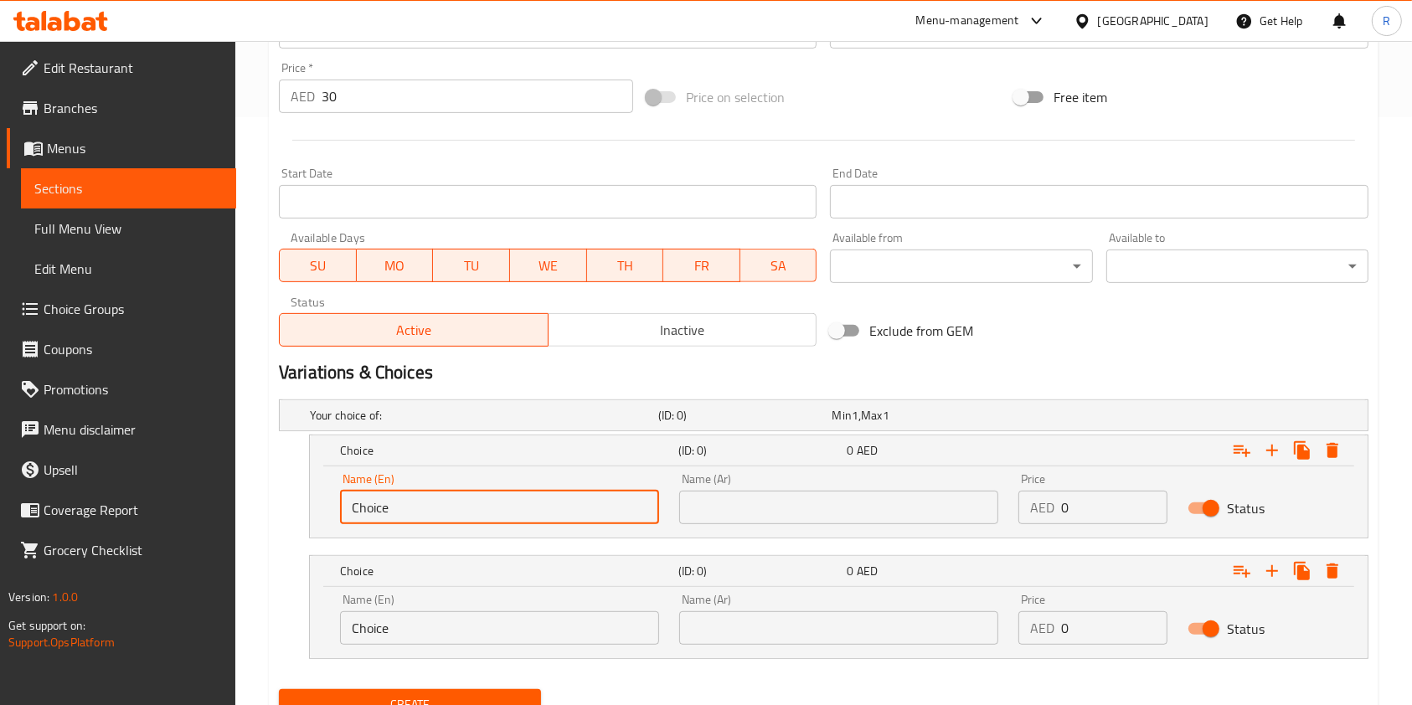
drag, startPoint x: 440, startPoint y: 506, endPoint x: 0, endPoint y: 489, distance: 440.2
click at [0, 487] on div "Edit Restaurant Branches Menus Sections Full Menu View Edit Menu Choice Groups …" at bounding box center [706, 115] width 1412 height 1325
type input "Chicken Curry"
click at [720, 514] on input "text" at bounding box center [838, 508] width 319 height 34
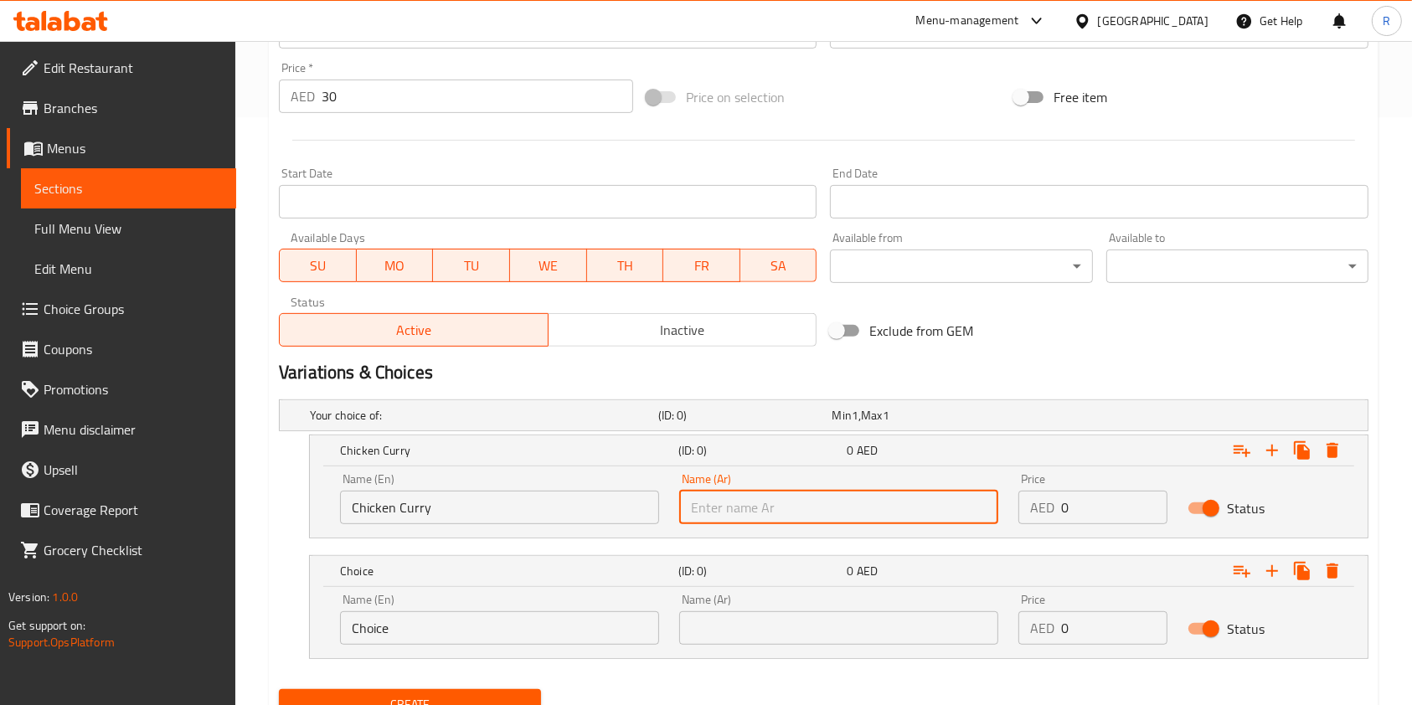
paste input "Chicken Curry"
type input "Chicken Curry"
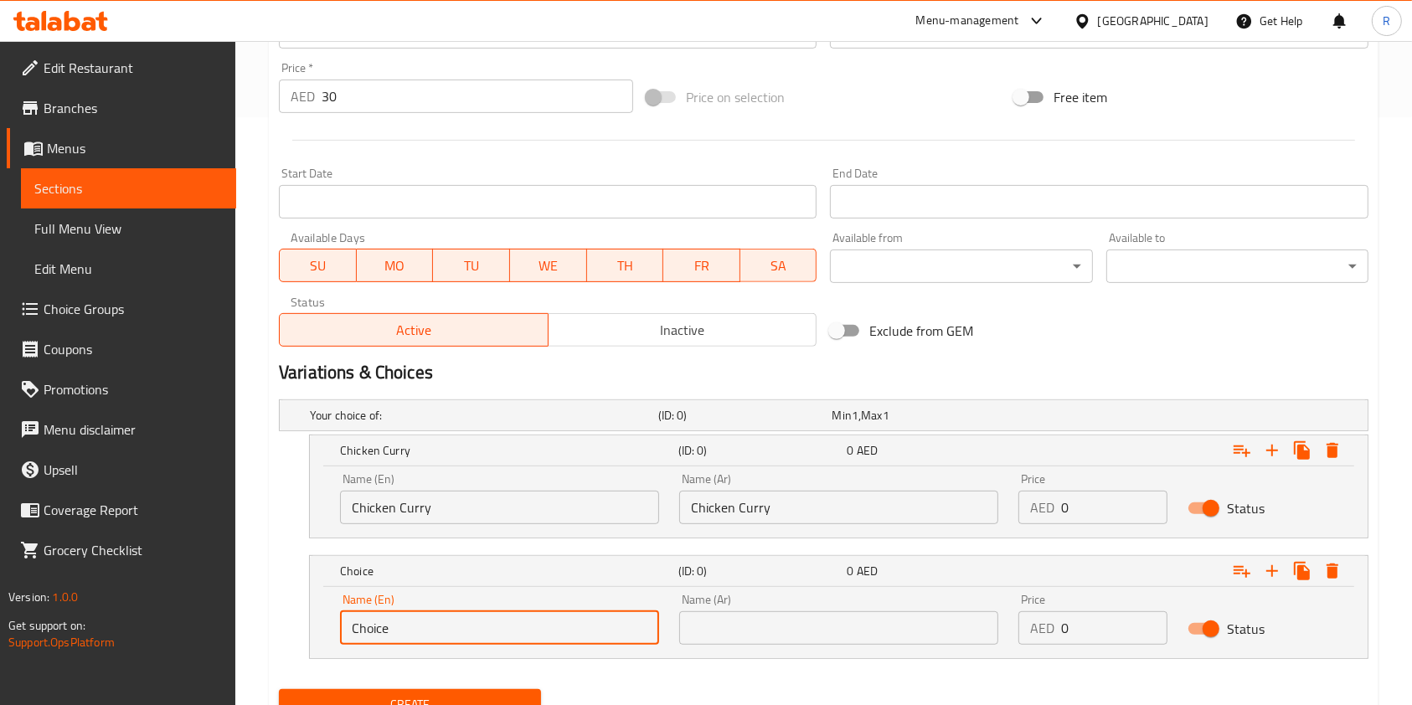
click at [516, 630] on input "Choice" at bounding box center [499, 629] width 319 height 34
type input "Vegetarian [PERSON_NAME]"
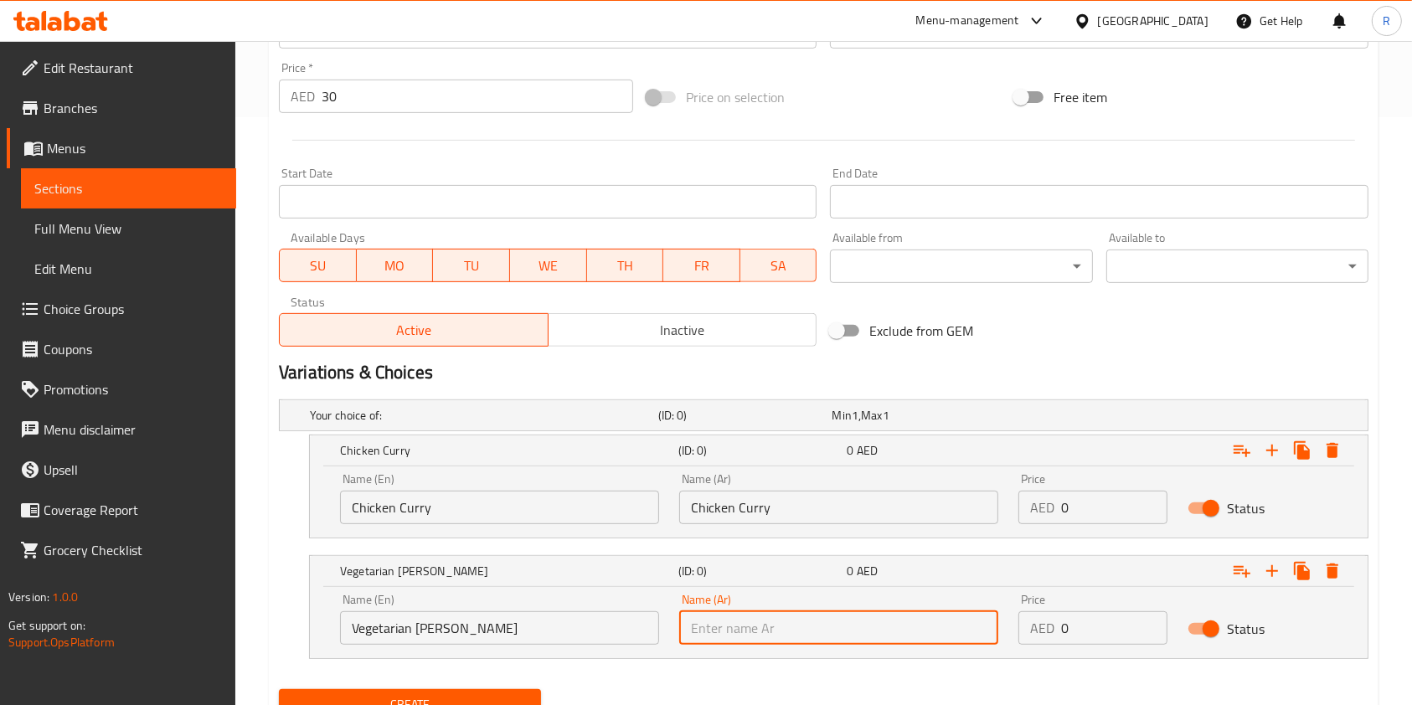
click at [516, 634] on input "Vegetarian [PERSON_NAME]" at bounding box center [499, 629] width 319 height 34
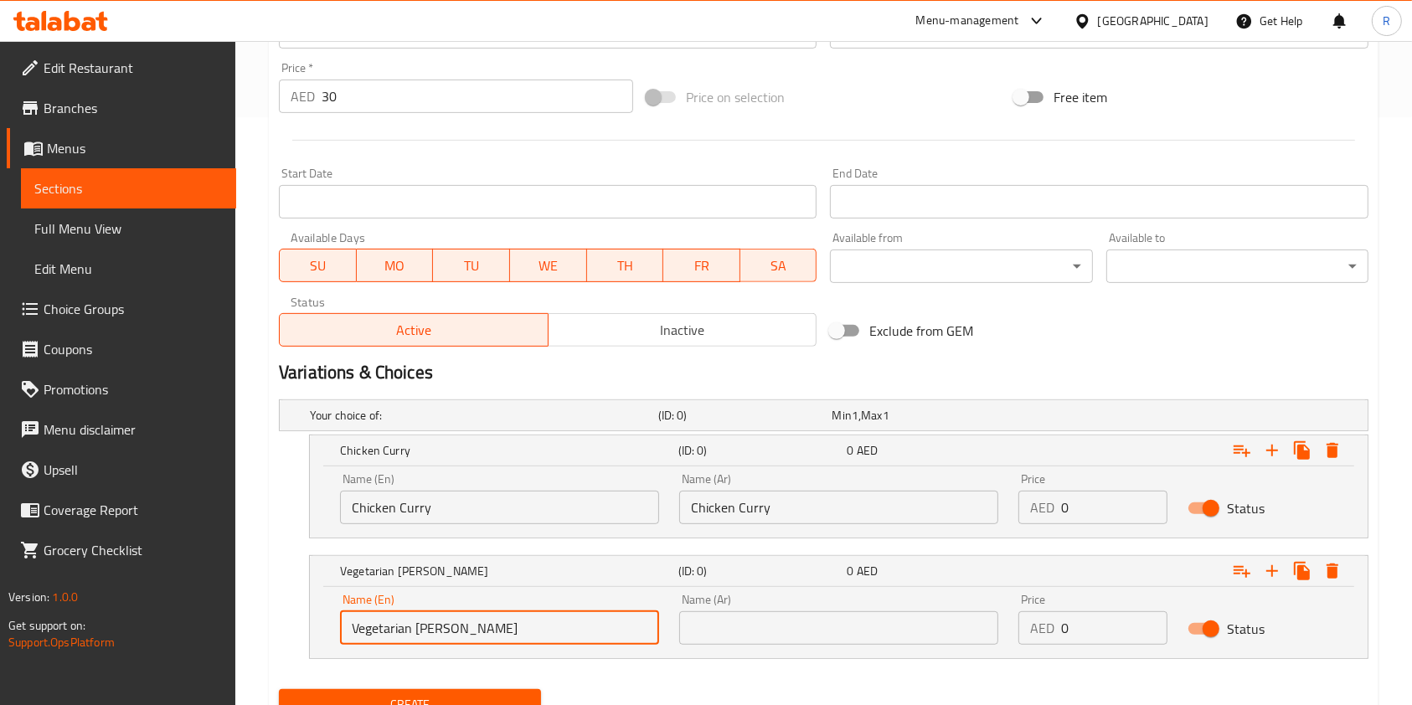
click at [826, 638] on input "text" at bounding box center [838, 629] width 319 height 34
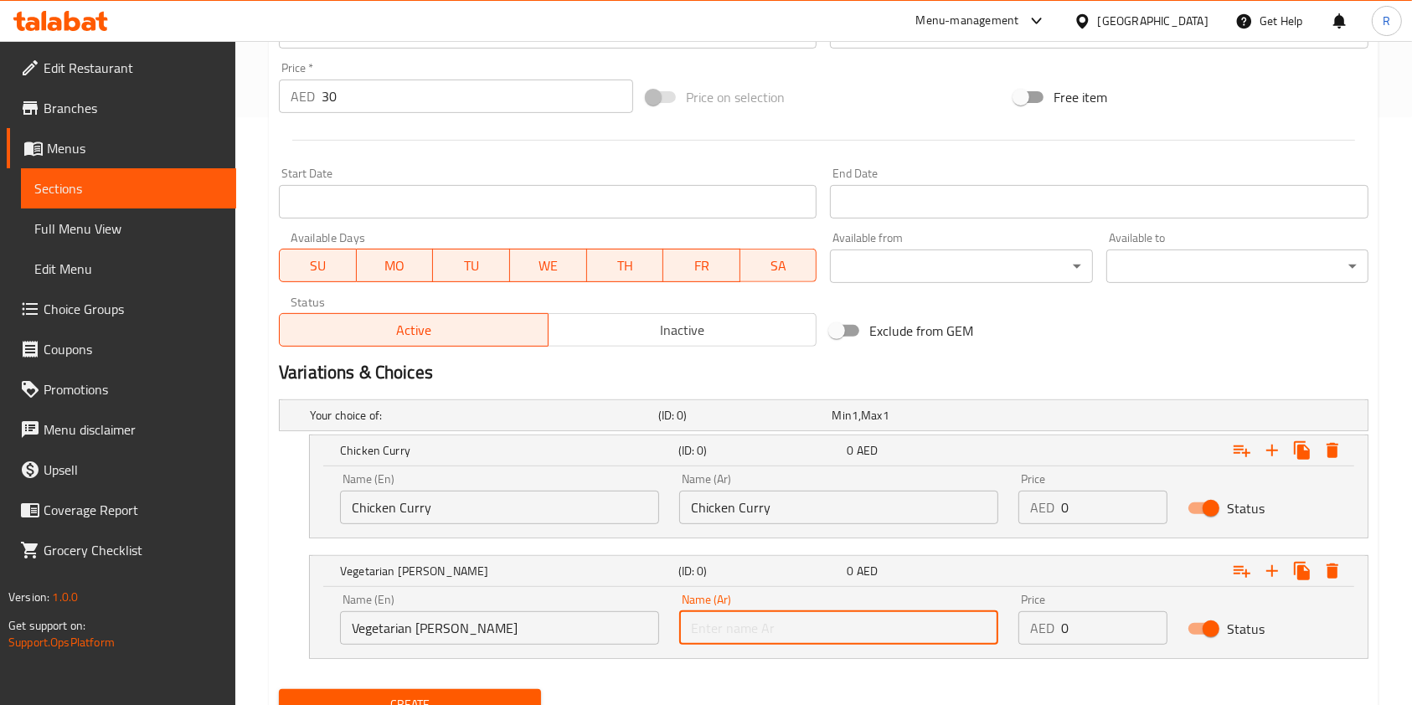
paste input "Vegetarian [PERSON_NAME]"
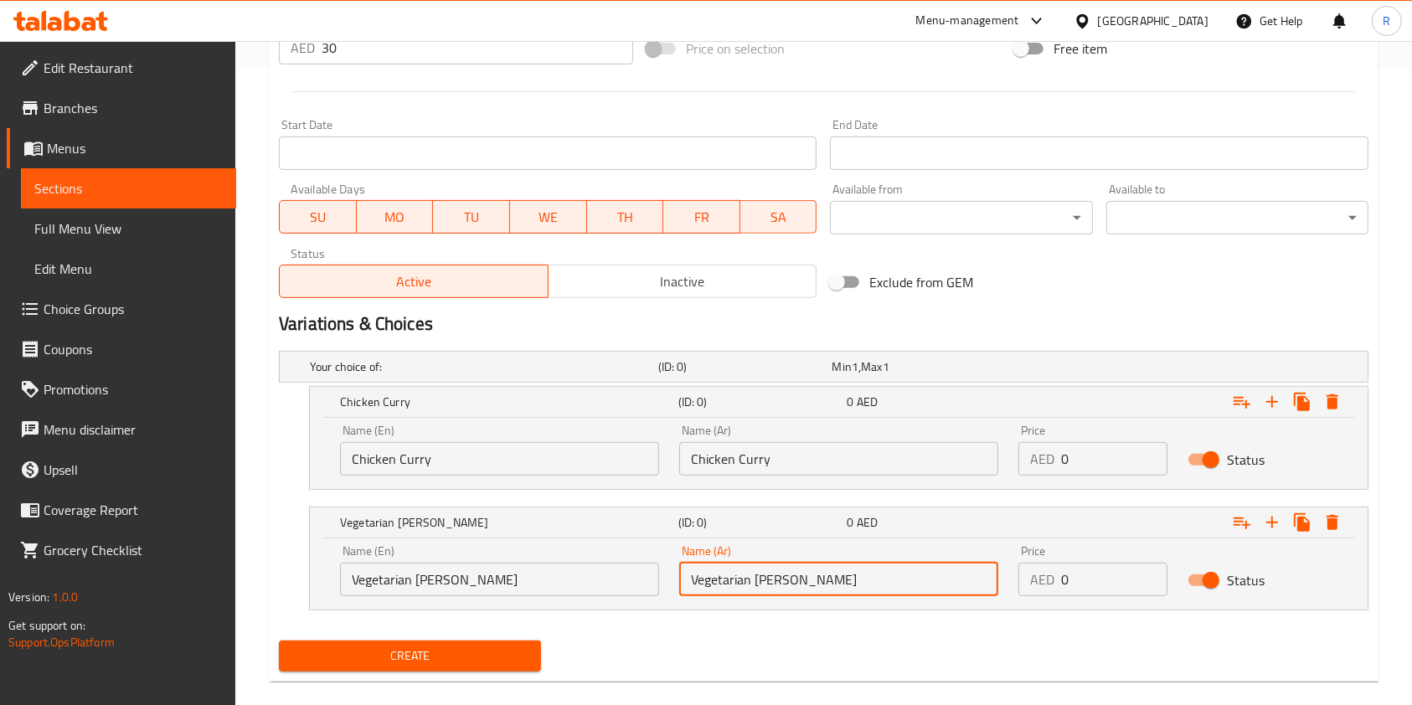
scroll to position [659, 0]
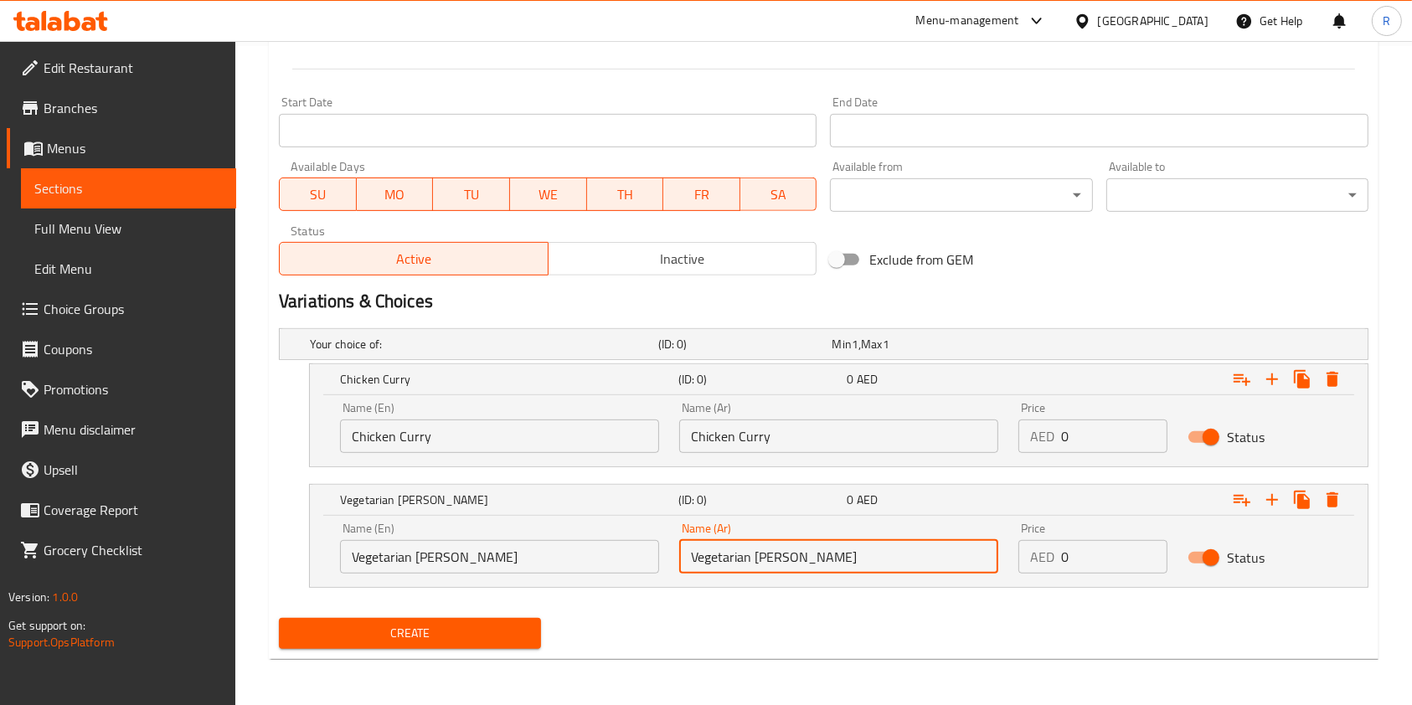
type input "Vegetarian [PERSON_NAME]"
click at [423, 633] on span "Create" at bounding box center [409, 633] width 235 height 21
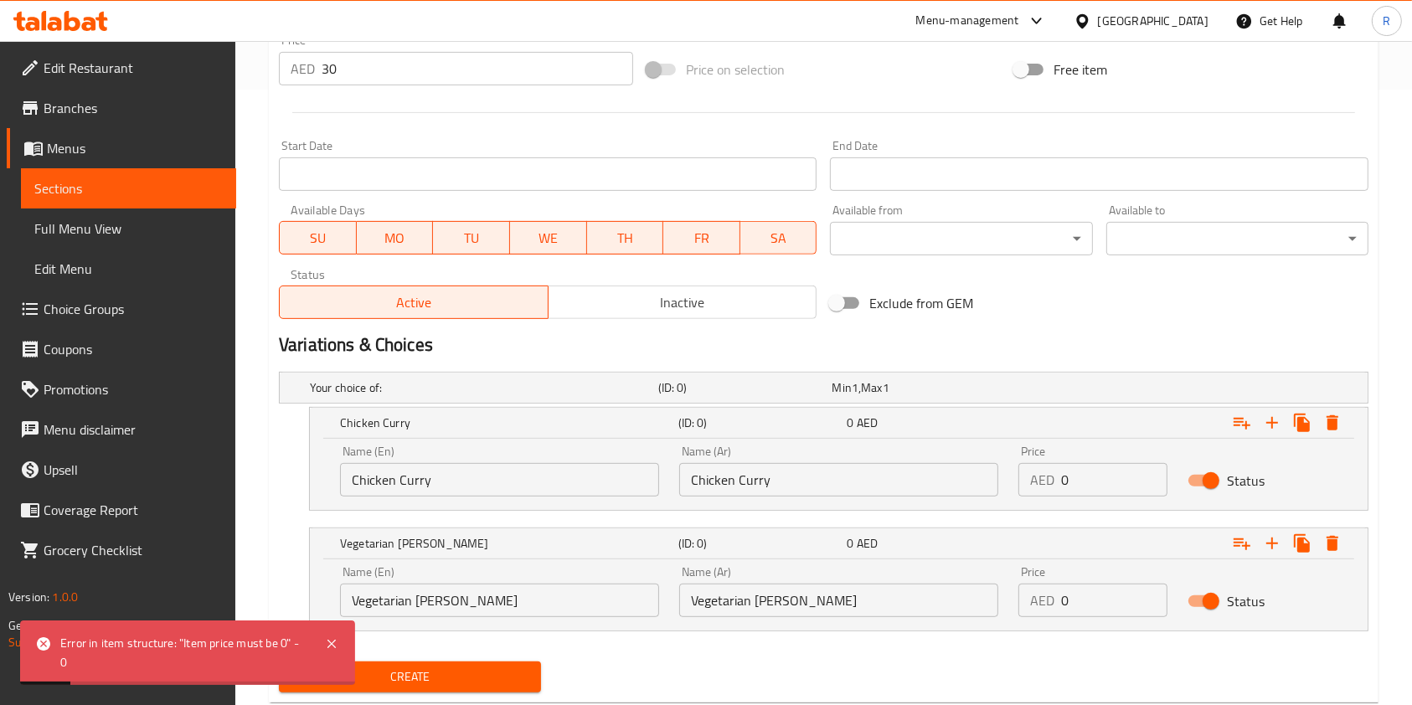
scroll to position [548, 0]
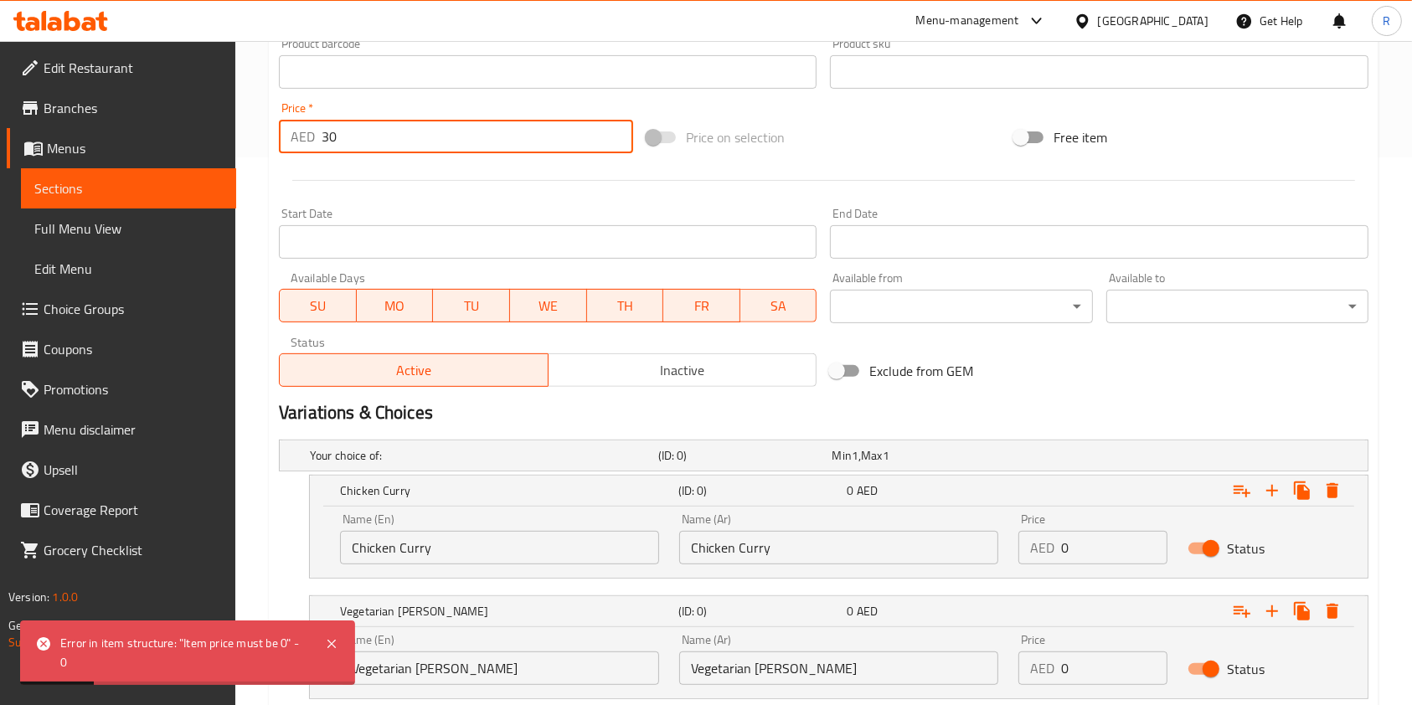
drag, startPoint x: 354, startPoint y: 137, endPoint x: 0, endPoint y: 97, distance: 355.7
click at [0, 97] on div "Edit Restaurant Branches Menus Sections Full Menu View Edit Menu Choice Groups …" at bounding box center [706, 155] width 1412 height 1325
type input "0"
click at [732, 498] on div "Chicken Curry (ID: 0) 0 AED Name (En) Chicken Curry Name (En) Name (Ar) Chicken…" at bounding box center [839, 527] width 1058 height 102
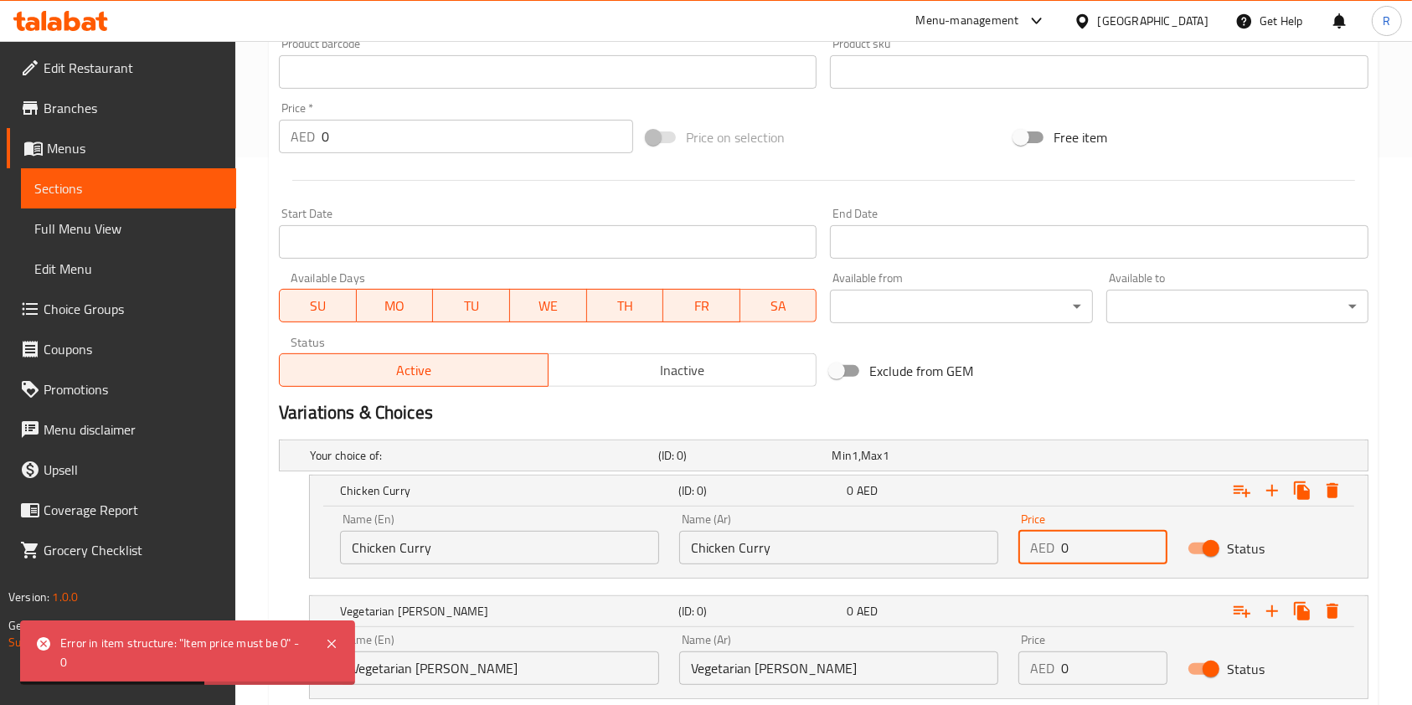
paste input "3"
type input "30"
drag, startPoint x: 1108, startPoint y: 655, endPoint x: 897, endPoint y: 600, distance: 217.4
click at [901, 638] on div "Name (En) Vegetarian Curry Name (En) Name (Ar) Vegetarian Curry Name (Ar) Price…" at bounding box center [839, 659] width 1018 height 71
paste input "3"
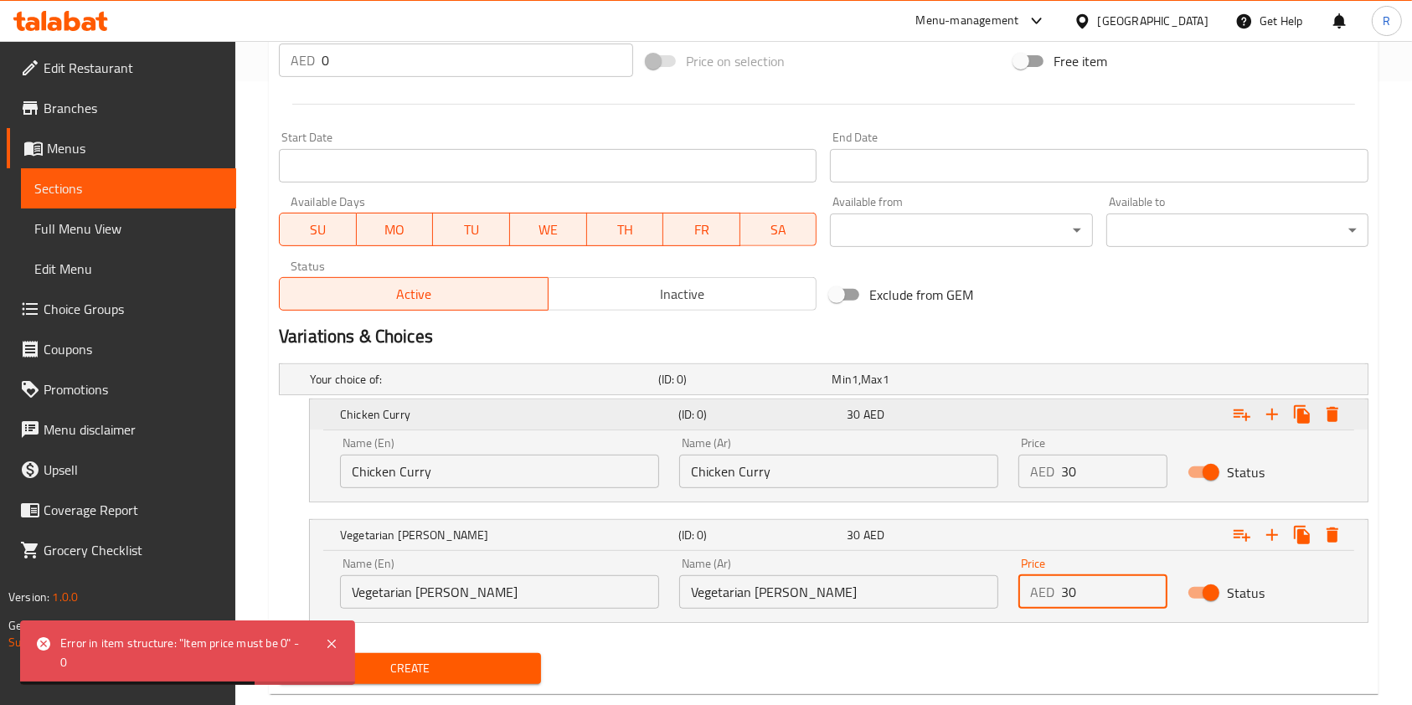
scroll to position [659, 0]
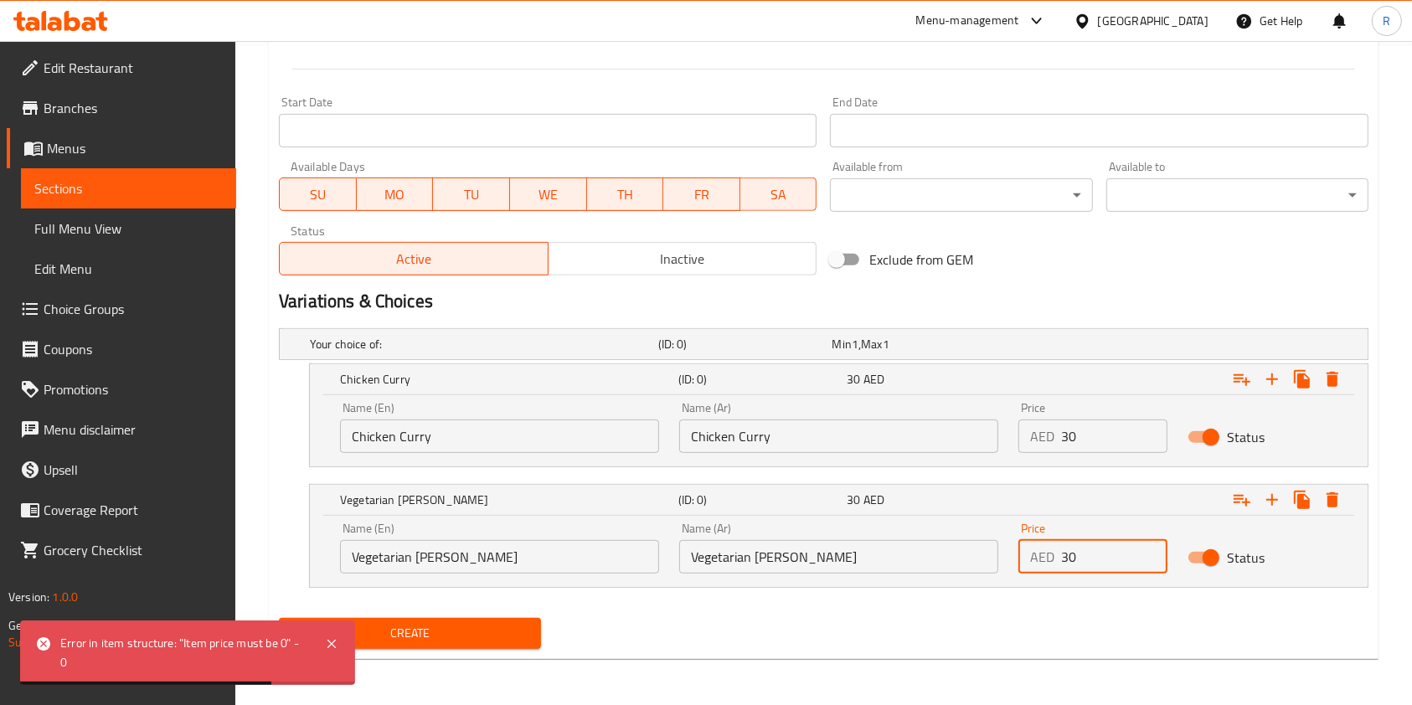
type input "30"
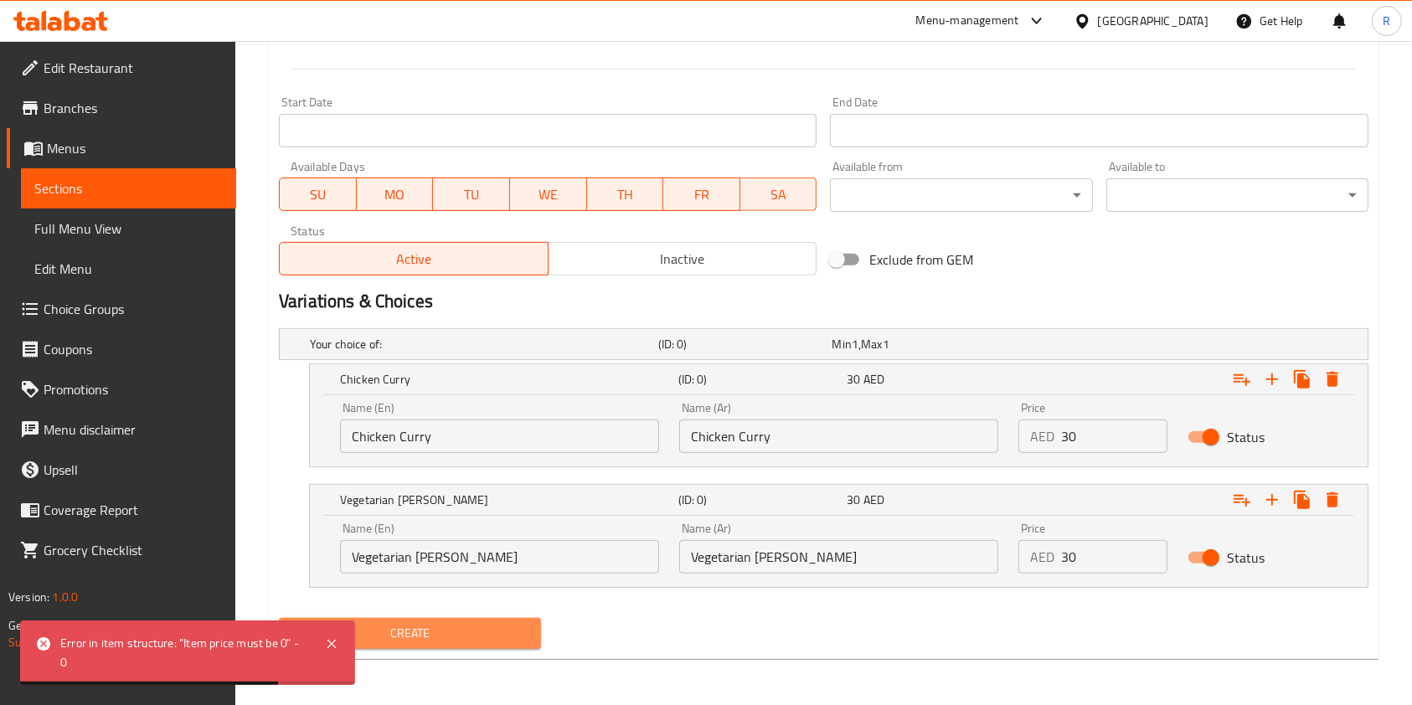
drag, startPoint x: 429, startPoint y: 626, endPoint x: 727, endPoint y: 672, distance: 301.8
click at [429, 627] on span "Create" at bounding box center [409, 633] width 235 height 21
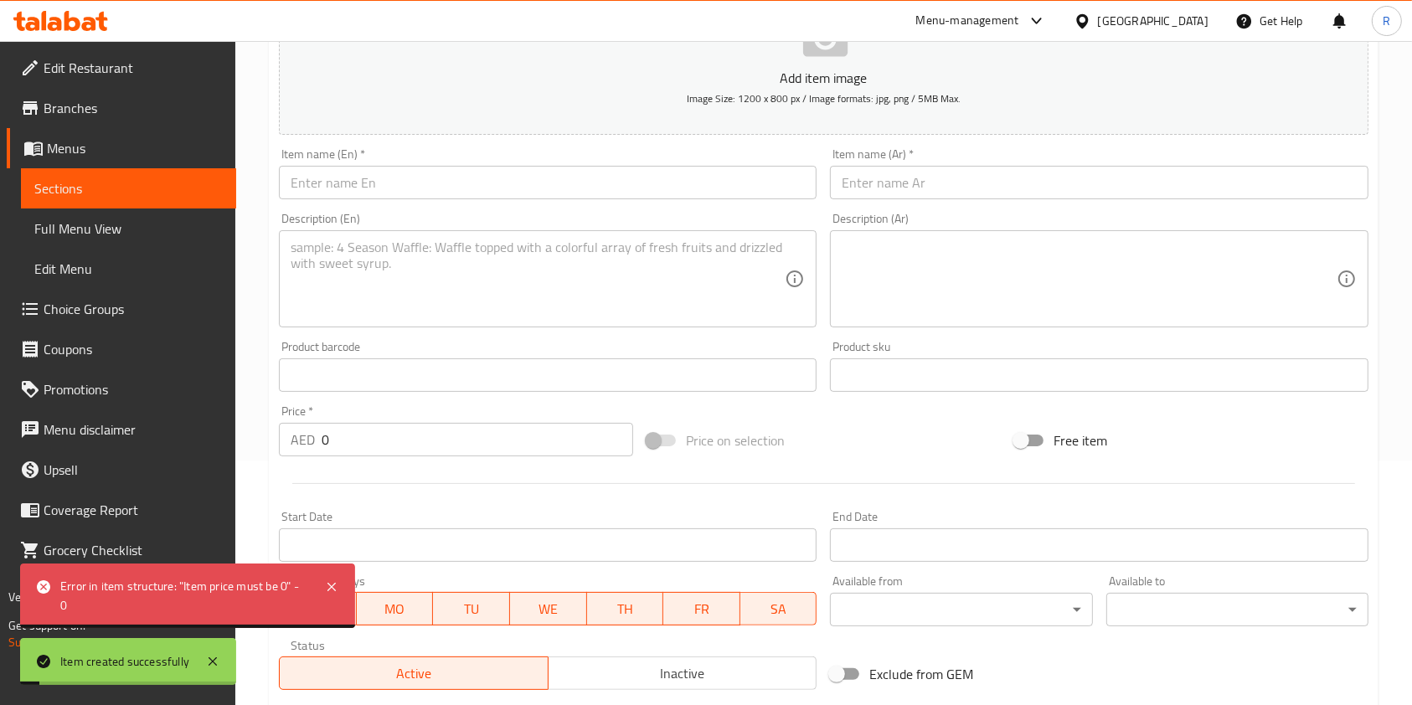
scroll to position [0, 0]
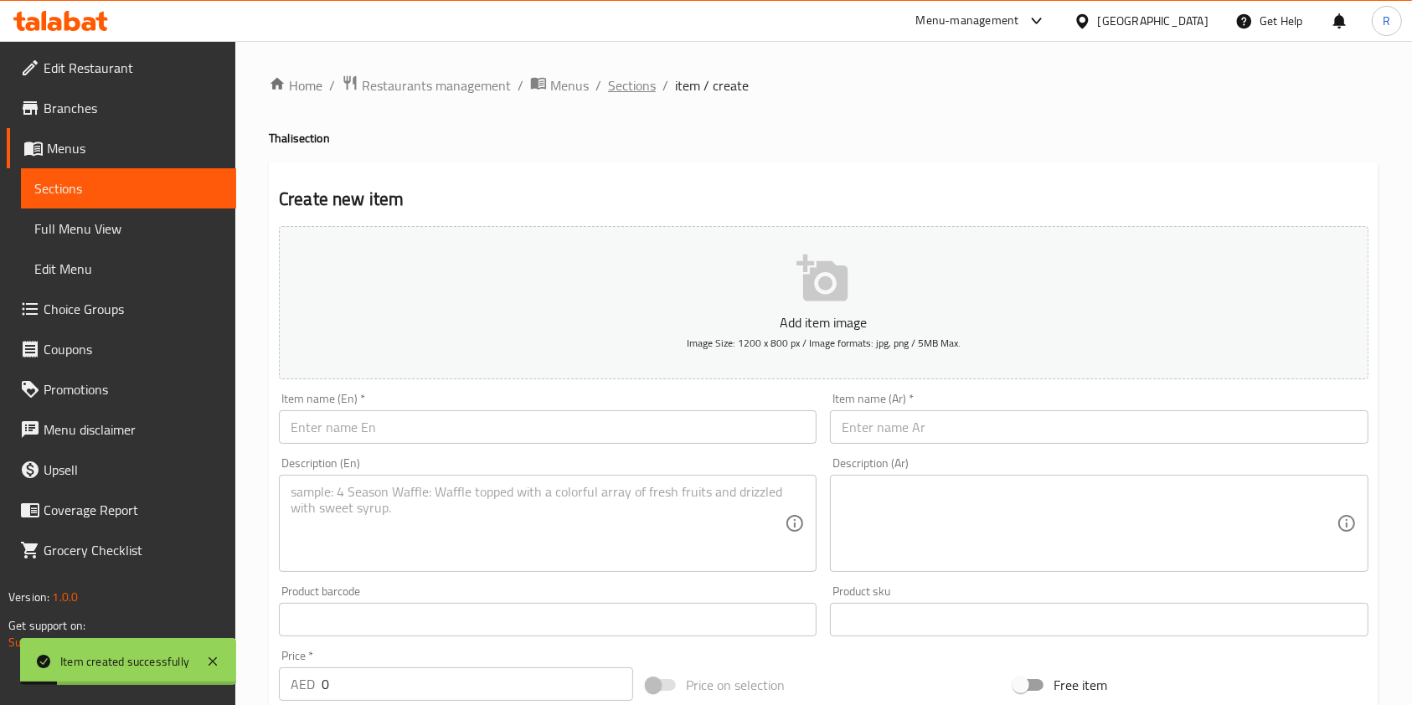
click at [626, 84] on span "Sections" at bounding box center [632, 85] width 48 height 20
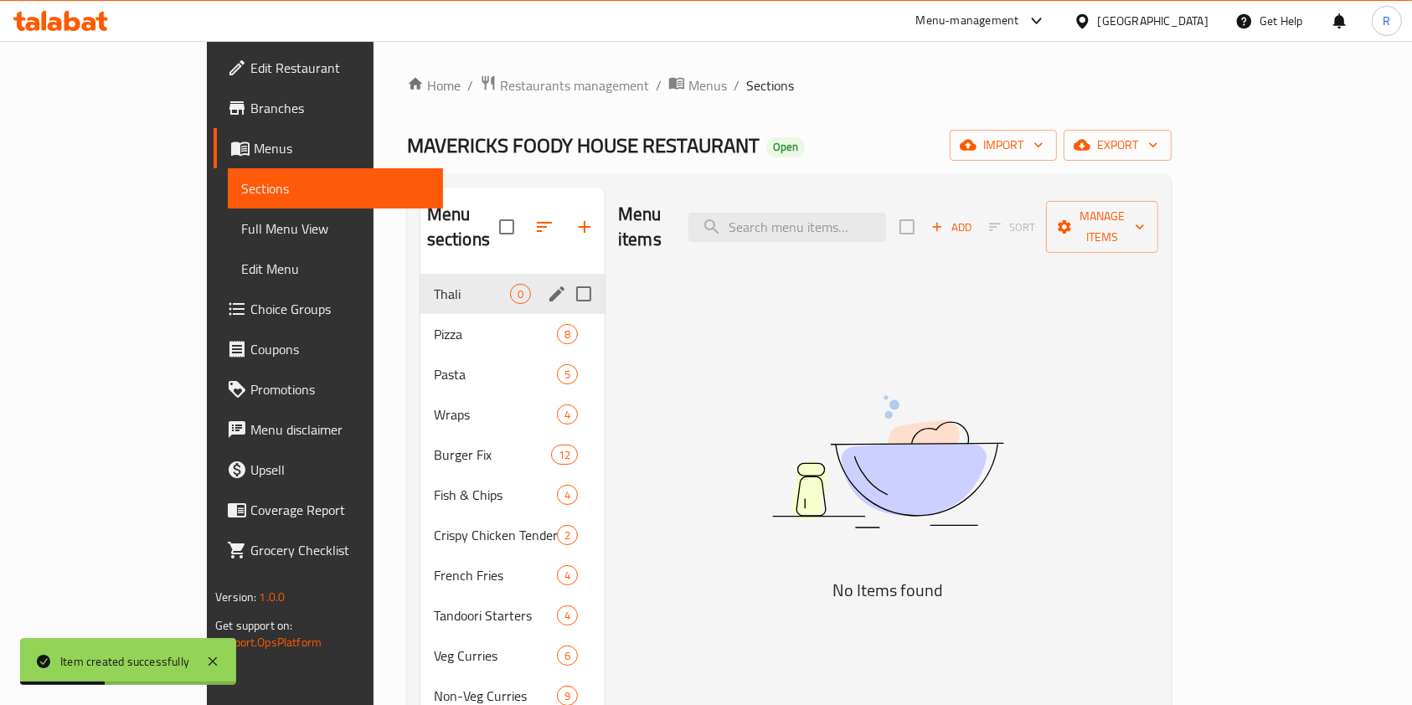
click at [434, 284] on span "Thali" at bounding box center [472, 294] width 76 height 20
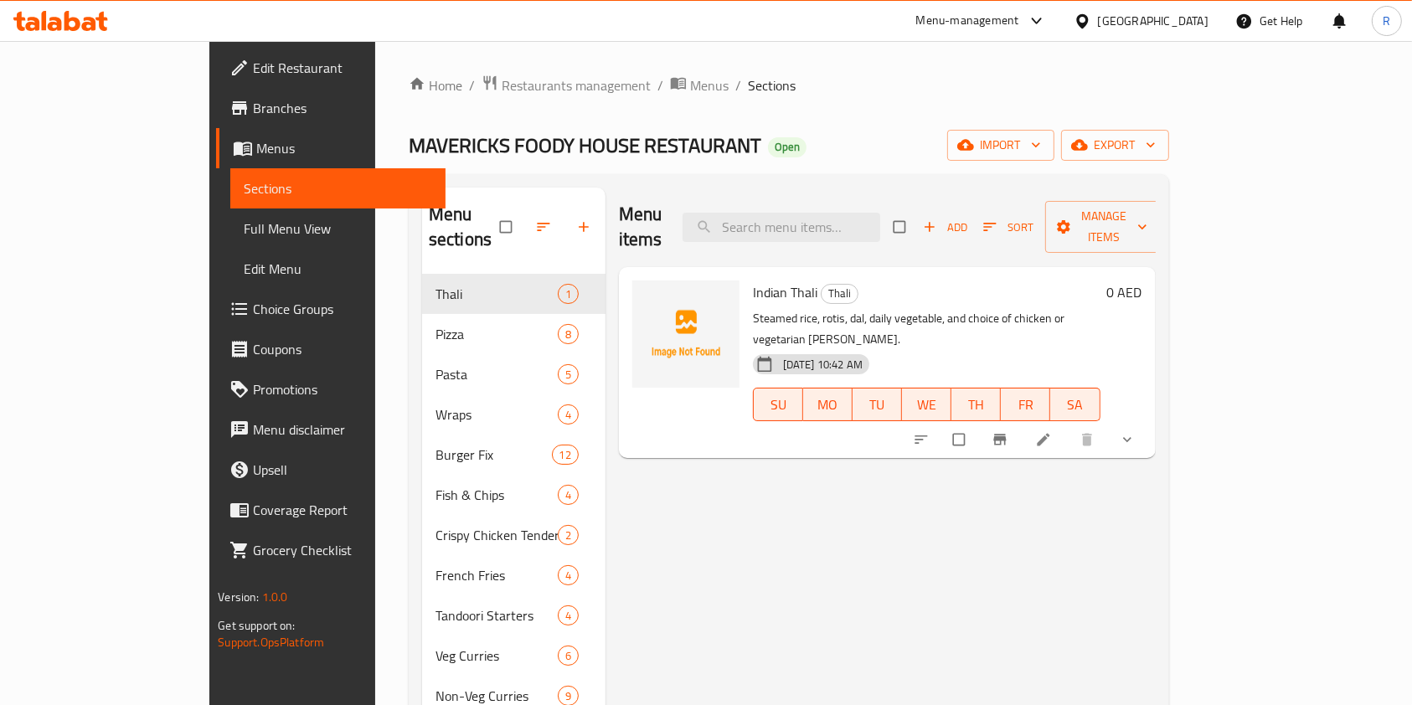
click at [896, 308] on p "Steamed rice, rotis, dal, daily vegetable, and choice of chicken or vegetarian …" at bounding box center [927, 329] width 348 height 42
click at [893, 308] on p "Steamed rice, rotis, dal, daily vegetable, and choice of chicken or vegetarian …" at bounding box center [927, 329] width 348 height 42
click at [892, 308] on p "Steamed rice, rotis, dal, daily vegetable, and choice of chicken or vegetarian …" at bounding box center [927, 329] width 348 height 42
click at [932, 308] on p "Steamed rice, rotis, dal, daily vegetable, and choice of chicken or vegetarian …" at bounding box center [927, 329] width 348 height 42
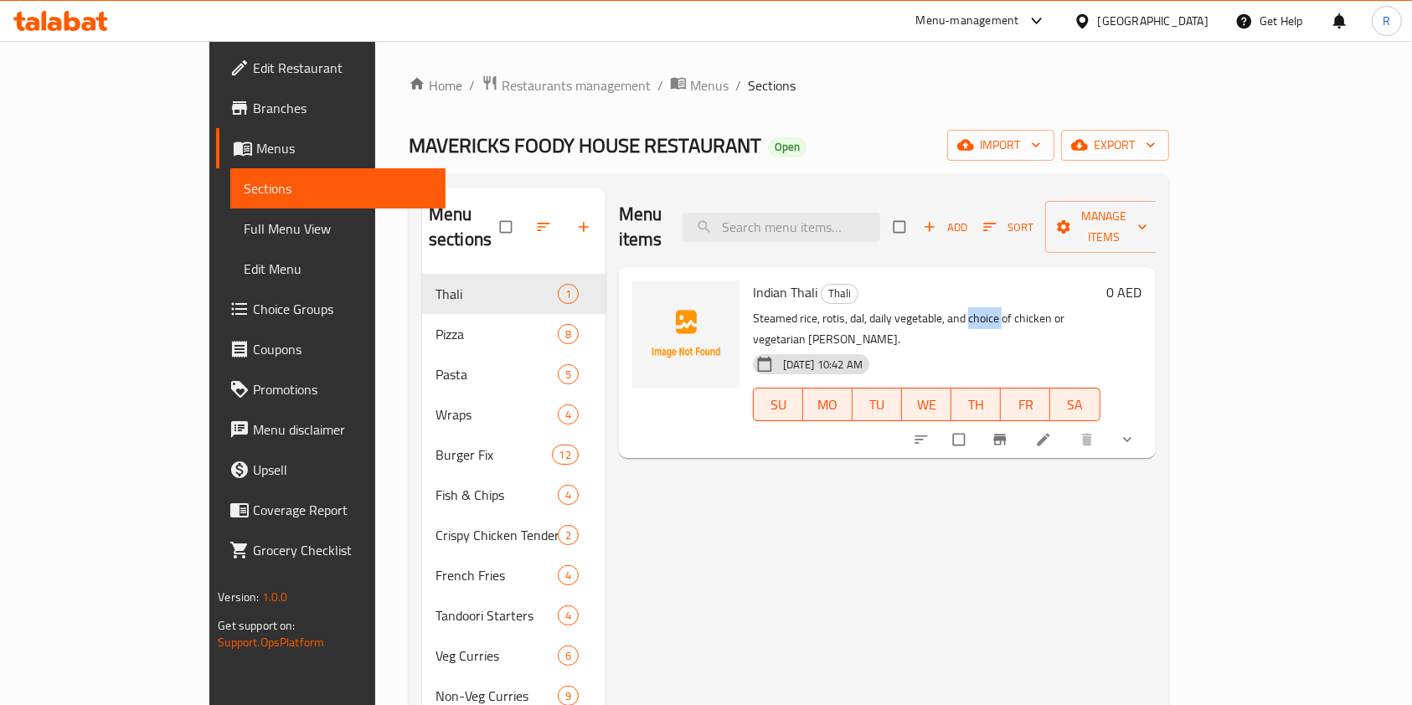
click at [932, 308] on p "Steamed rice, rotis, dal, daily vegetable, and choice of chicken or vegetarian …" at bounding box center [927, 329] width 348 height 42
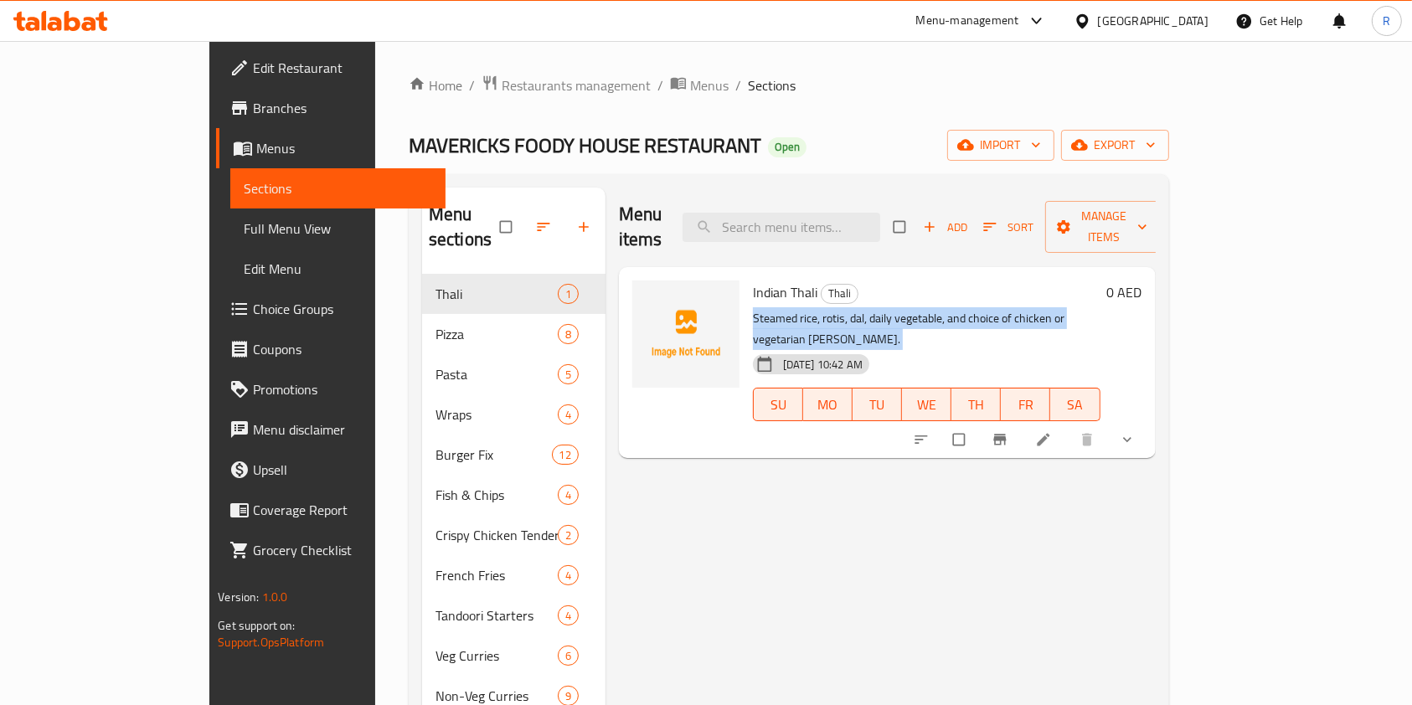
click at [999, 308] on p "Steamed rice, rotis, dal, daily vegetable, and choice of chicken or vegetarian …" at bounding box center [927, 329] width 348 height 42
click at [1003, 308] on p "Steamed rice, rotis, dal, daily vegetable, and choice of chicken or vegetarian …" at bounding box center [927, 329] width 348 height 42
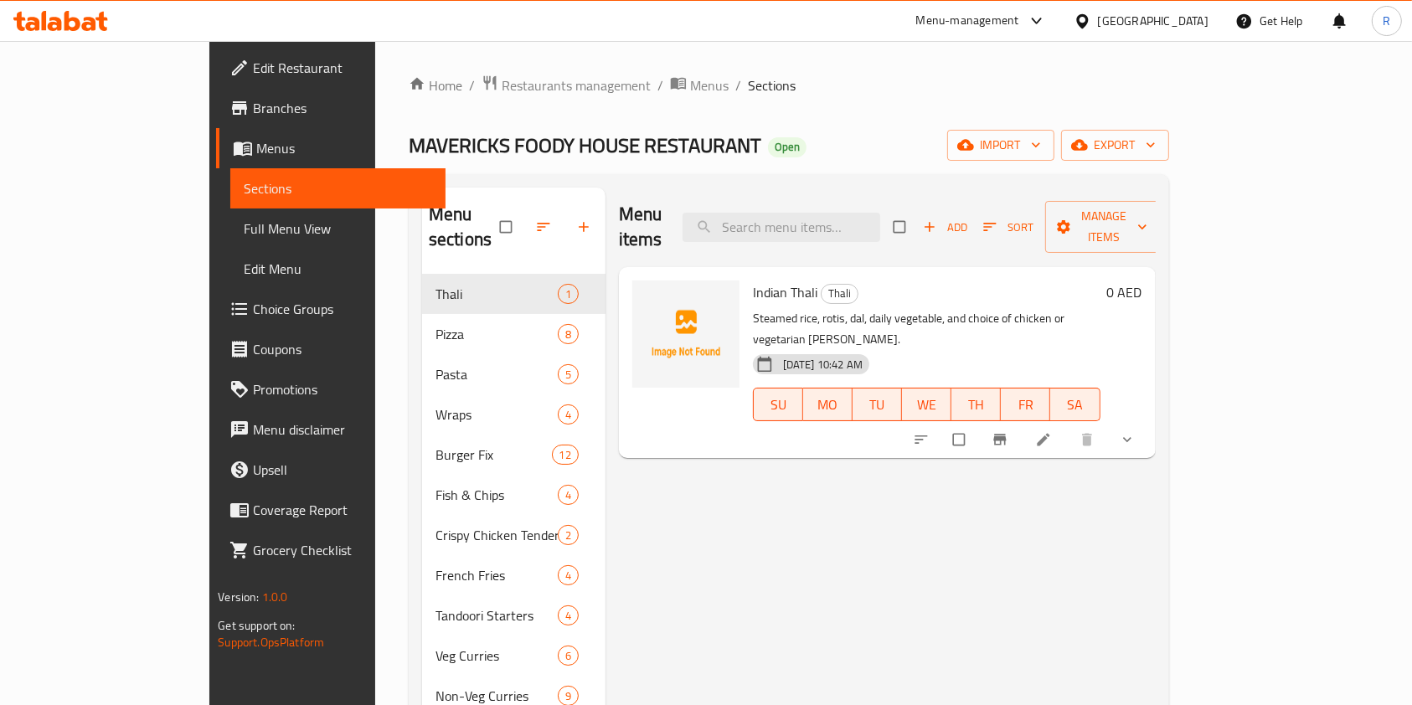
click at [984, 481] on div "Menu items Add Sort Manage items Indian Thali Thali Steamed rice, rotis, dal, d…" at bounding box center [881, 596] width 550 height 817
drag, startPoint x: 997, startPoint y: 295, endPoint x: 688, endPoint y: 299, distance: 309.2
click at [746, 290] on div "Indian Thali Thali Steamed rice, rotis, dal, daily vegetable, and choice of chi…" at bounding box center [926, 363] width 361 height 178
copy p "Steamed rice, rotis, dal, daily vegetable, and choice of chicken"
click at [1006, 435] on icon "Branch-specific-item" at bounding box center [1000, 440] width 13 height 11
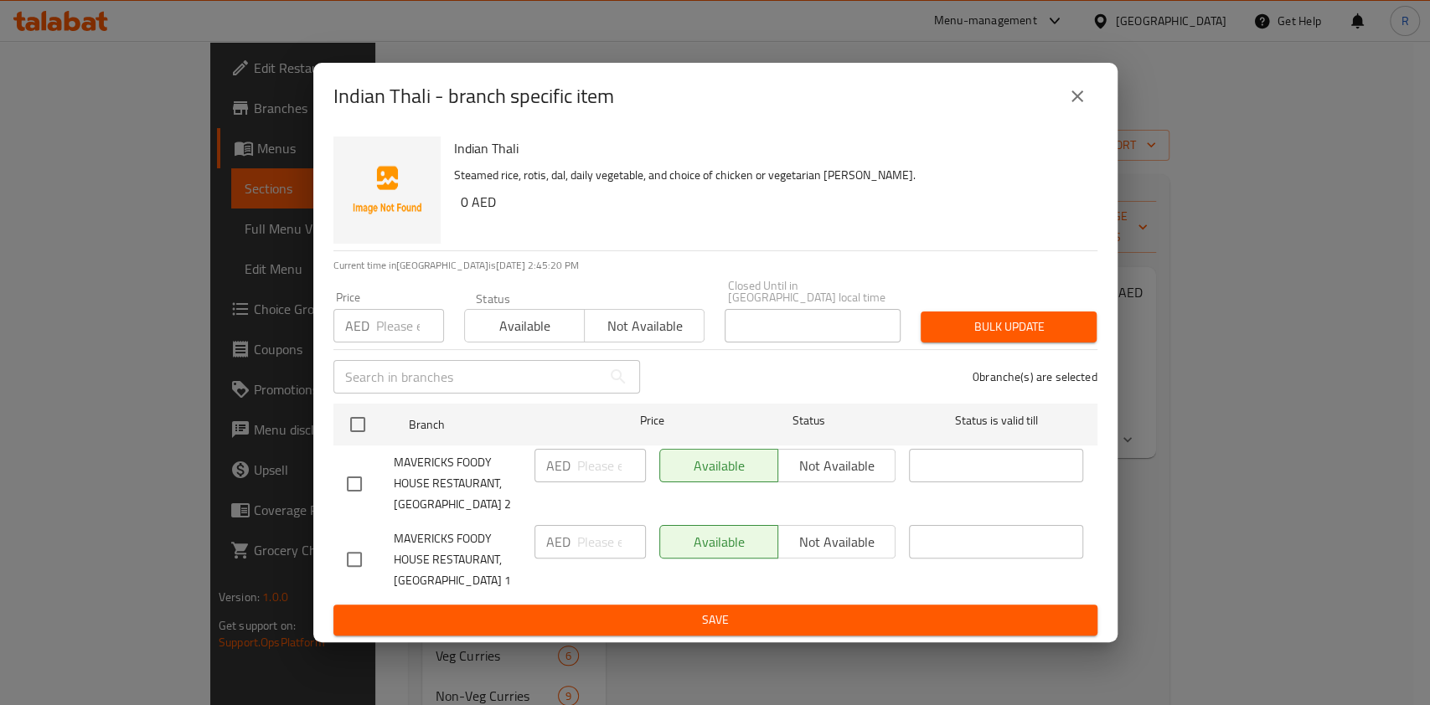
click at [836, 465] on div "Available Not available" at bounding box center [777, 466] width 237 height 34
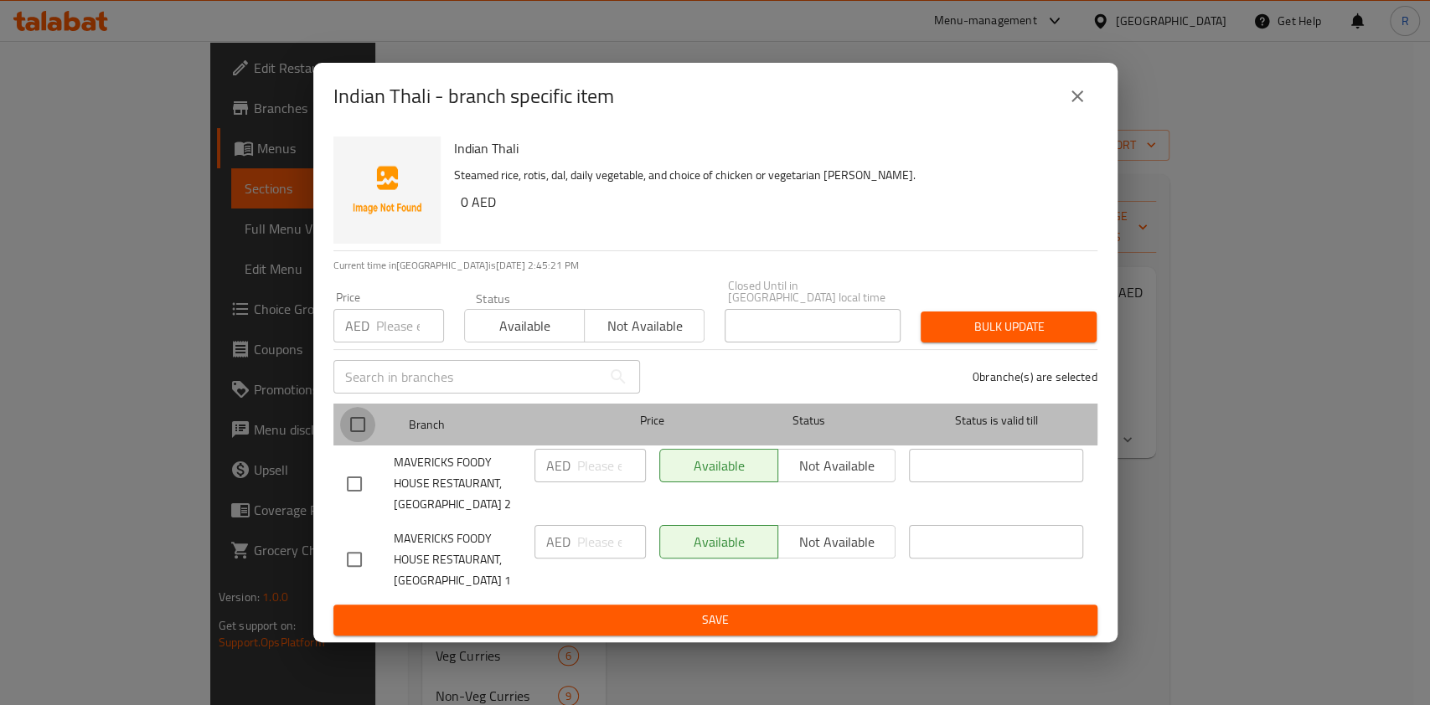
click at [351, 417] on input "checkbox" at bounding box center [357, 424] width 35 height 35
checkbox input "true"
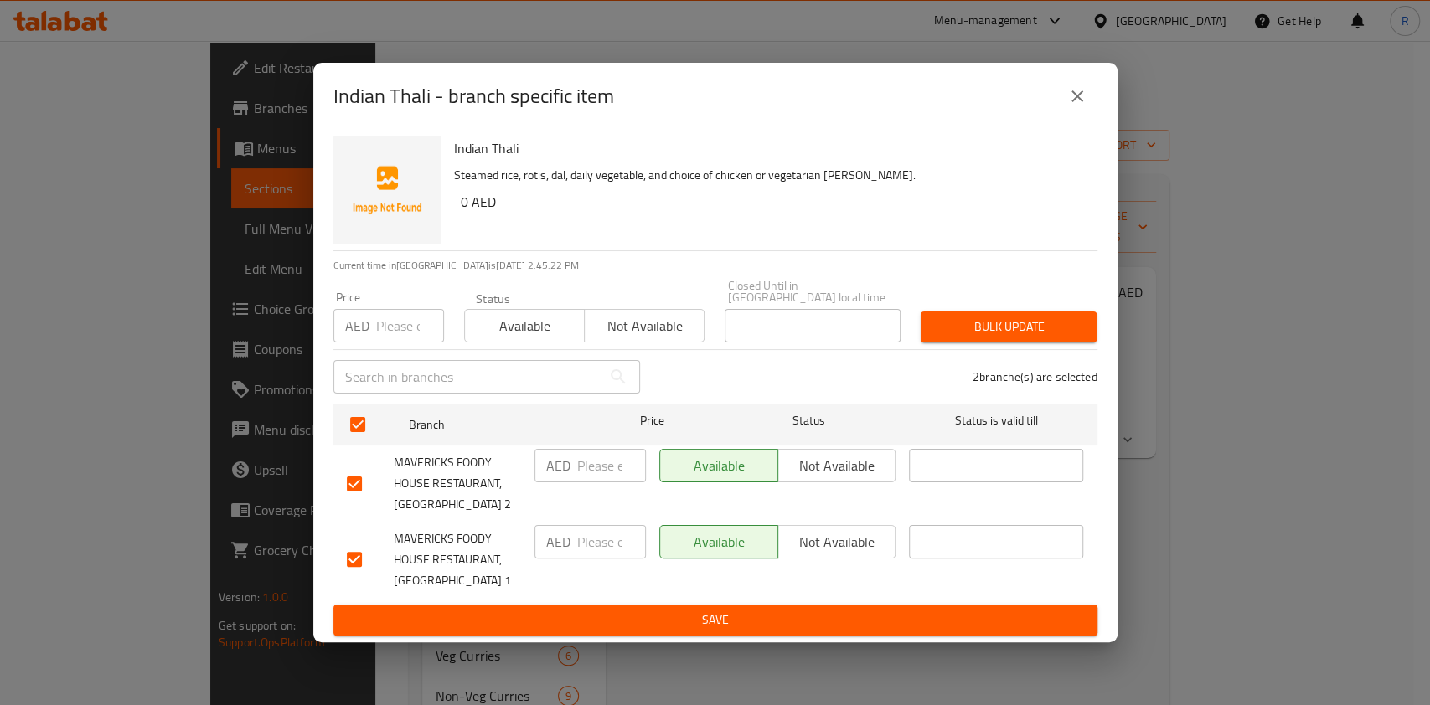
click at [798, 452] on button "Not available" at bounding box center [836, 466] width 119 height 34
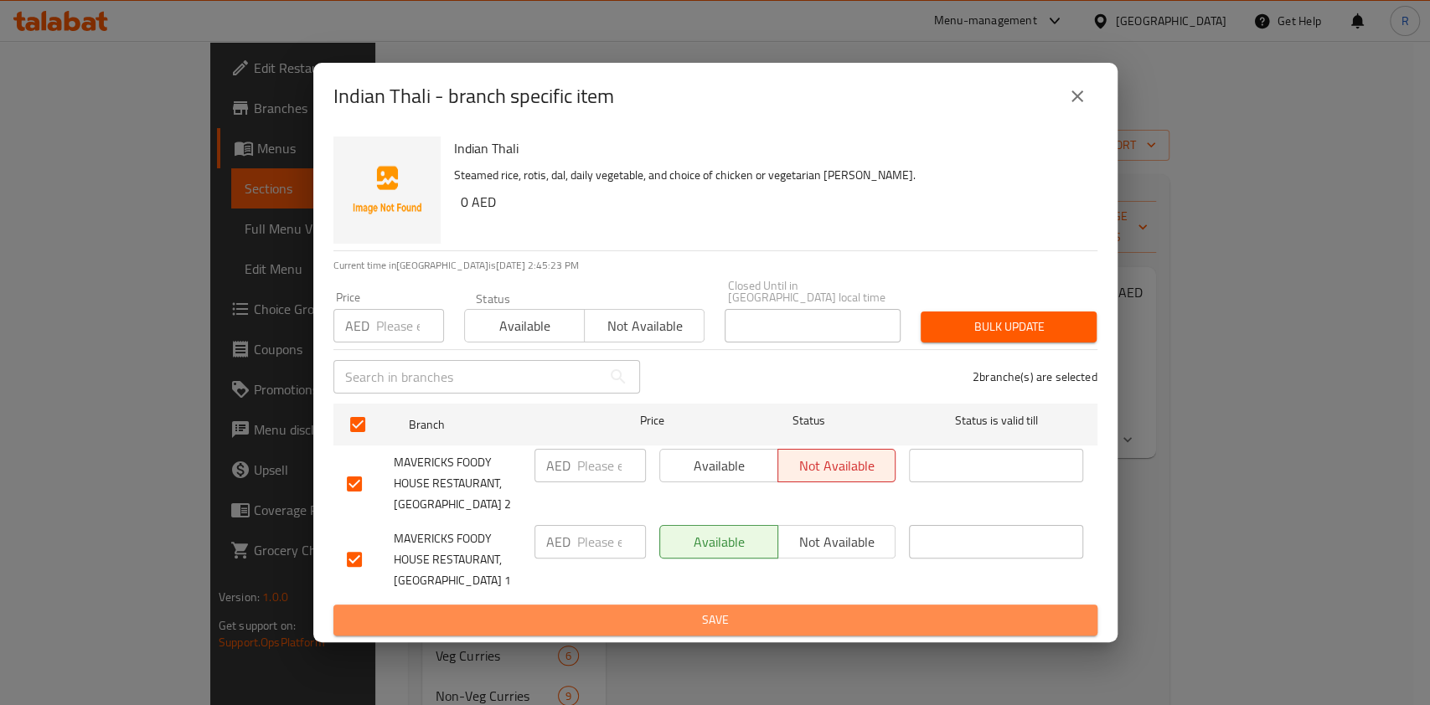
click at [864, 633] on button "Save" at bounding box center [715, 620] width 764 height 31
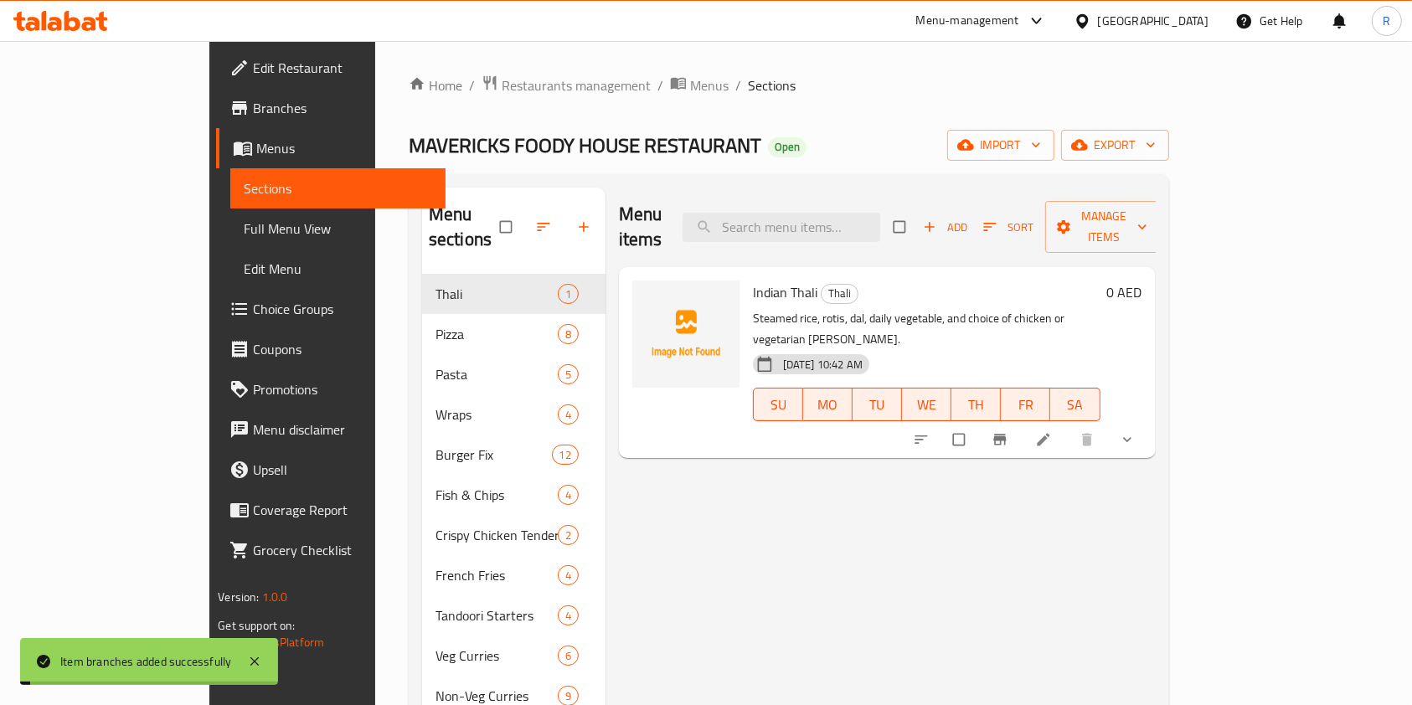
click at [1143, 539] on div "Menu items Add Sort Manage items Indian Thali Thali Steamed rice, rotis, dal, d…" at bounding box center [881, 596] width 550 height 817
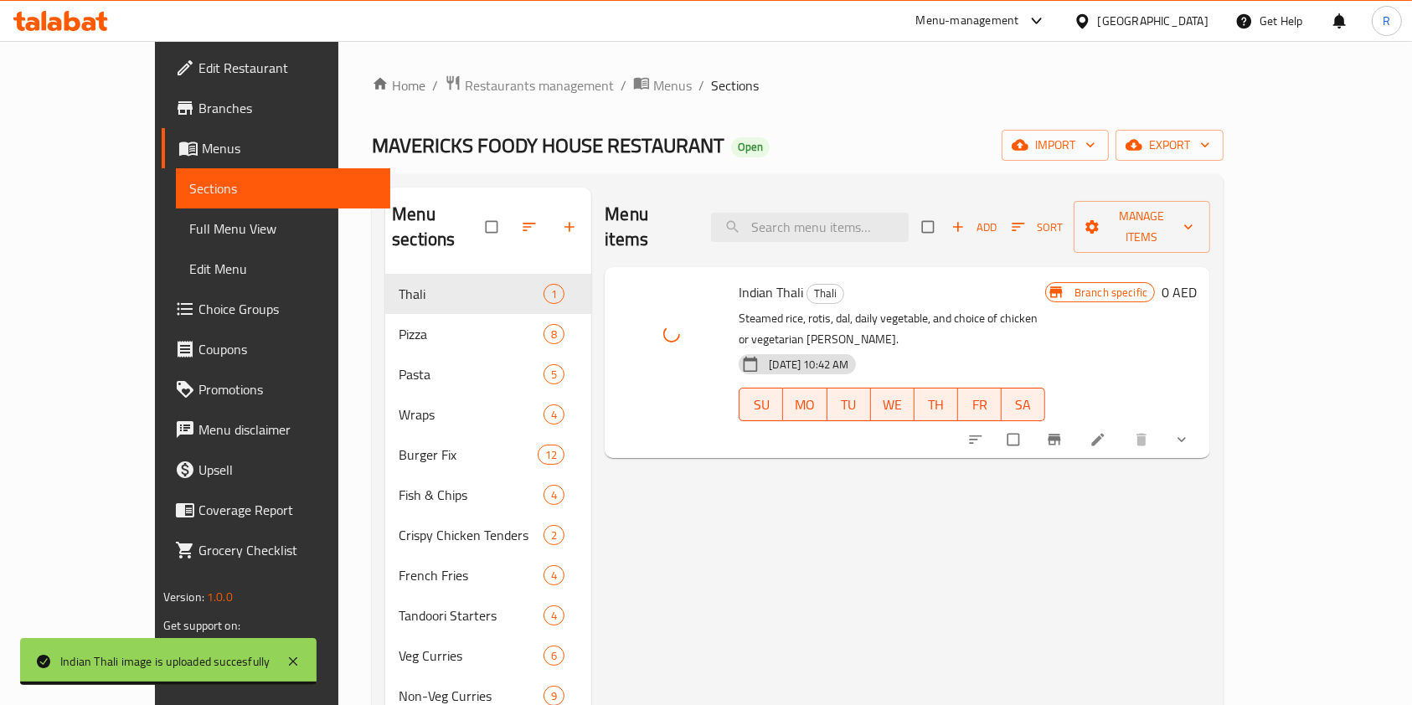
click at [783, 530] on div "Menu items Add Sort Manage items Indian Thali Thali Steamed rice, rotis, dal, d…" at bounding box center [900, 596] width 619 height 817
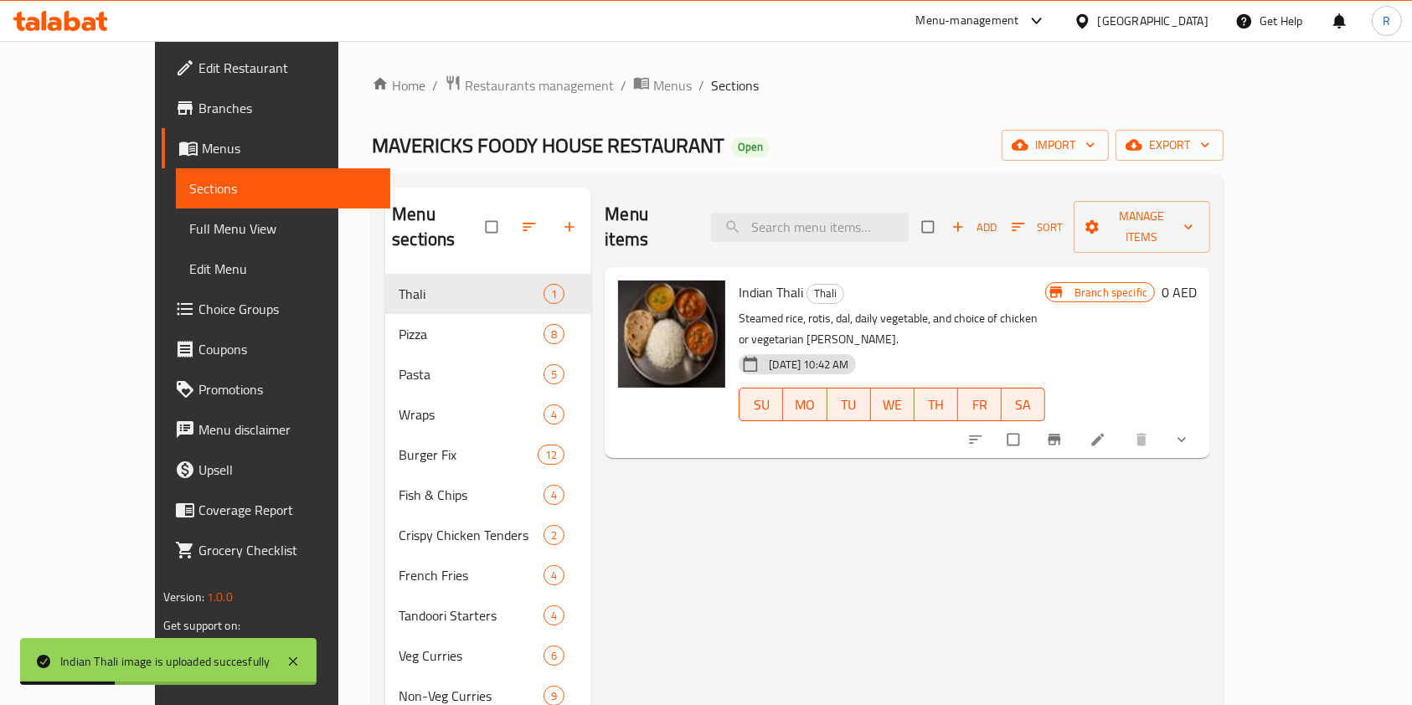
click at [796, 510] on div "Menu items Add Sort Manage items Indian Thali Thali Steamed rice, rotis, dal, d…" at bounding box center [900, 596] width 619 height 817
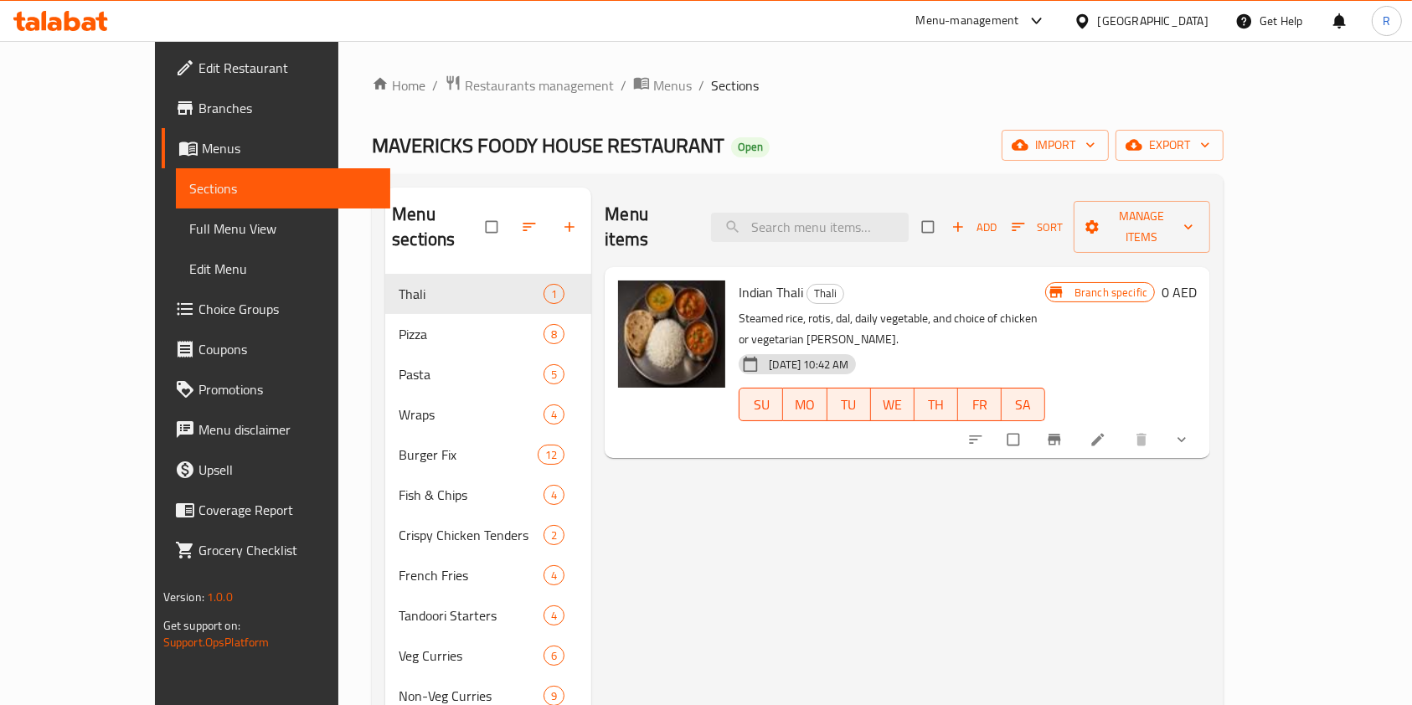
click at [1105, 434] on icon at bounding box center [1098, 440] width 13 height 13
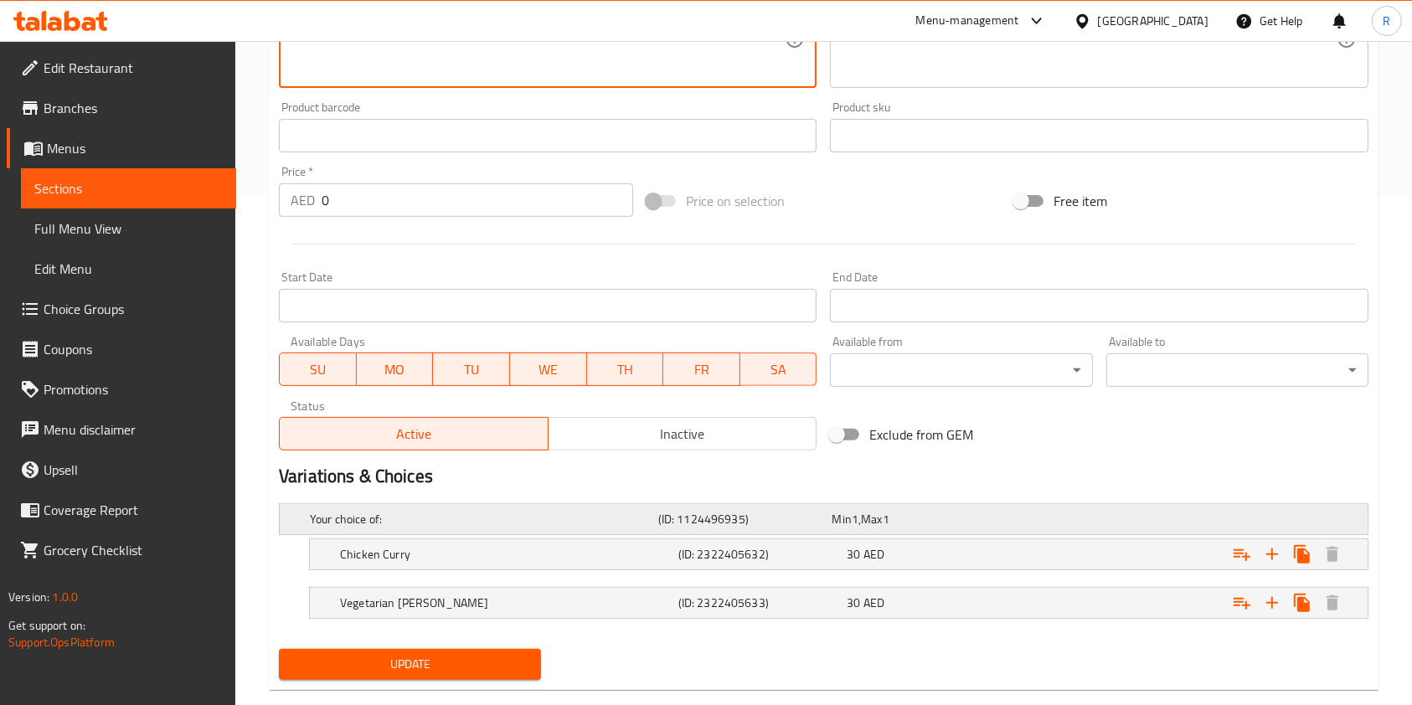
scroll to position [540, 0]
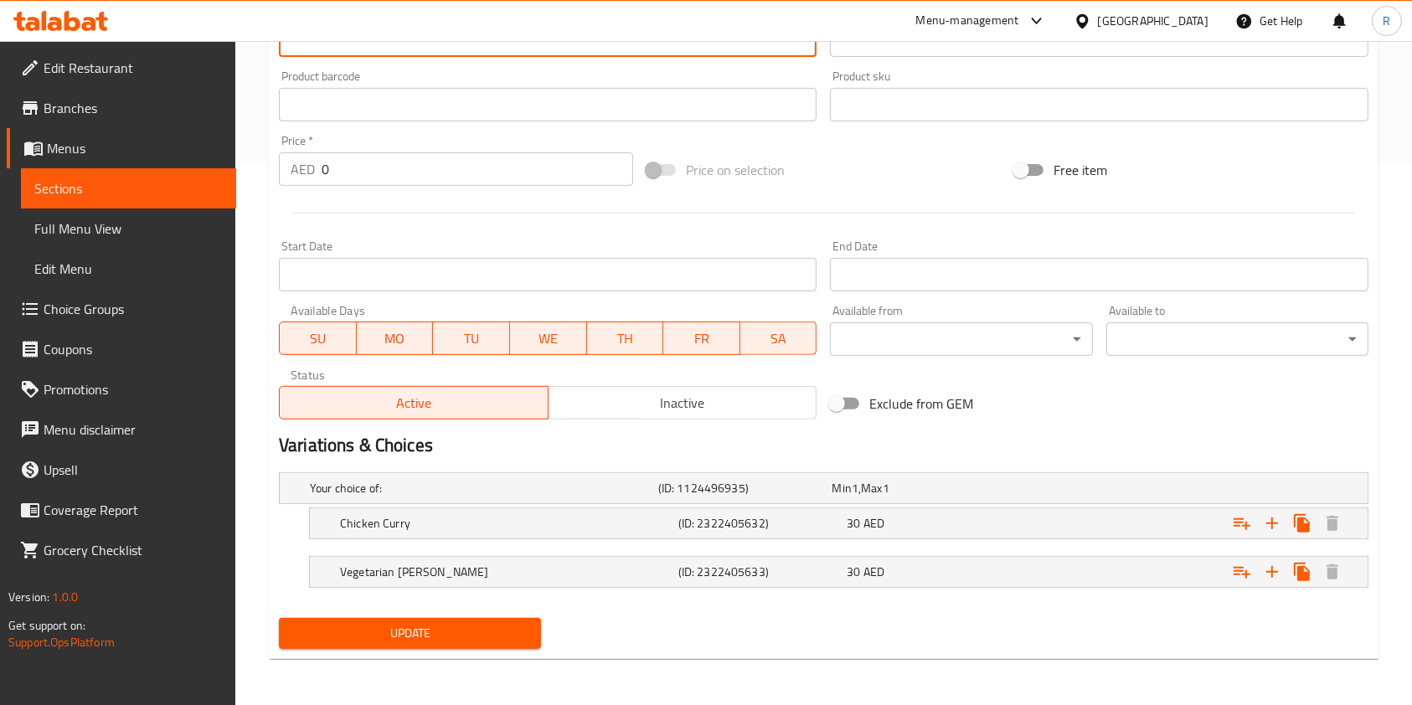
type textarea "Steamed rice, 2 rotis, dal, daily vegetable, and choice of chicken or vegetaria…"
click at [399, 635] on span "Update" at bounding box center [409, 633] width 235 height 21
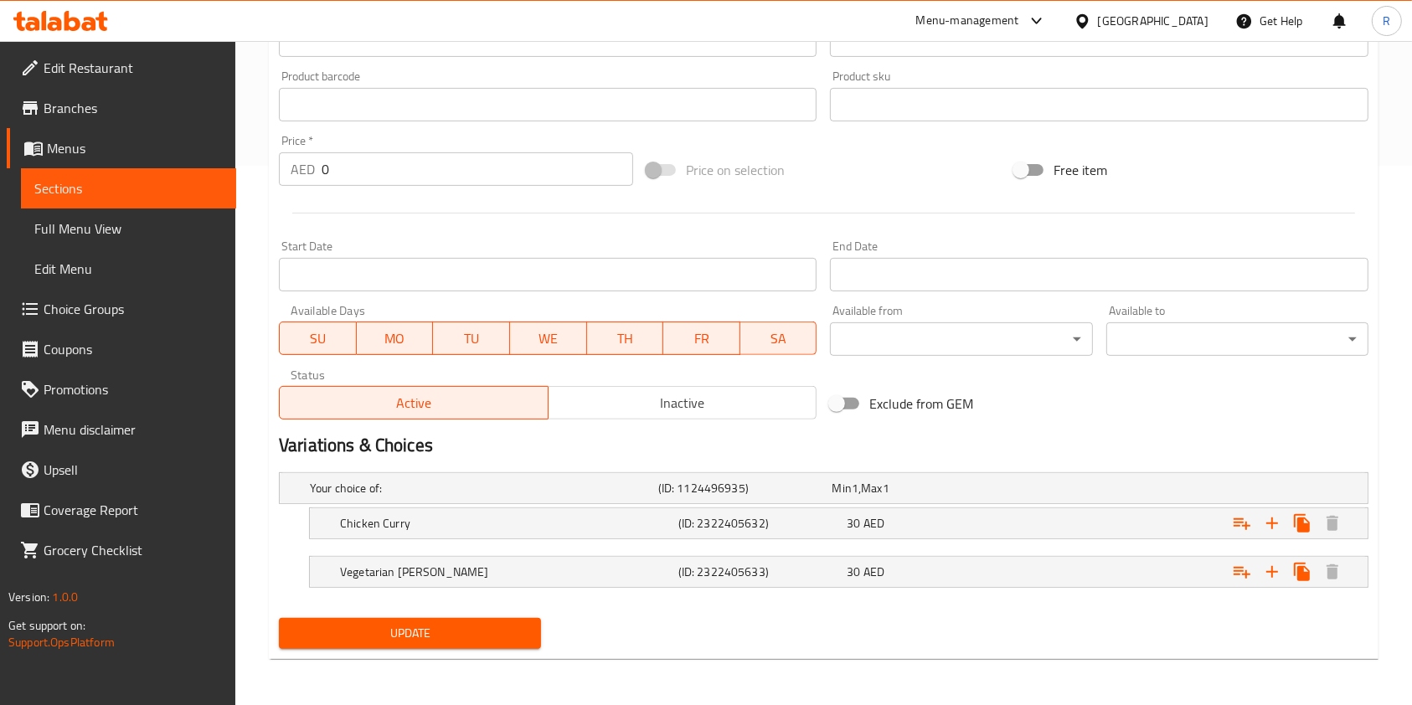
scroll to position [0, 0]
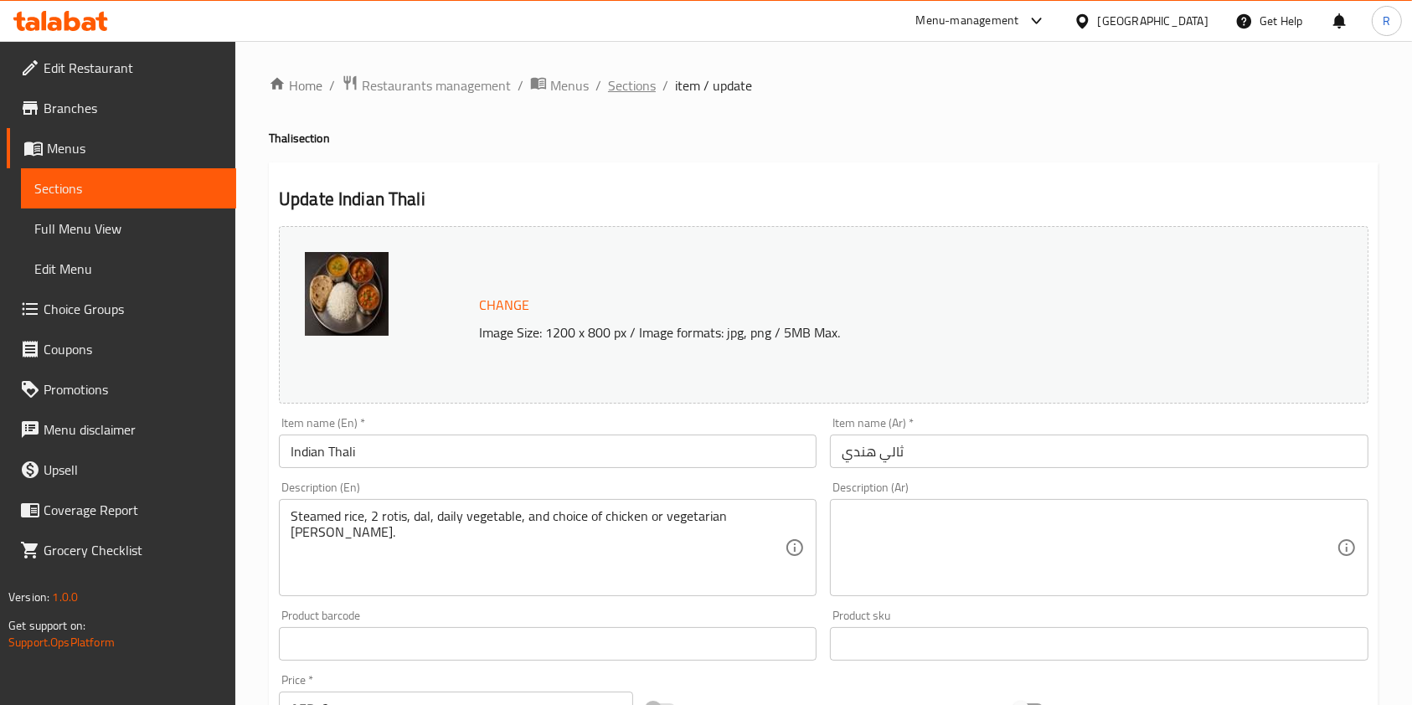
click at [622, 80] on span "Sections" at bounding box center [632, 85] width 48 height 20
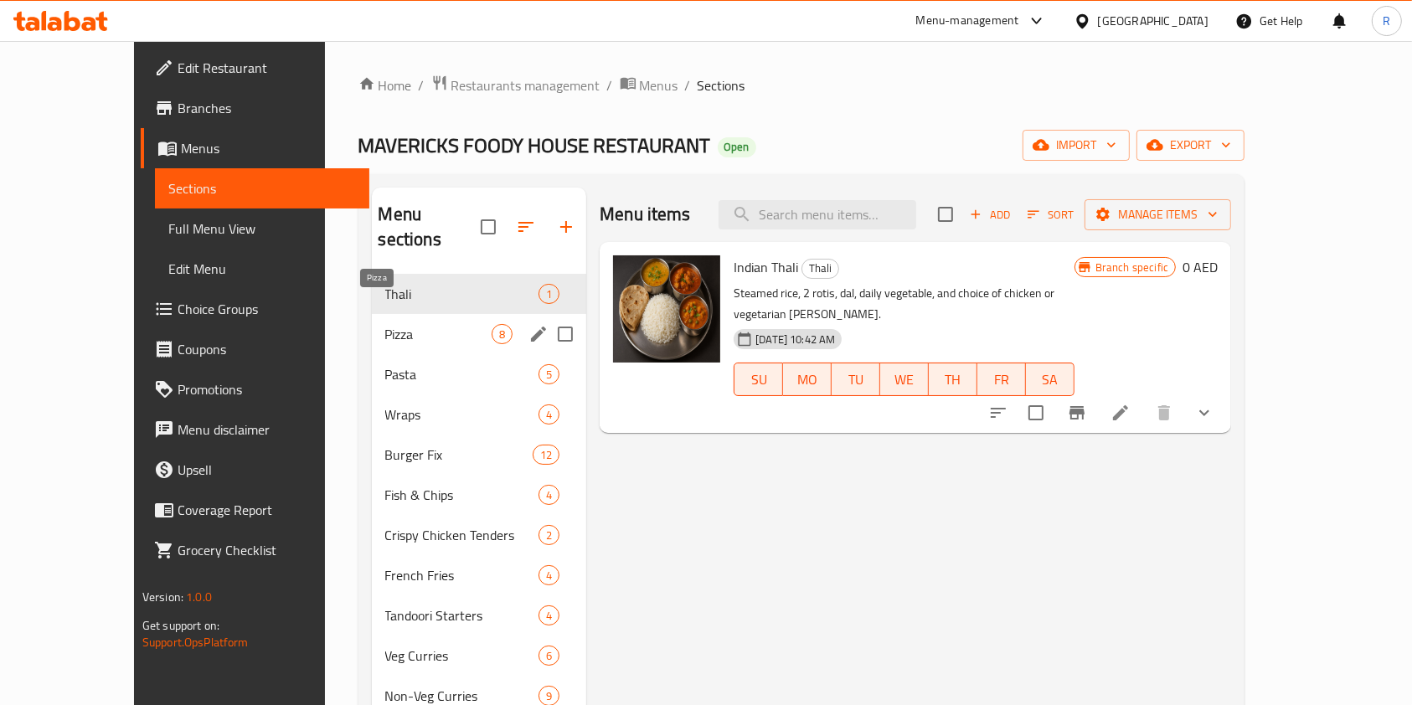
click at [385, 324] on span "Pizza" at bounding box center [438, 334] width 107 height 20
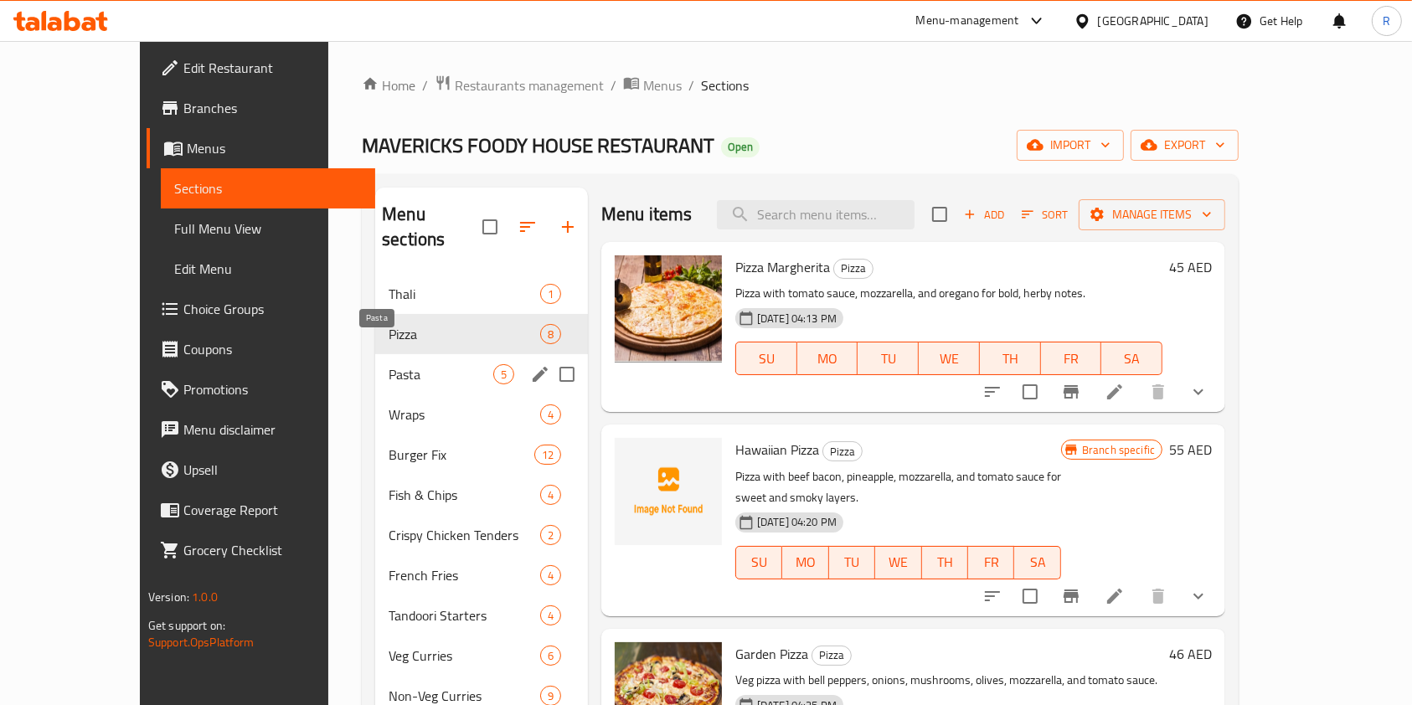
click at [389, 364] on span "Pasta" at bounding box center [441, 374] width 105 height 20
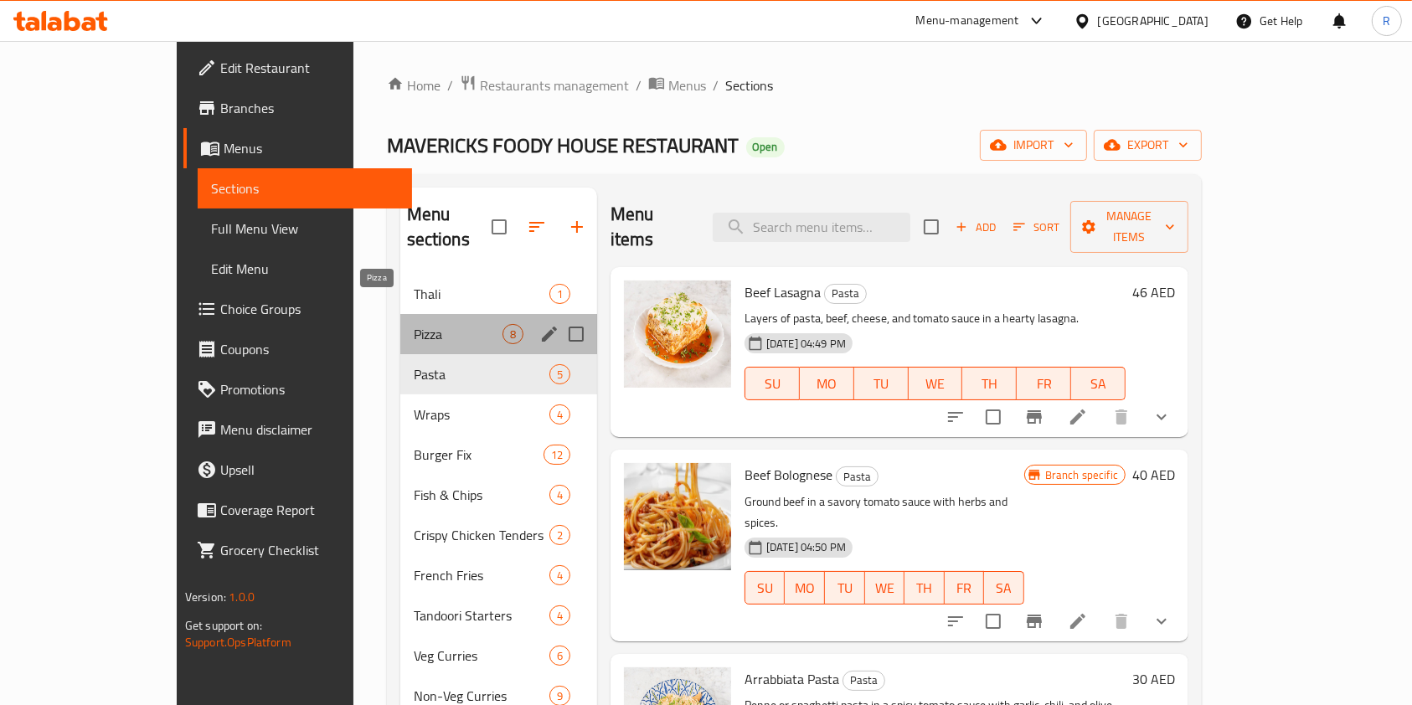
click at [414, 324] on span "Pizza" at bounding box center [458, 334] width 89 height 20
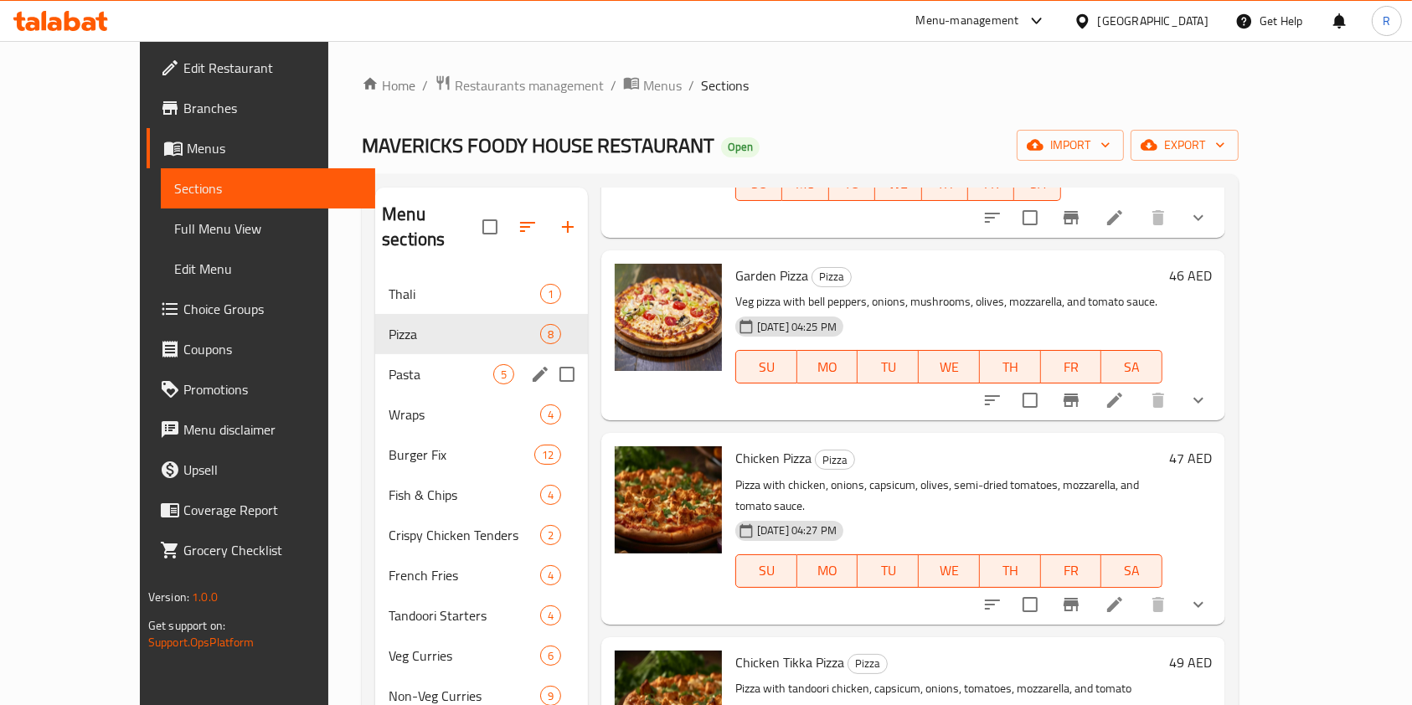
click at [389, 364] on span "Pasta" at bounding box center [441, 374] width 105 height 20
